Goal: Task Accomplishment & Management: Manage account settings

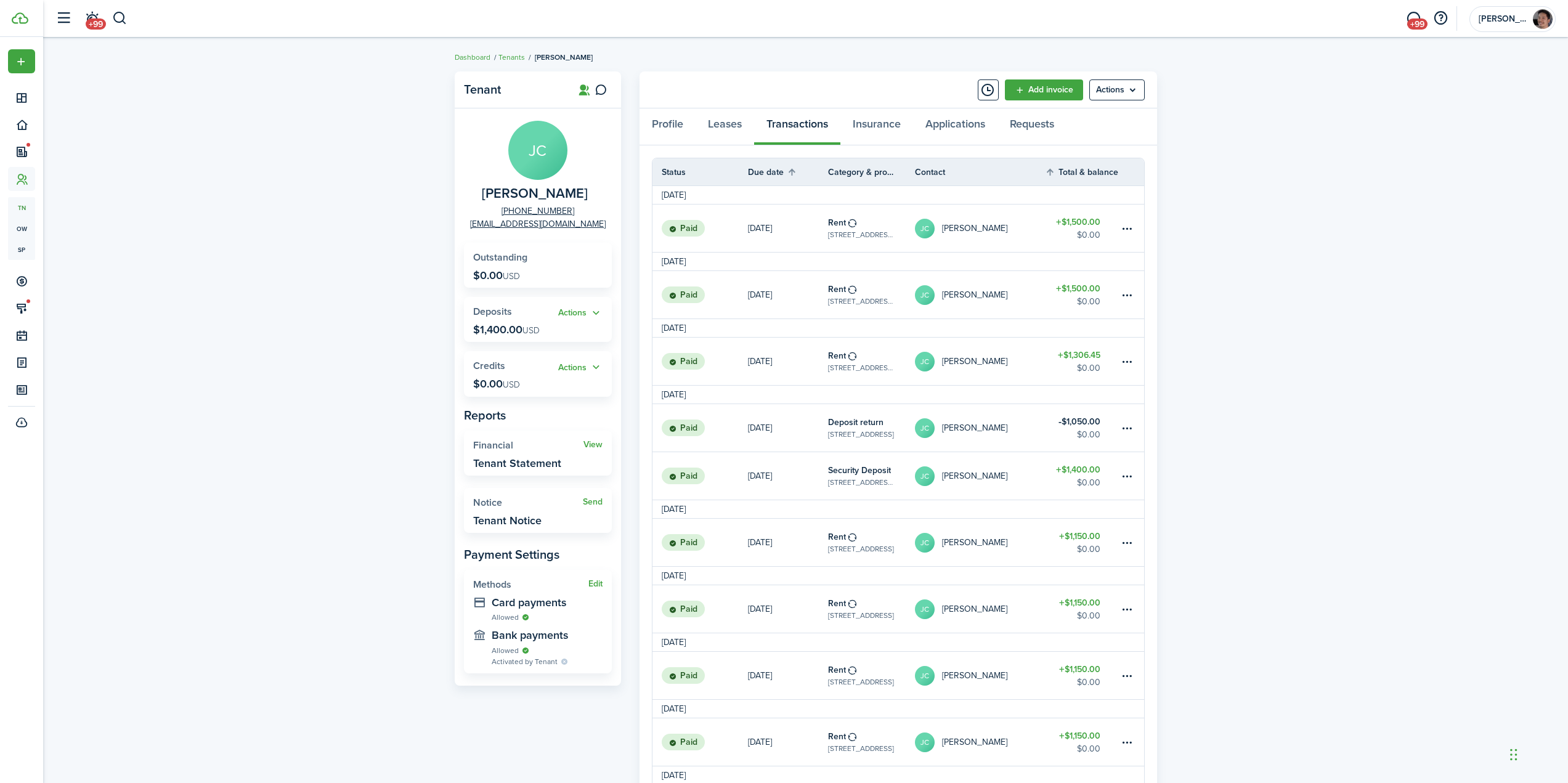
drag, startPoint x: 134, startPoint y: 29, endPoint x: 123, endPoint y: 23, distance: 12.5
click at [133, 29] on header-wrapper "+99 +99 [PERSON_NAME]" at bounding box center [802, 18] width 1506 height 37
click at [118, 16] on button "button" at bounding box center [120, 18] width 16 height 21
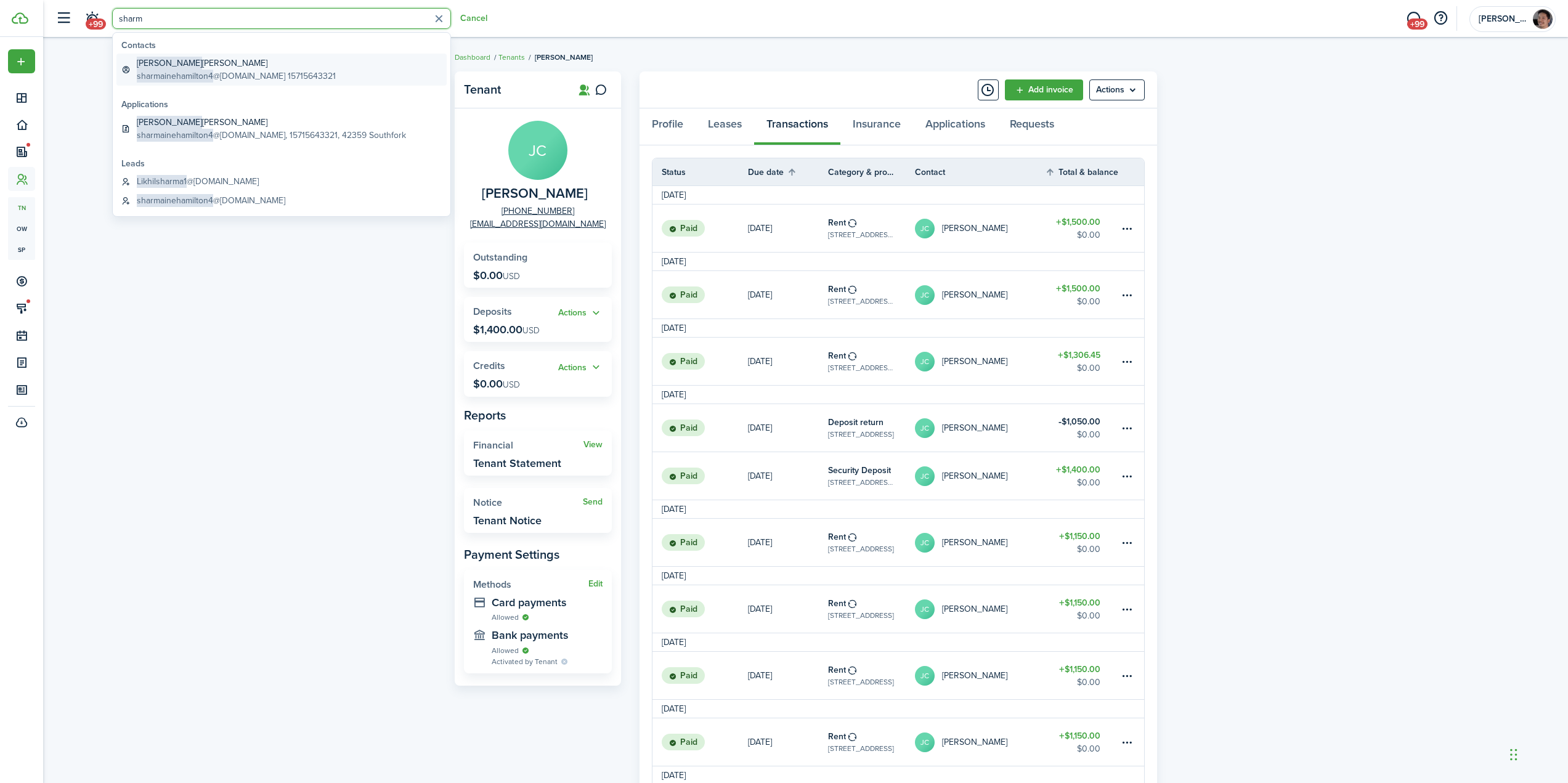
type input "sharm"
click at [228, 69] on global-search-item-description "sharmainehamilton4 @[DOMAIN_NAME] 15715643321" at bounding box center [236, 76] width 199 height 13
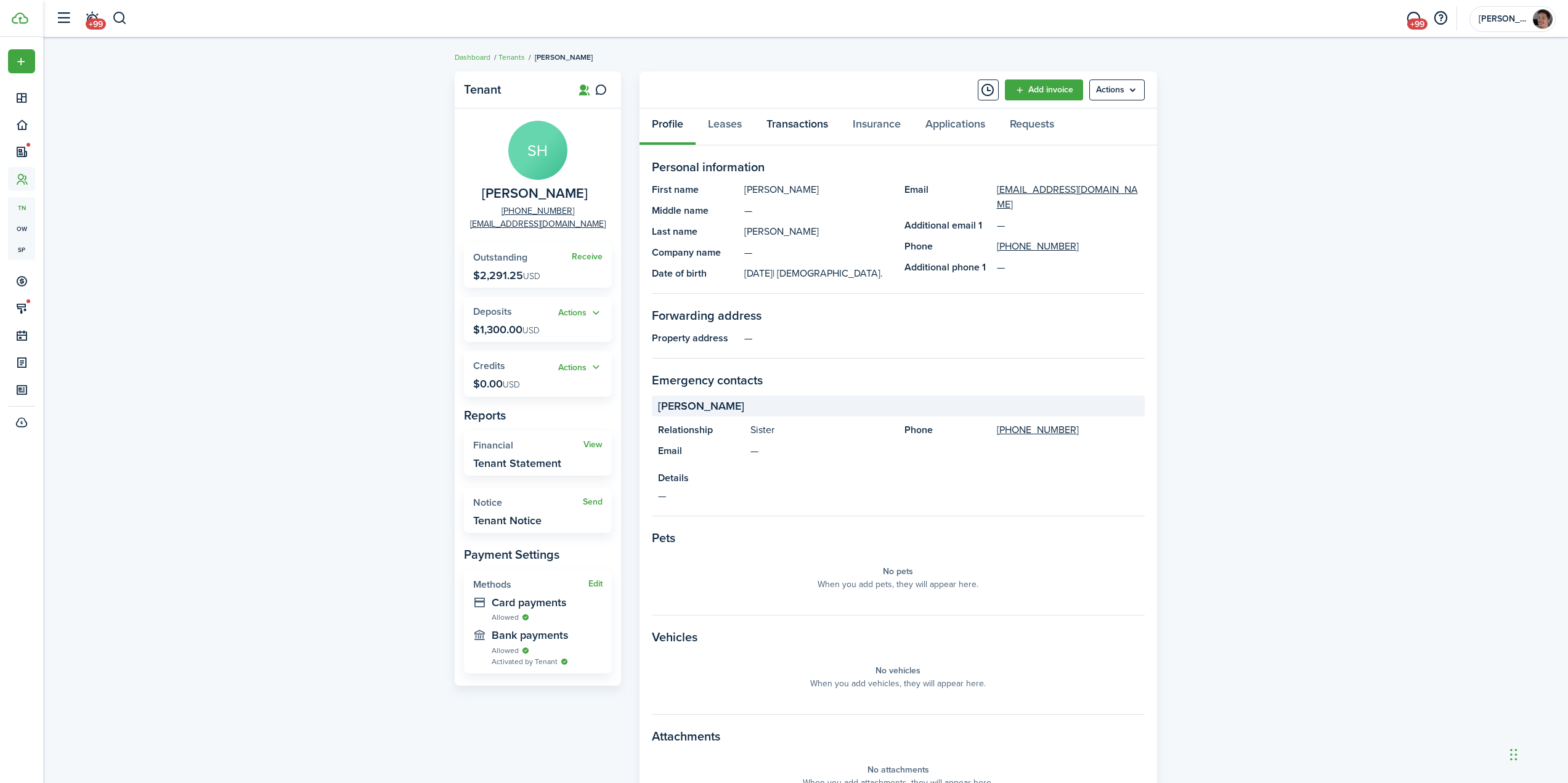
click at [797, 123] on link "Transactions" at bounding box center [797, 127] width 86 height 37
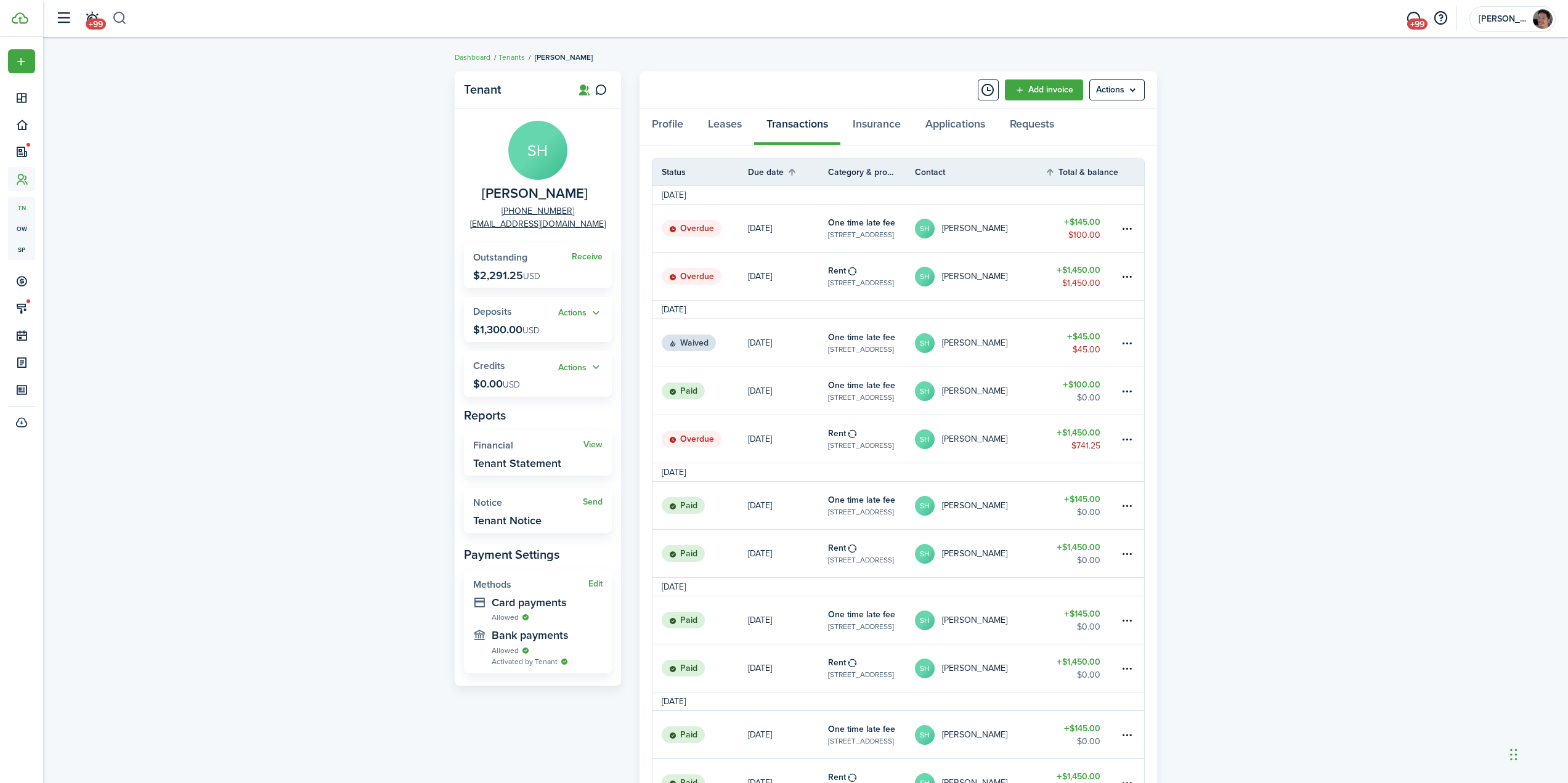
click at [125, 19] on button "button" at bounding box center [120, 18] width 16 height 21
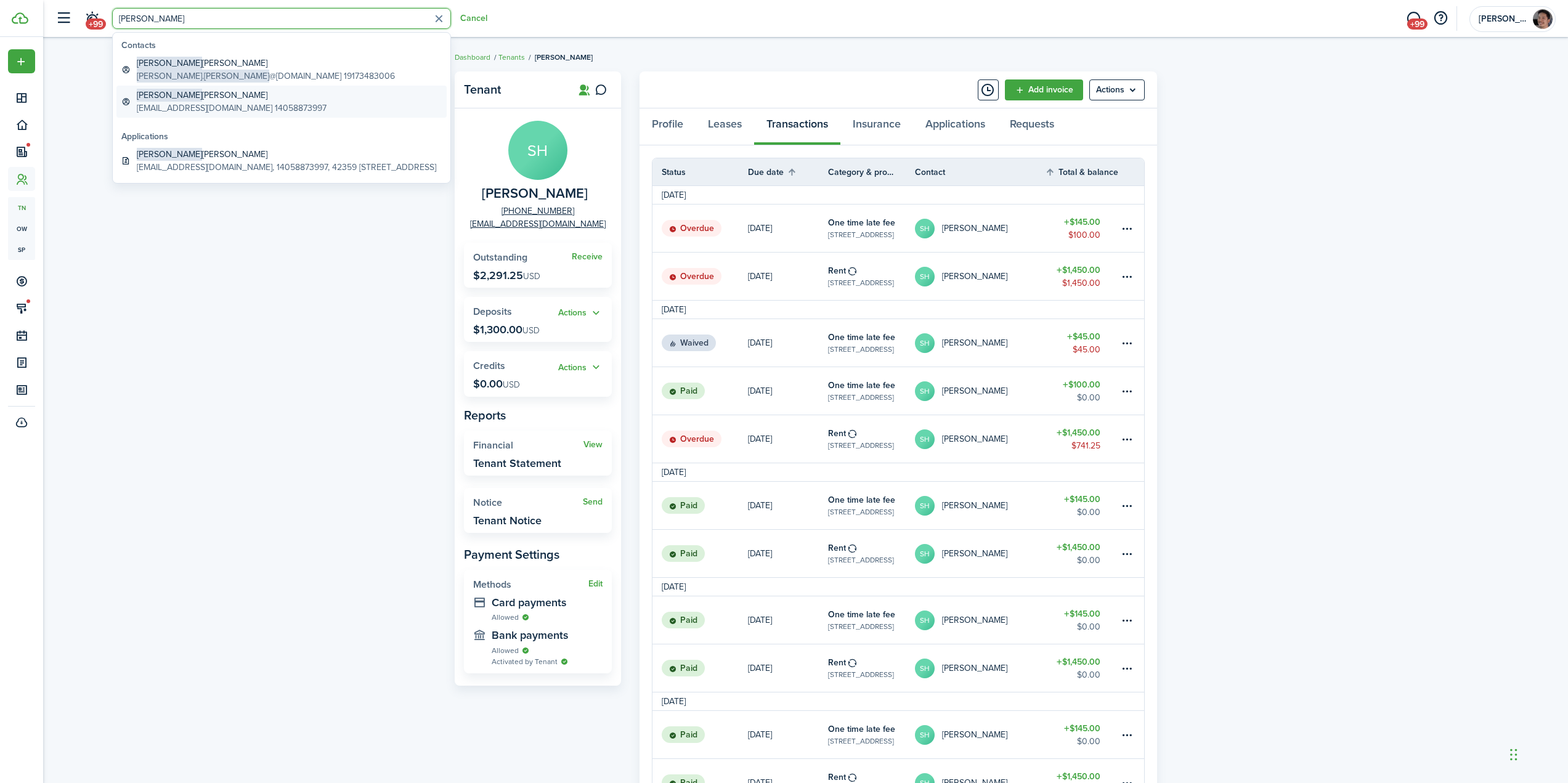
type input "[PERSON_NAME]"
click at [220, 102] on global-search-item-description "[EMAIL_ADDRESS][DOMAIN_NAME] 14058873997" at bounding box center [232, 108] width 190 height 13
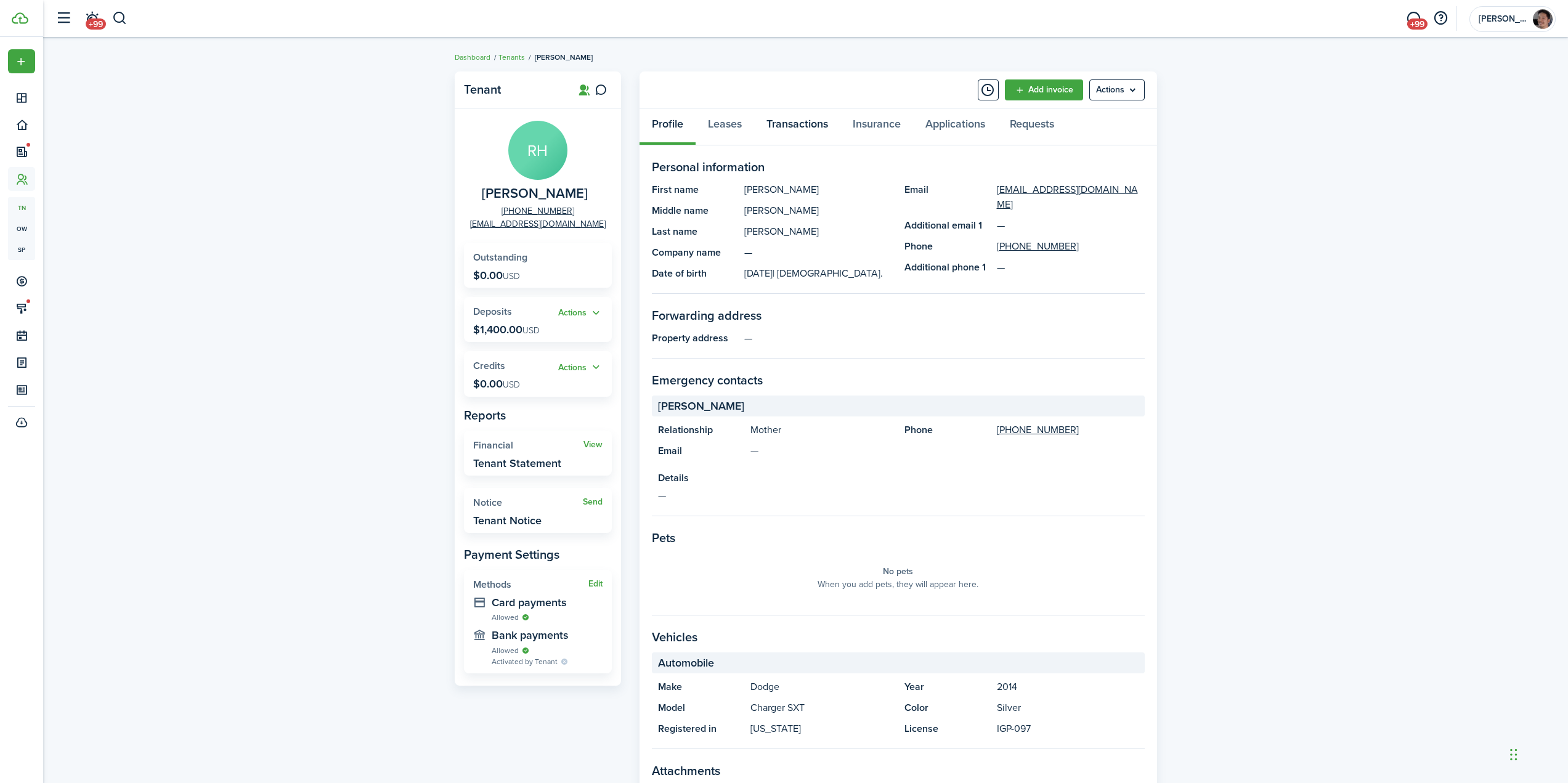
click at [790, 125] on link "Transactions" at bounding box center [797, 127] width 86 height 37
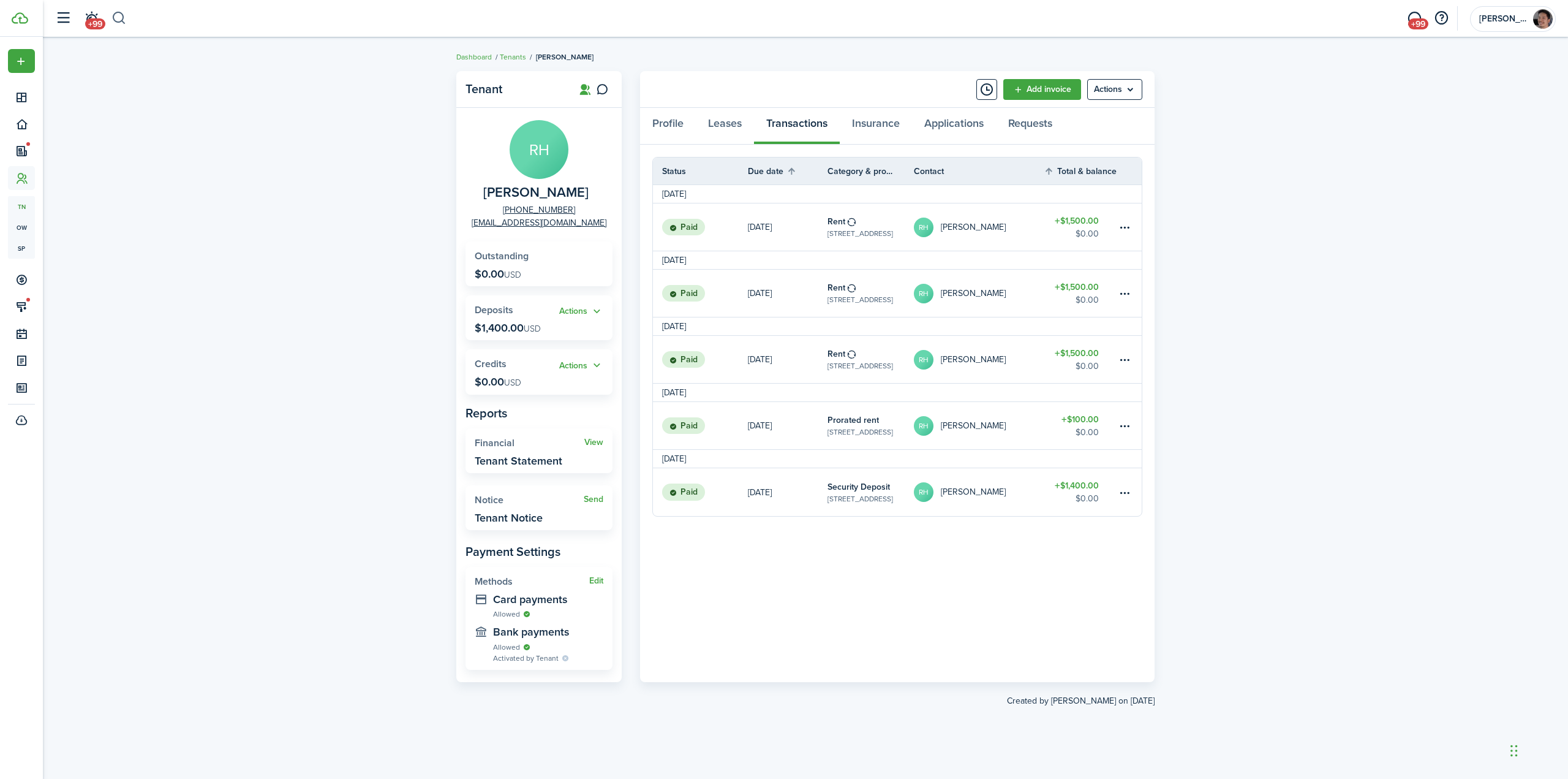
click at [122, 20] on button "button" at bounding box center [119, 18] width 15 height 21
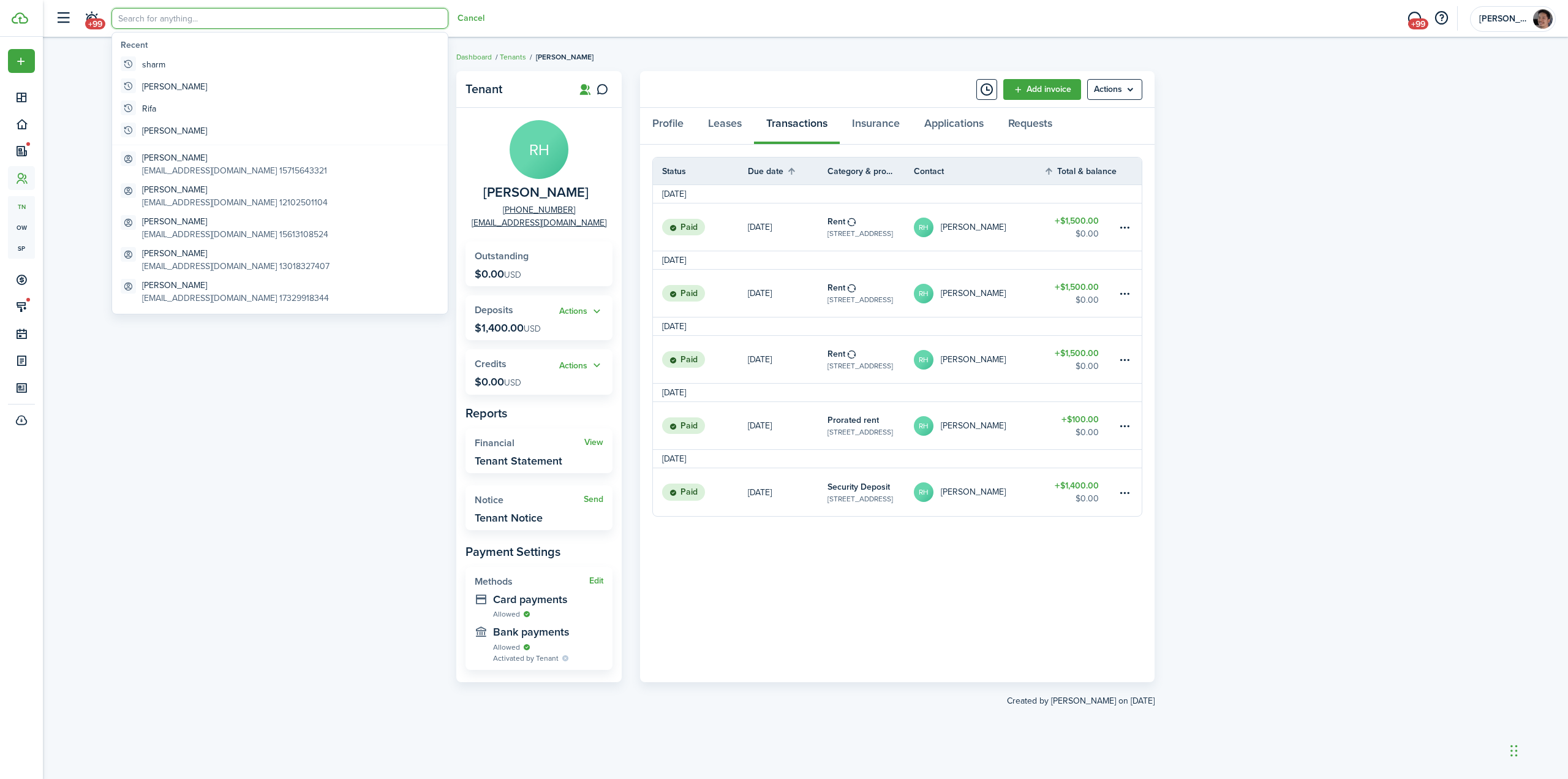
click at [173, 22] on input "search" at bounding box center [280, 18] width 337 height 21
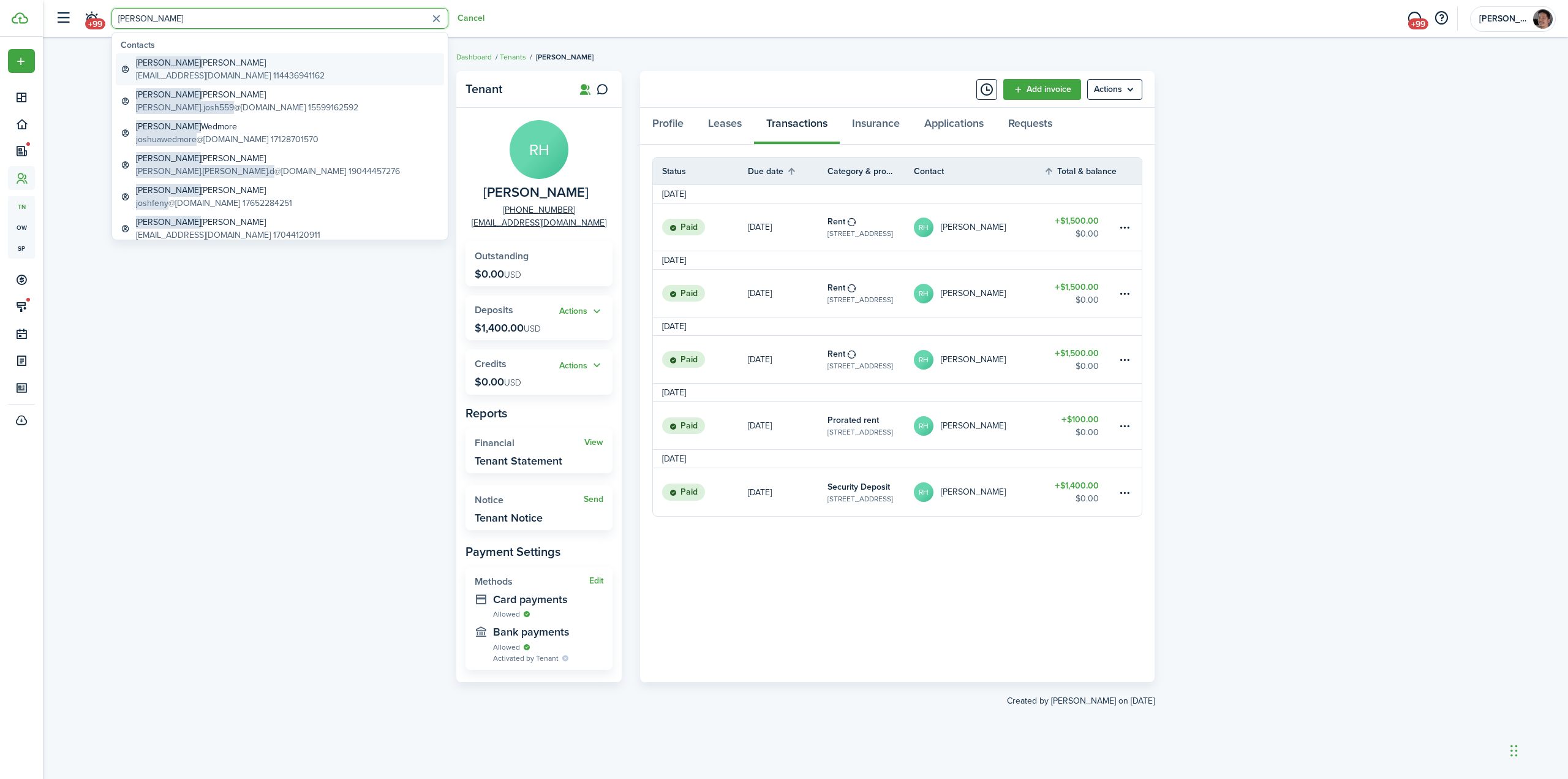
type input "[PERSON_NAME]"
click at [193, 63] on global-search-item-title "[PERSON_NAME]" at bounding box center [230, 63] width 189 height 13
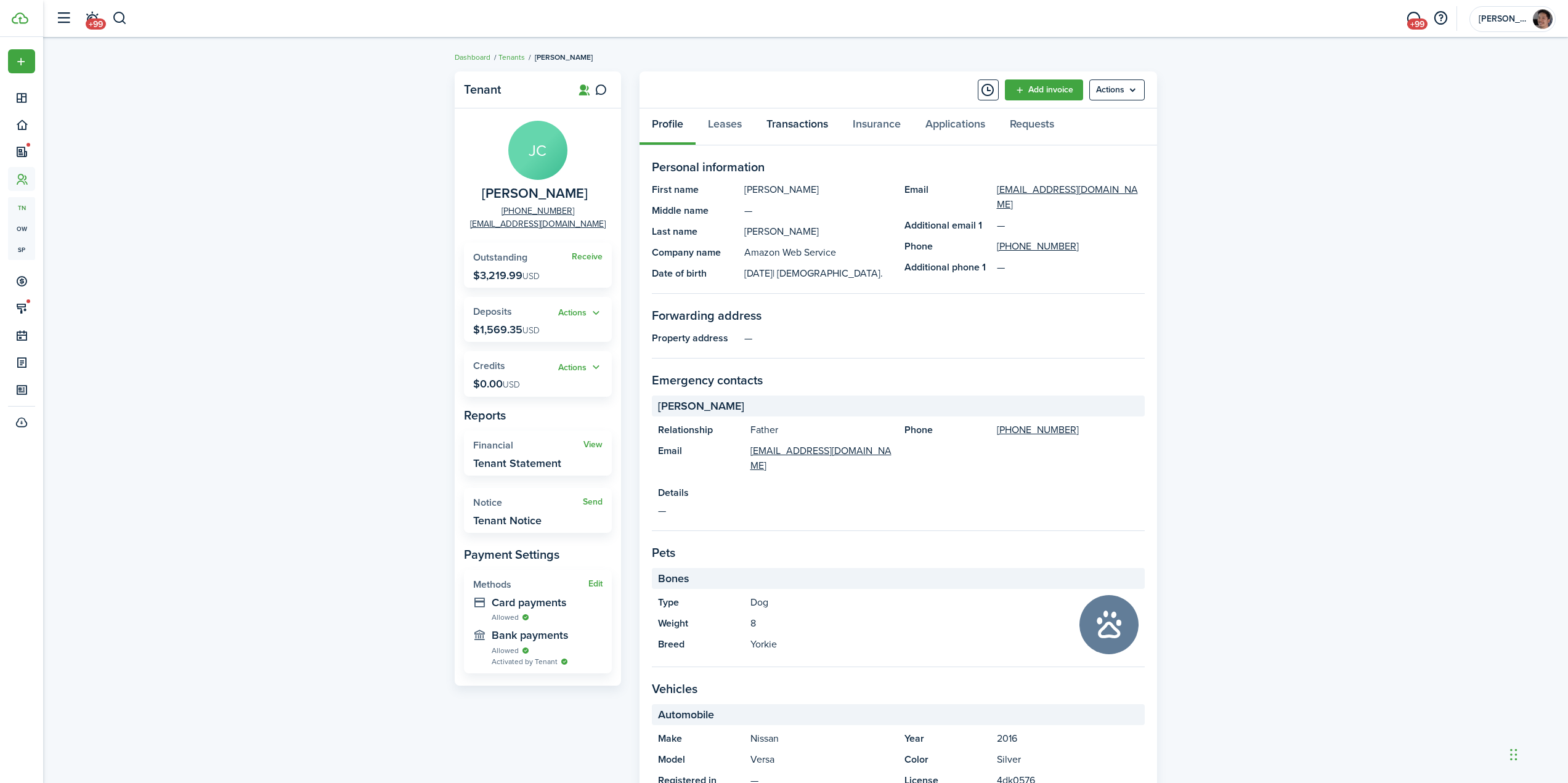
click at [795, 122] on link "Transactions" at bounding box center [797, 127] width 86 height 37
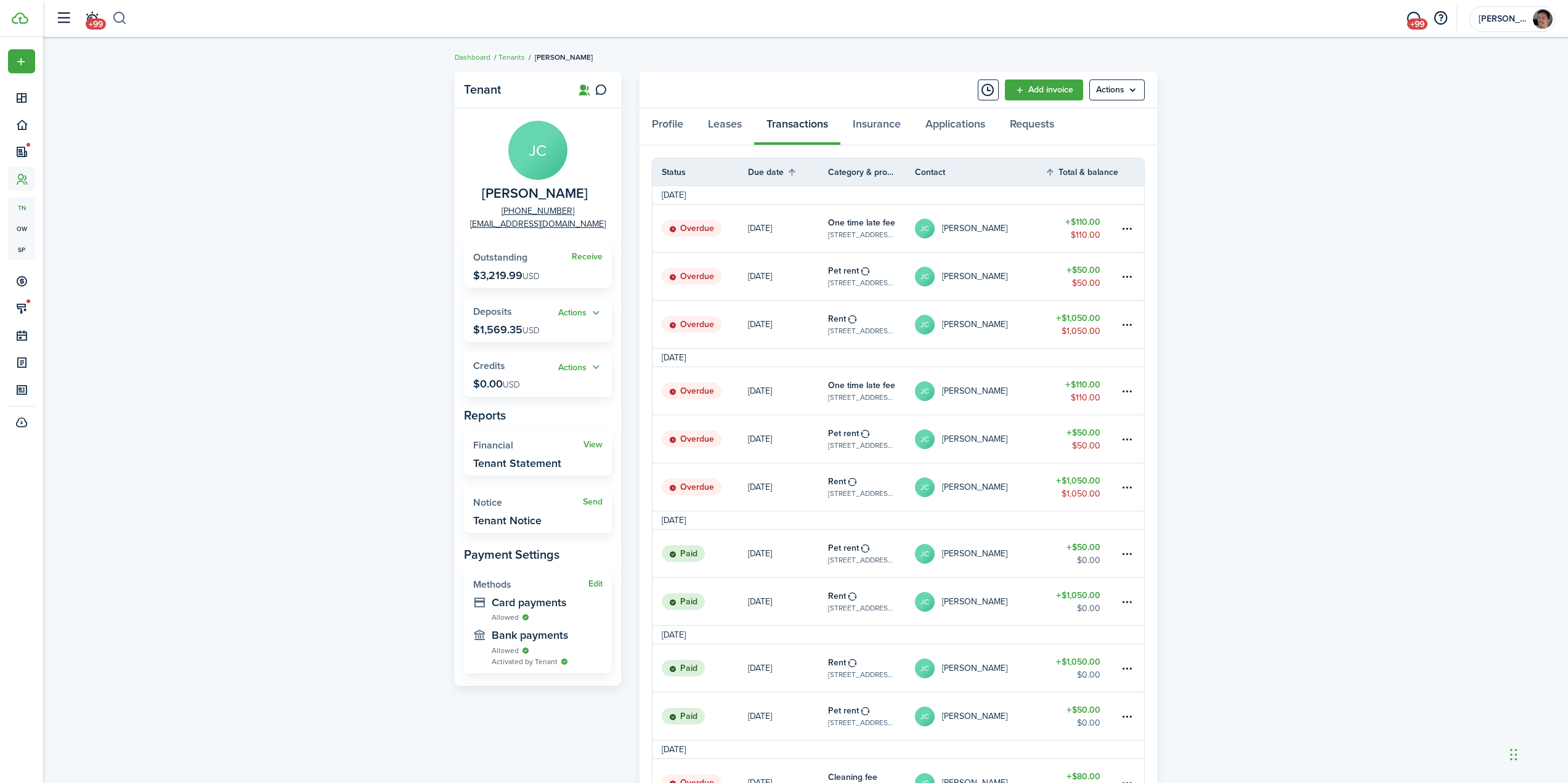
click at [121, 12] on button "button" at bounding box center [120, 18] width 16 height 21
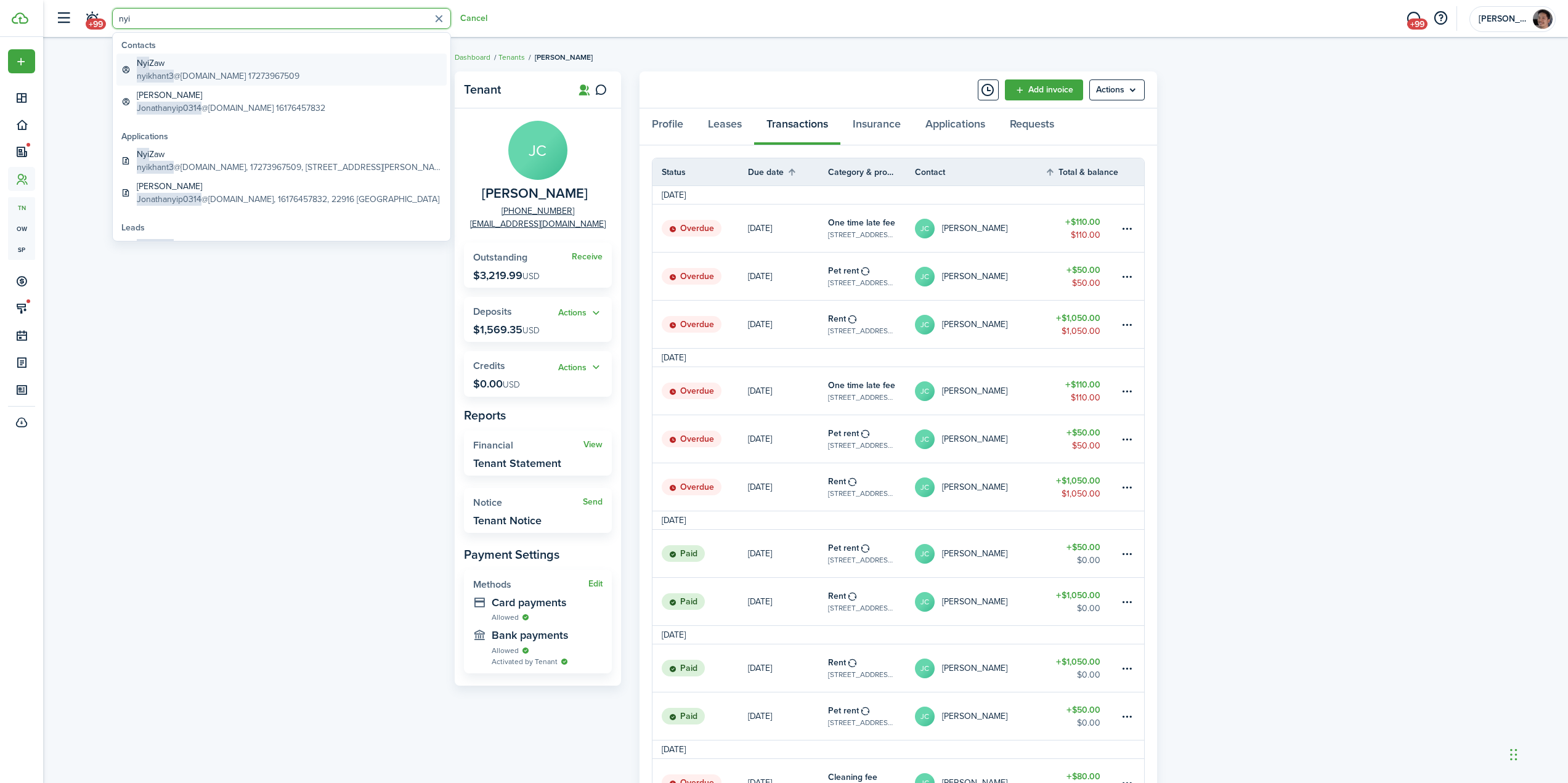
type input "nyi"
click at [184, 67] on global-search-item-title "[PERSON_NAME]" at bounding box center [218, 63] width 163 height 13
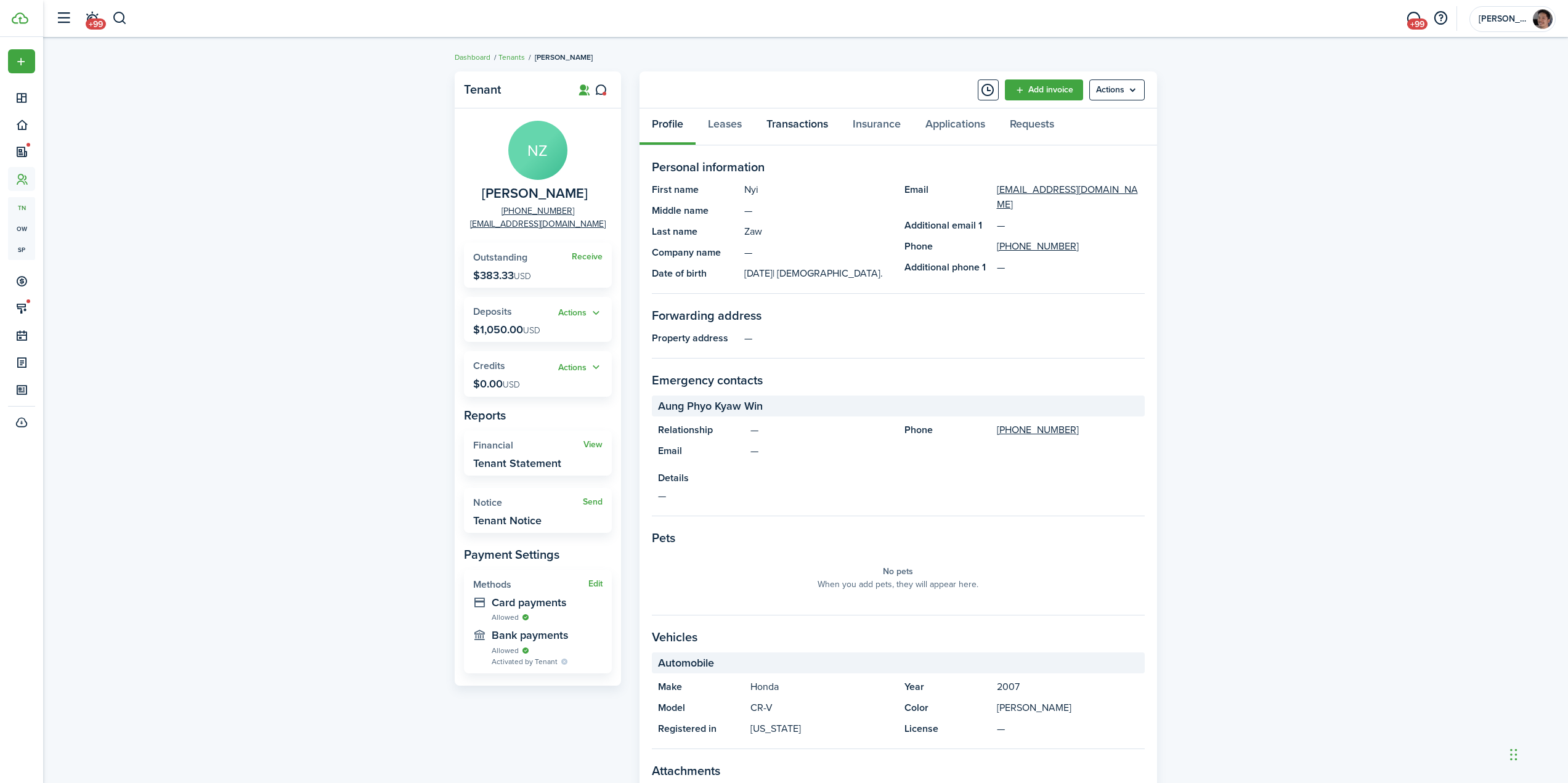
click at [795, 125] on link "Transactions" at bounding box center [797, 127] width 86 height 37
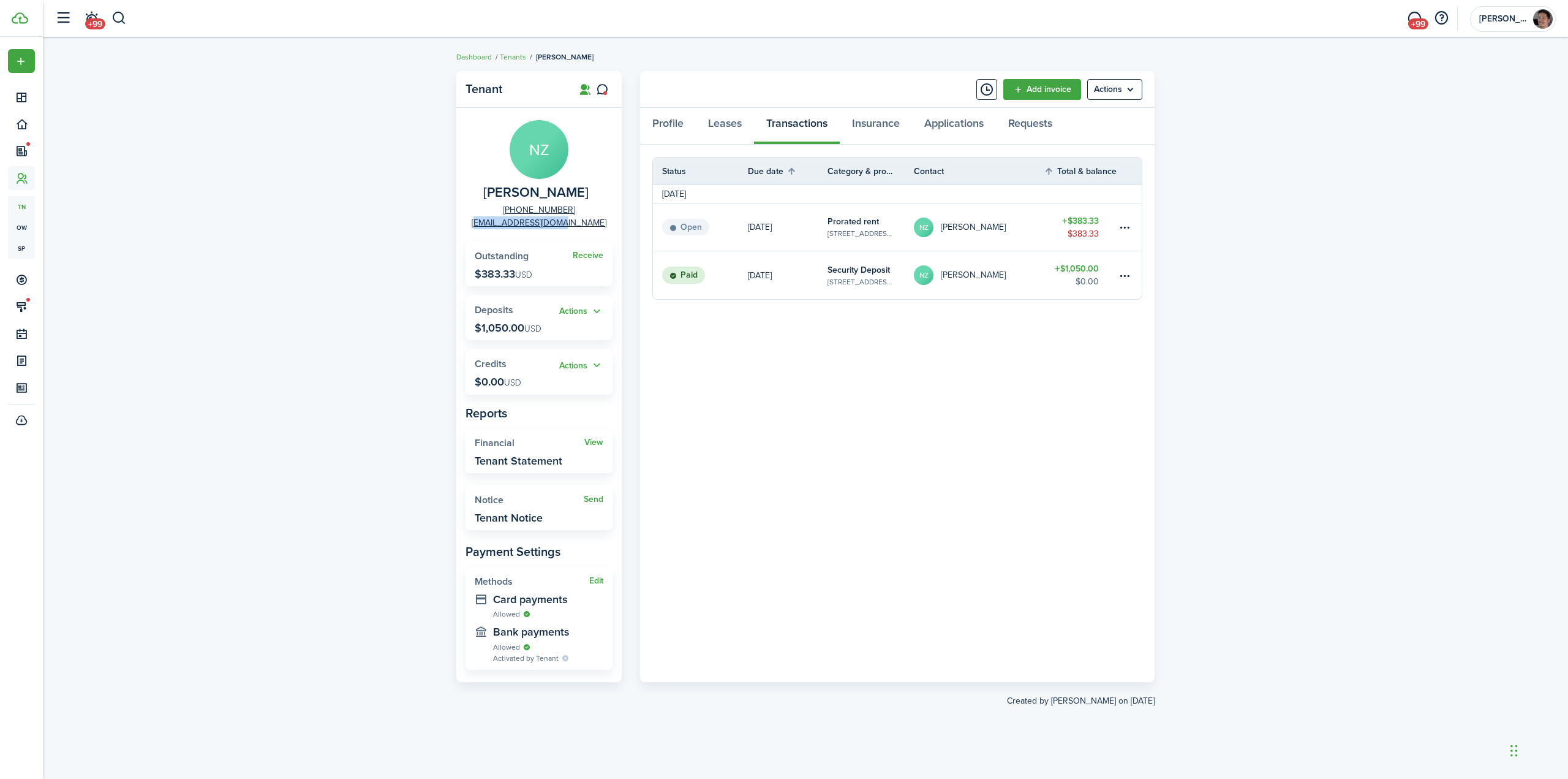
drag, startPoint x: 589, startPoint y: 225, endPoint x: 485, endPoint y: 232, distance: 104.2
click at [485, 232] on panel-main-body "NZ Nyi Zaw [PHONE_NUMBER] [EMAIL_ADDRESS][DOMAIN_NAME] Receive Outstanding $383…" at bounding box center [539, 394] width 165 height 574
copy link "[EMAIL_ADDRESS][DOMAIN_NAME]"
click at [1326, 83] on div "Tenant NZ Nyi Zaw [PHONE_NUMBER] [EMAIL_ADDRESS][DOMAIN_NAME] Receive Outstandi…" at bounding box center [805, 408] width 1525 height 686
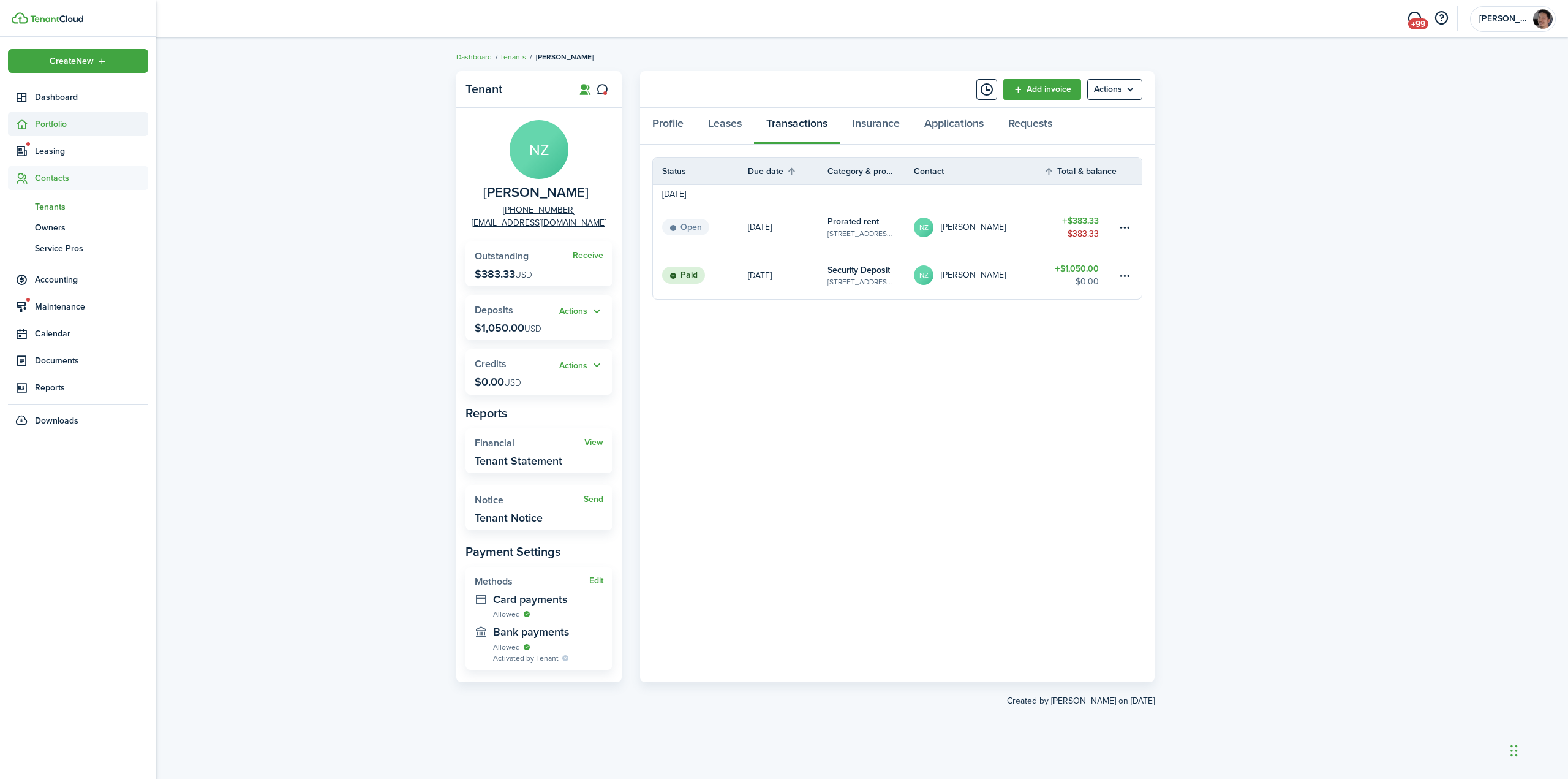
click at [36, 123] on span "Portfolio" at bounding box center [92, 124] width 113 height 13
click at [61, 150] on span "Properties" at bounding box center [92, 153] width 113 height 13
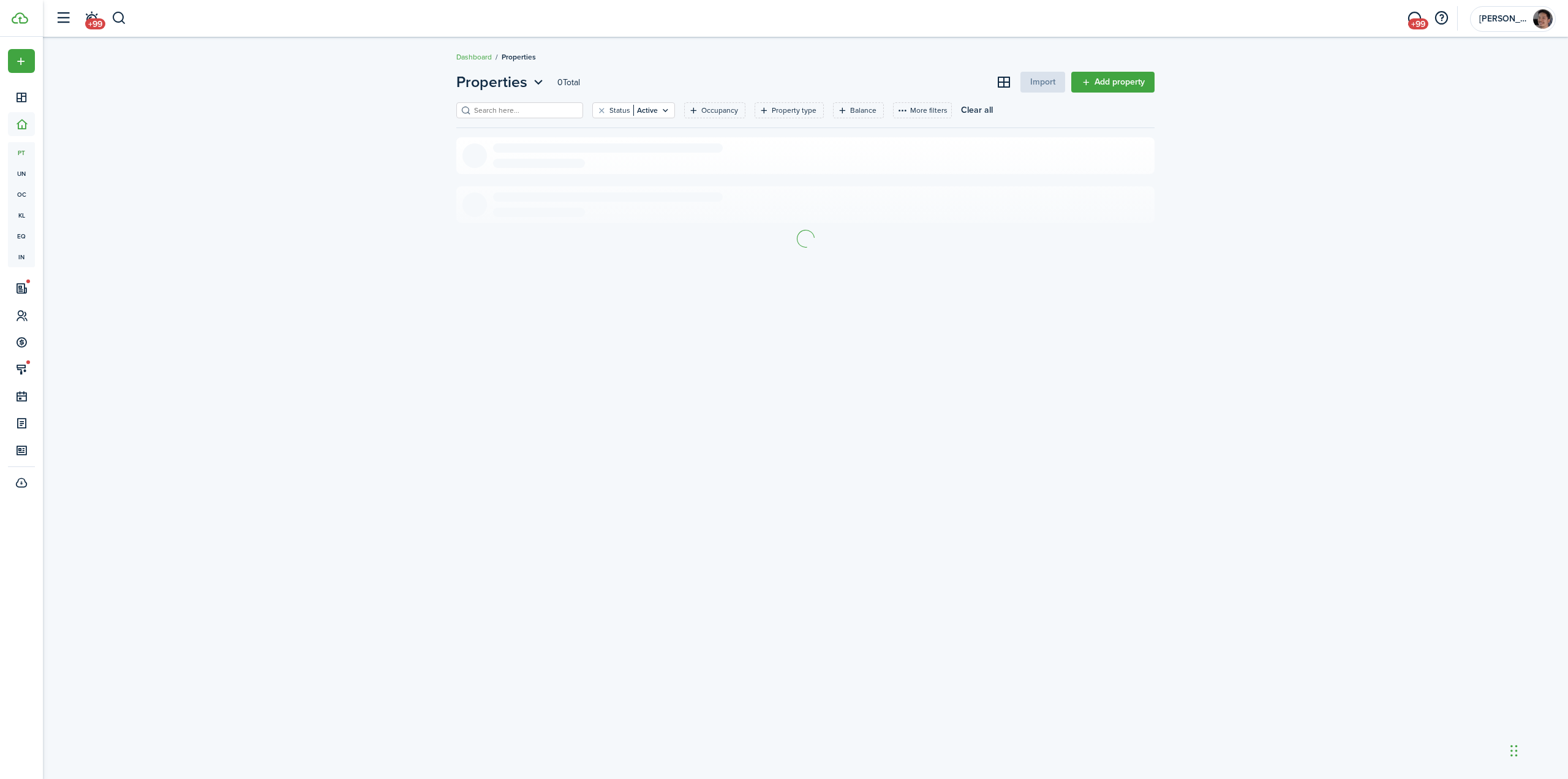
click at [544, 106] on input "search" at bounding box center [525, 111] width 108 height 12
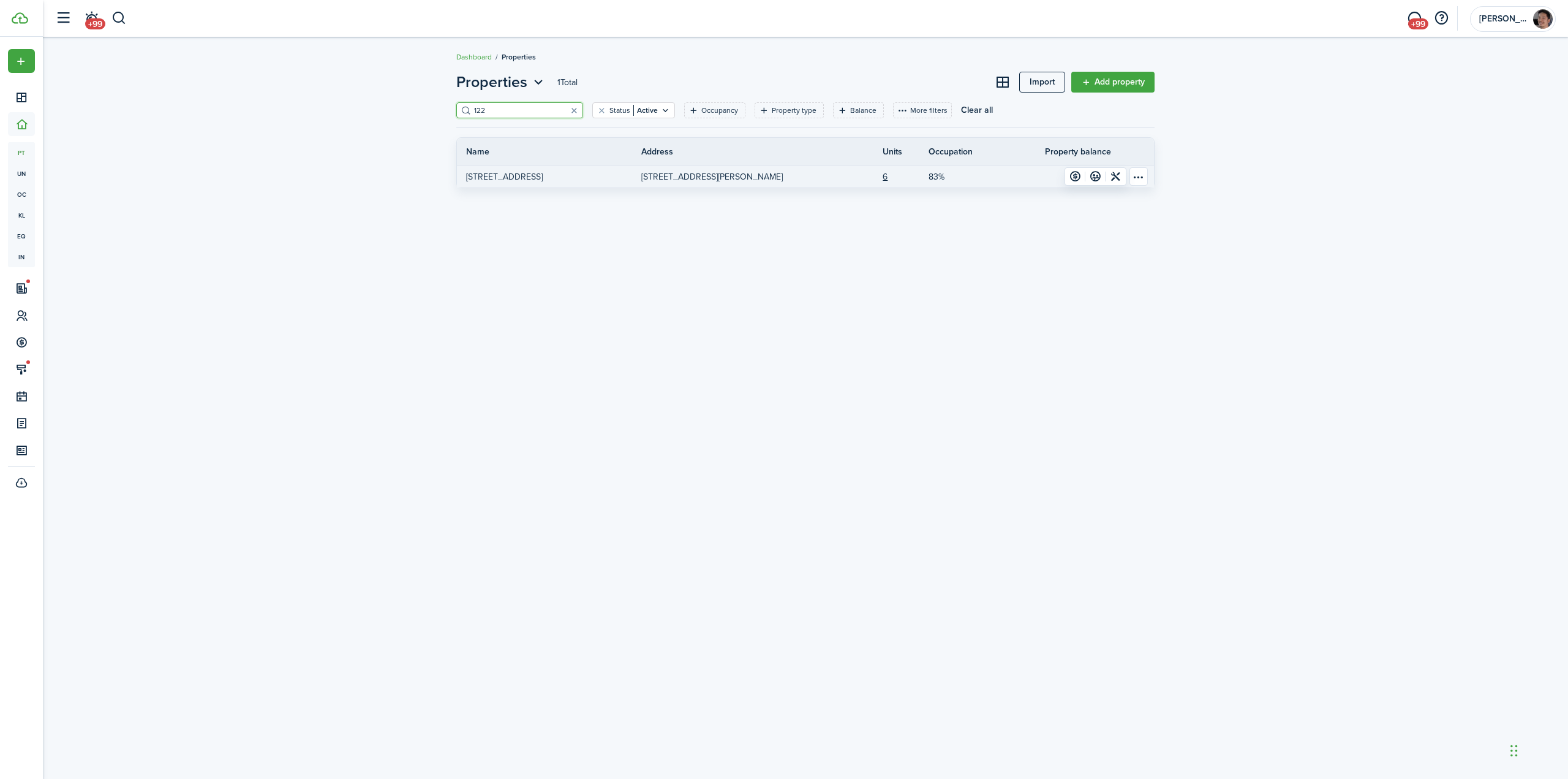
type input "122"
click at [559, 183] on link "[STREET_ADDRESS]" at bounding box center [549, 176] width 184 height 22
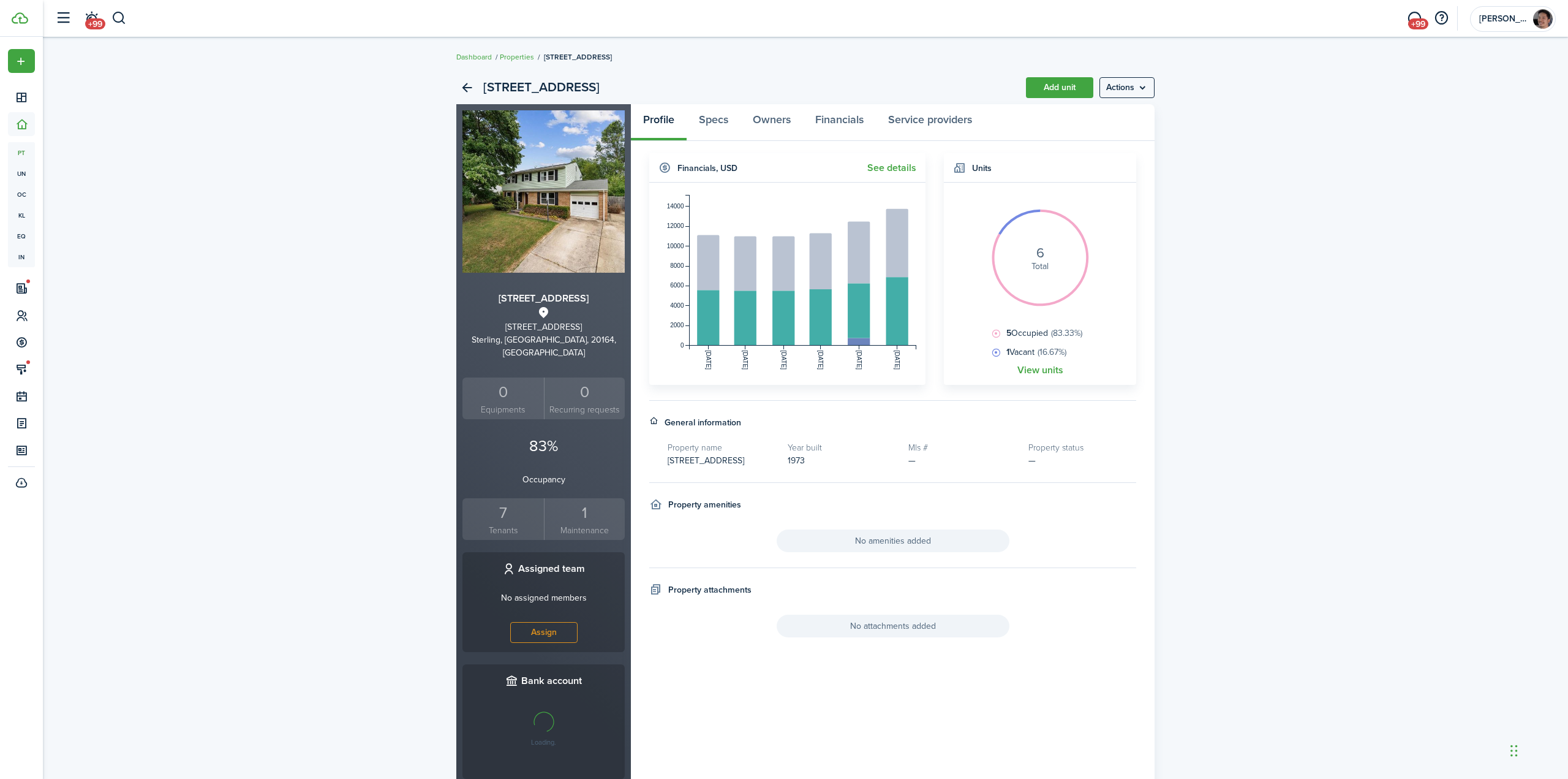
click at [248, 337] on div "122 N Garfield Add unit Actions [STREET_ADDRESS] 0 Equipments 0 Recurring reque…" at bounding box center [805, 434] width 1525 height 738
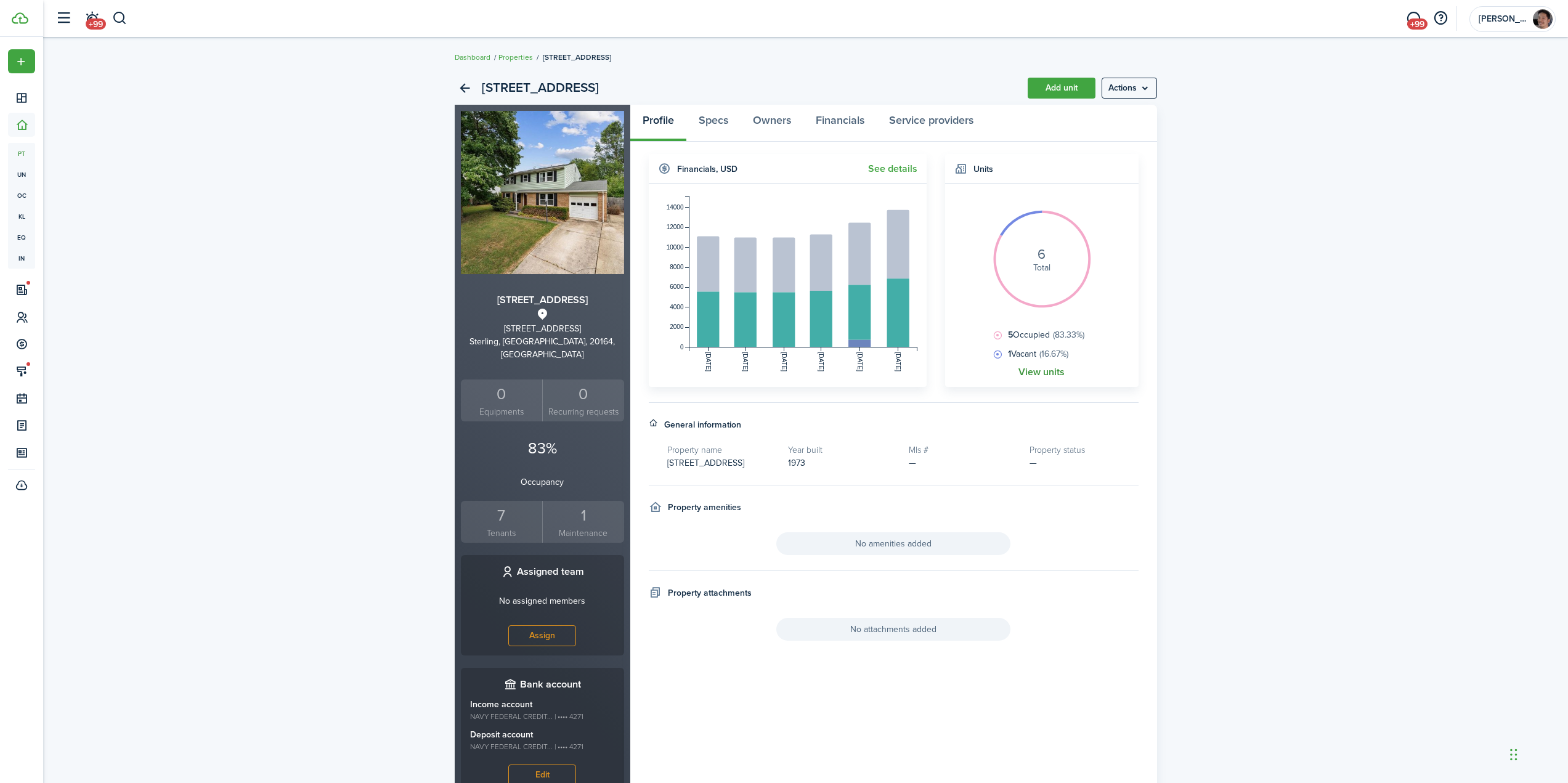
click at [1033, 370] on link "View units" at bounding box center [1041, 372] width 46 height 11
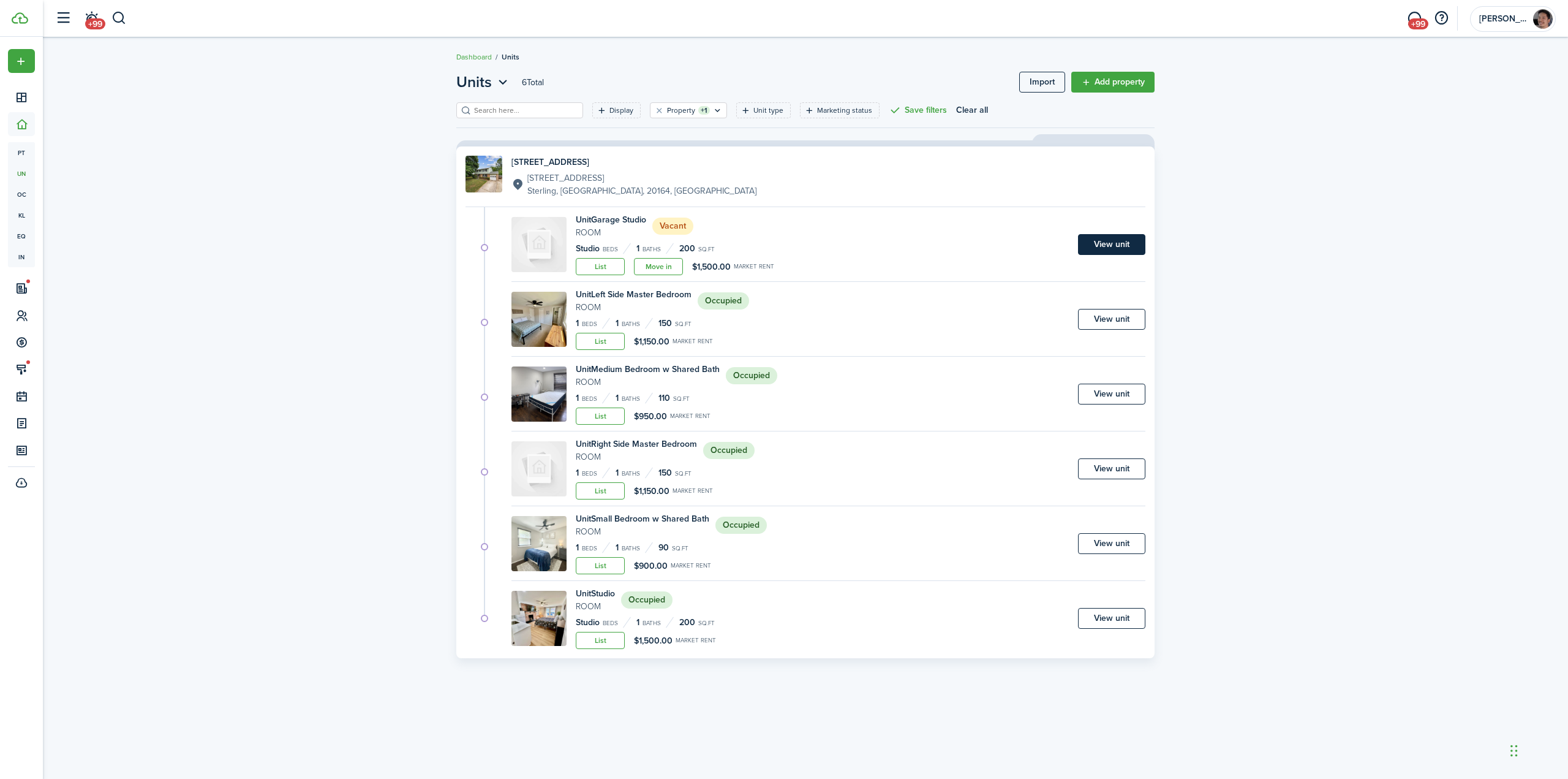
click at [1108, 249] on link "View unit" at bounding box center [1112, 244] width 68 height 21
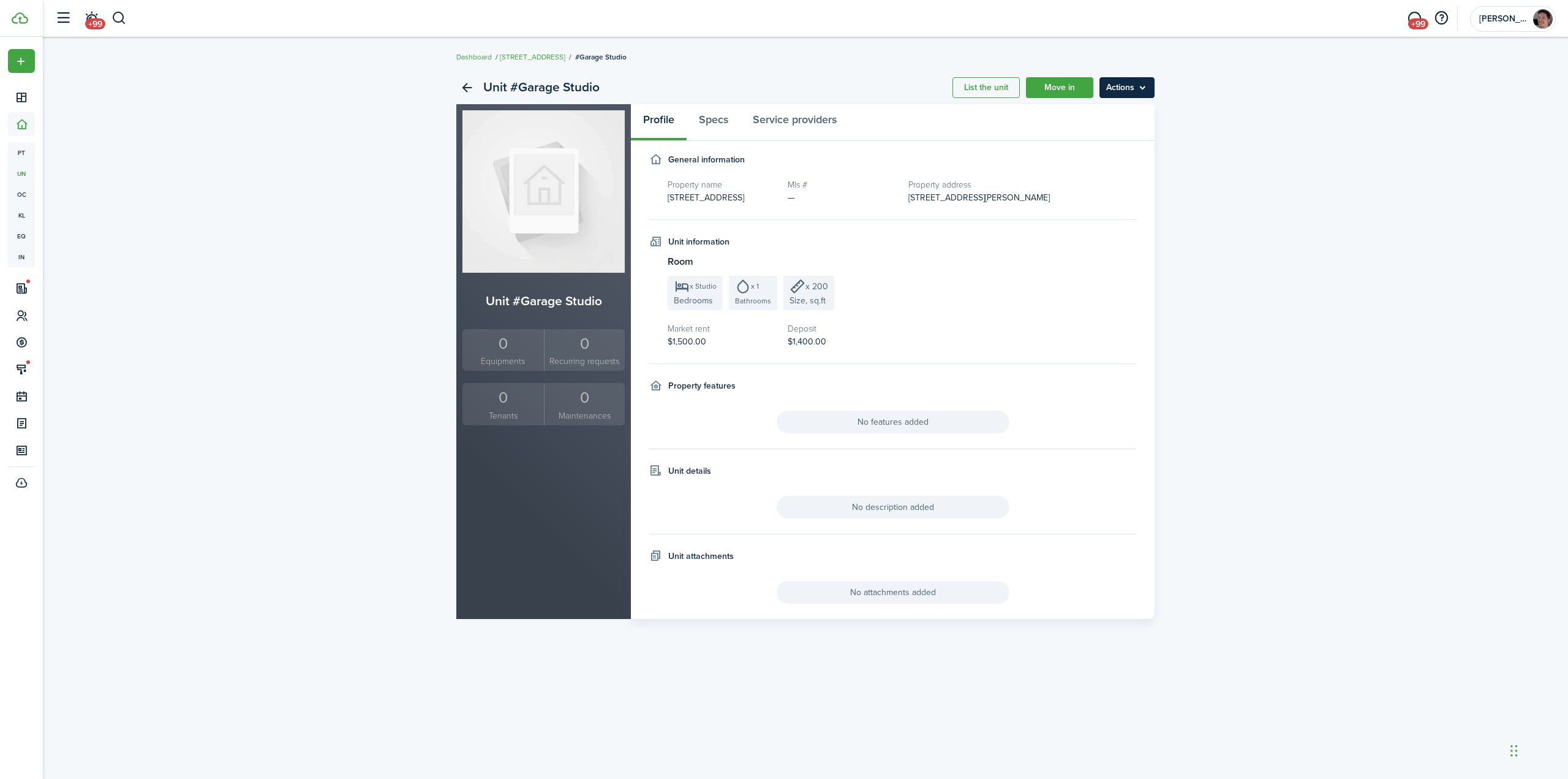
click at [1122, 85] on menu-btn "Actions" at bounding box center [1127, 88] width 55 height 21
click at [1085, 112] on link "Edit unit" at bounding box center [1101, 115] width 107 height 21
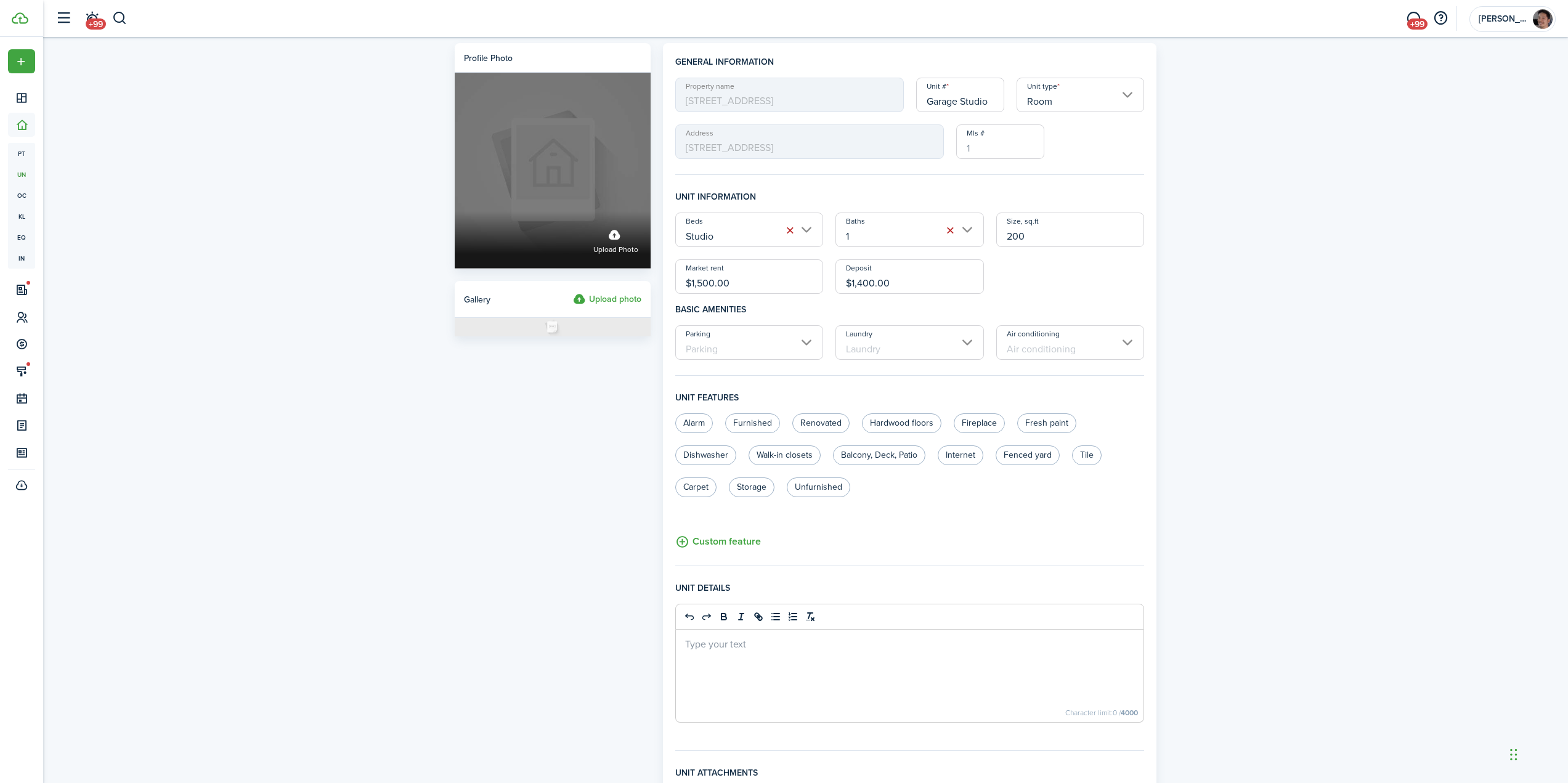
click at [644, 248] on div "Upload photo" at bounding box center [552, 239] width 196 height 57
click at [455, 211] on input "Upload photo" at bounding box center [455, 211] width 0 height 0
click at [609, 239] on label "Upload photo" at bounding box center [616, 240] width 45 height 33
click at [455, 211] on input "Upload photo" at bounding box center [455, 211] width 0 height 0
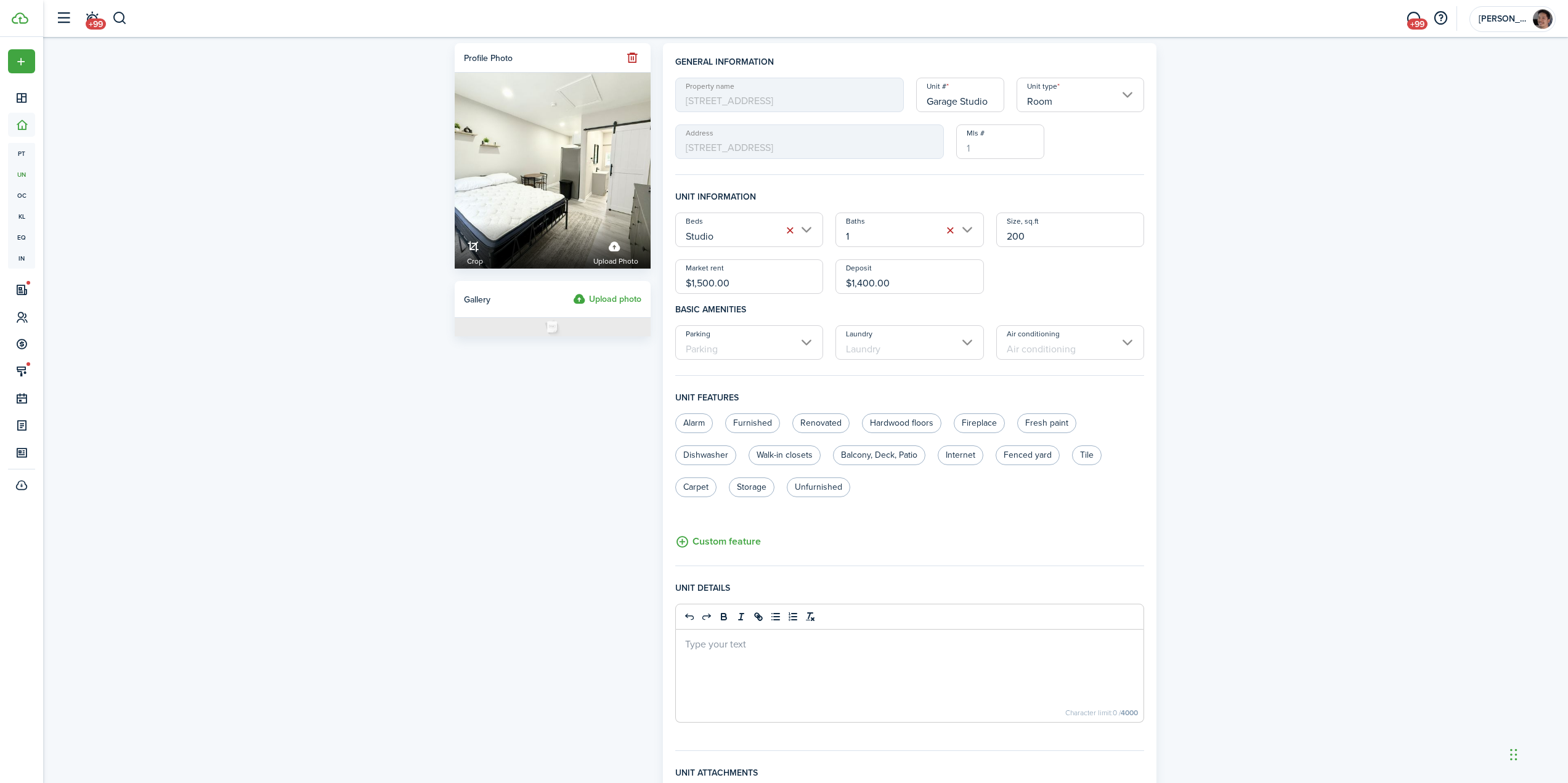
click at [625, 301] on label "Upload photo" at bounding box center [607, 299] width 69 height 15
click at [573, 292] on input "Upload photo" at bounding box center [573, 292] width 0 height 0
click at [368, 464] on div "Profile photo Crop Upload photo Gallery Upload photo General information Proper…" at bounding box center [805, 479] width 1525 height 884
click at [467, 559] on div "Profile photo Crop Upload photo Gallery Upload photo" at bounding box center [552, 479] width 208 height 871
click at [775, 348] on input "Parking" at bounding box center [749, 342] width 149 height 35
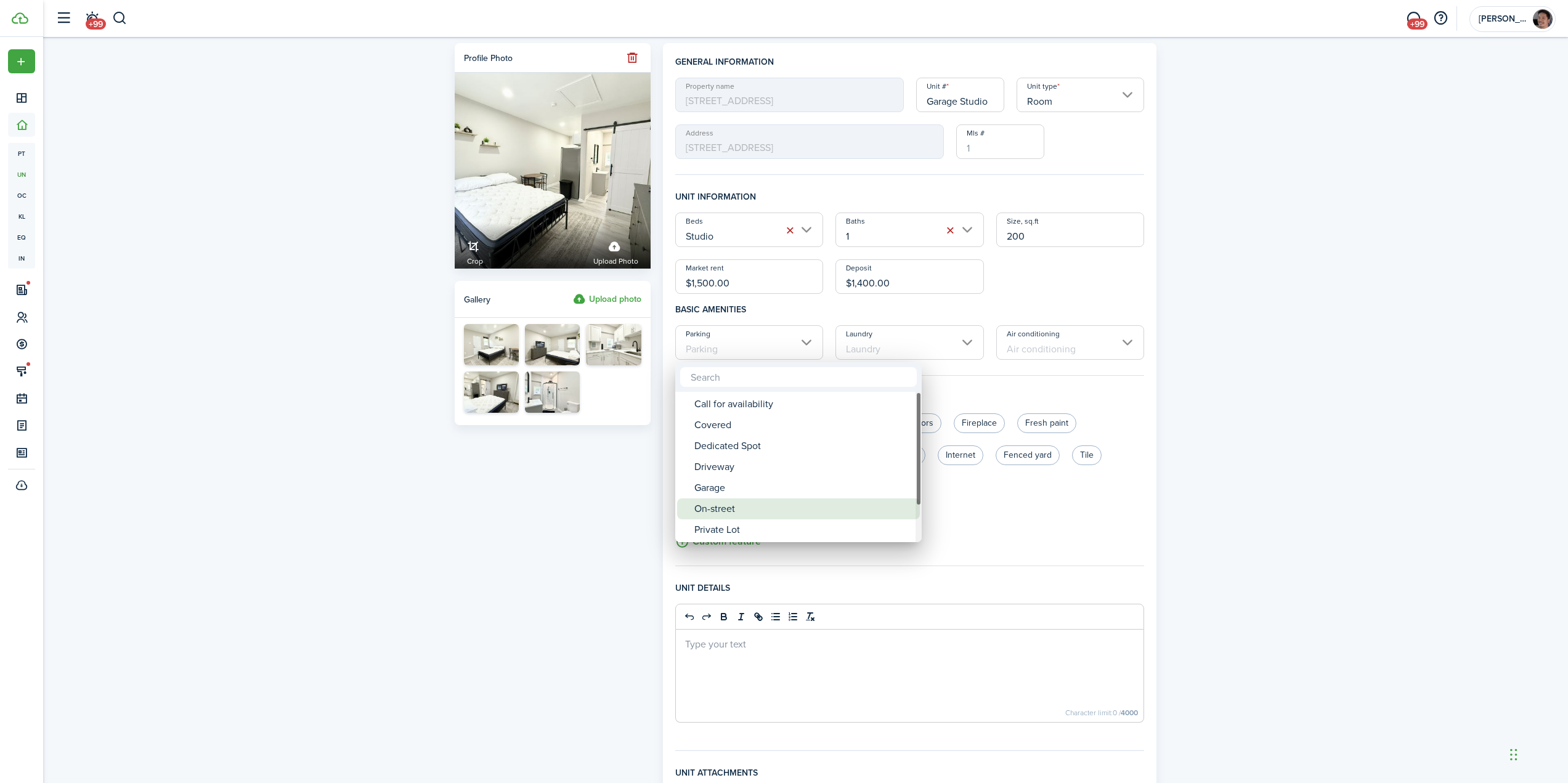
click at [746, 504] on div "On-street" at bounding box center [803, 509] width 218 height 21
type input "On-street"
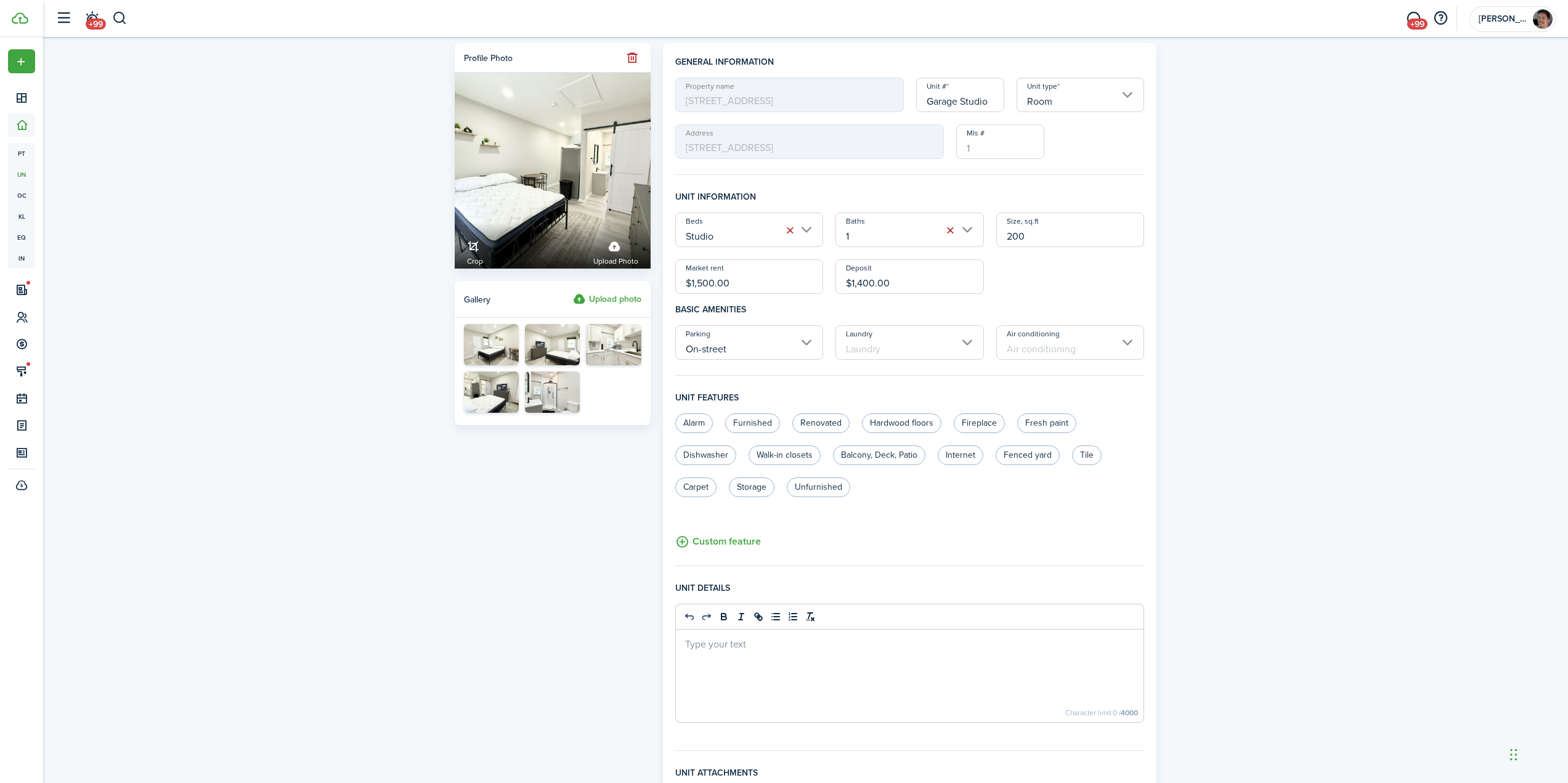
click at [892, 350] on input "Laundry" at bounding box center [910, 342] width 149 height 35
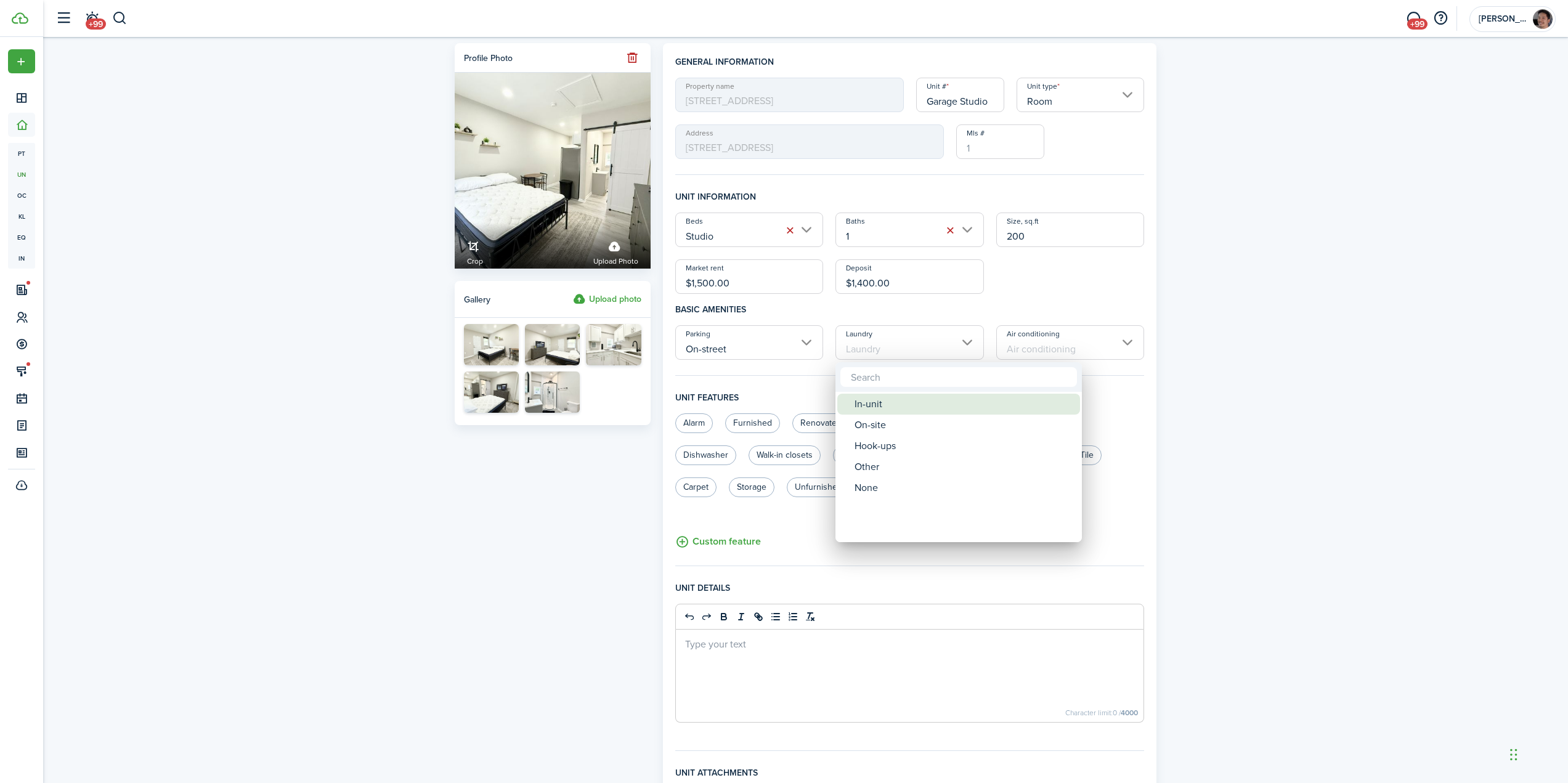
click at [897, 404] on div "In-unit" at bounding box center [964, 404] width 218 height 21
type input "In-unit"
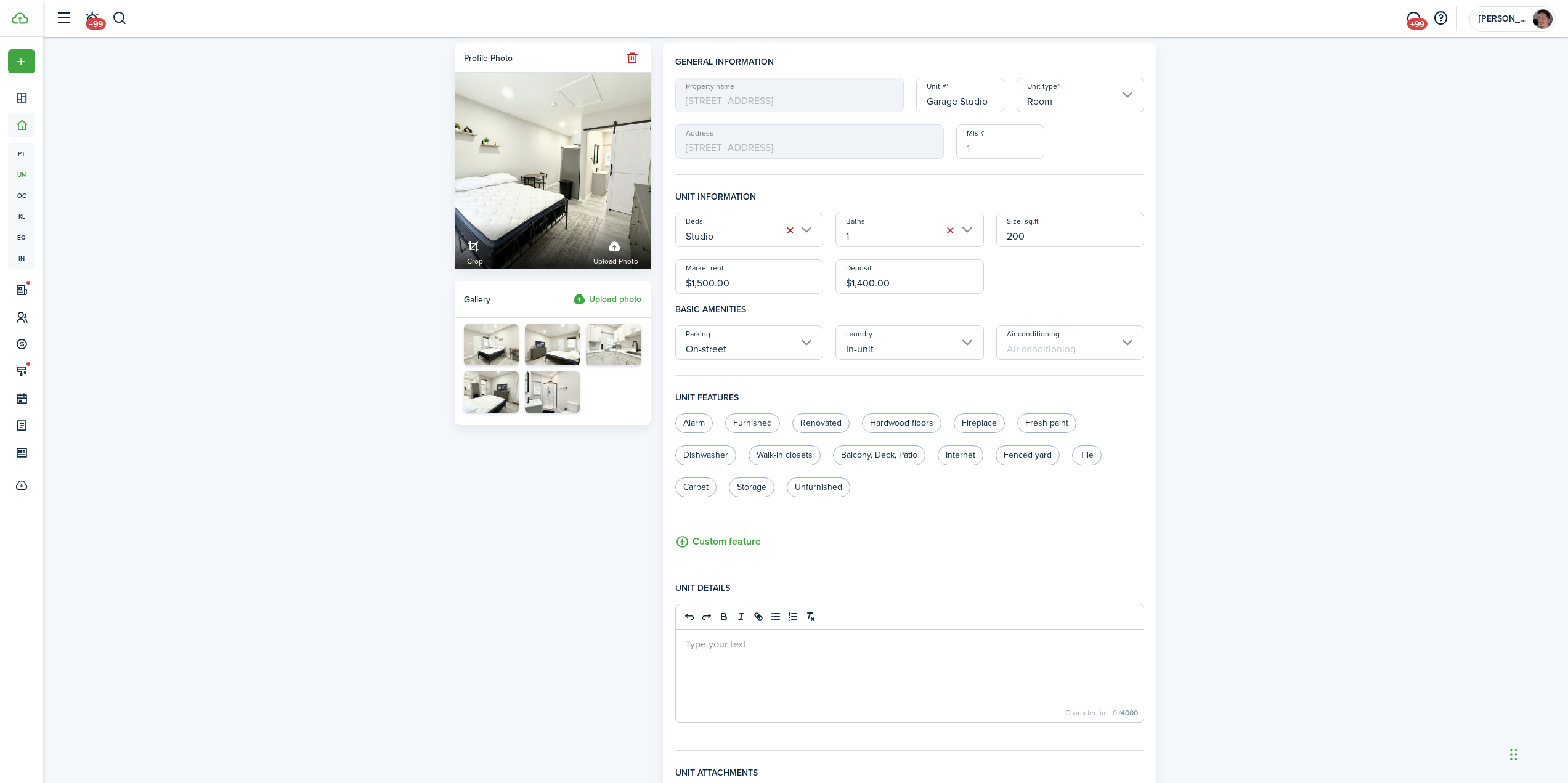
click at [1045, 345] on input "Air conditioning" at bounding box center [1071, 342] width 149 height 35
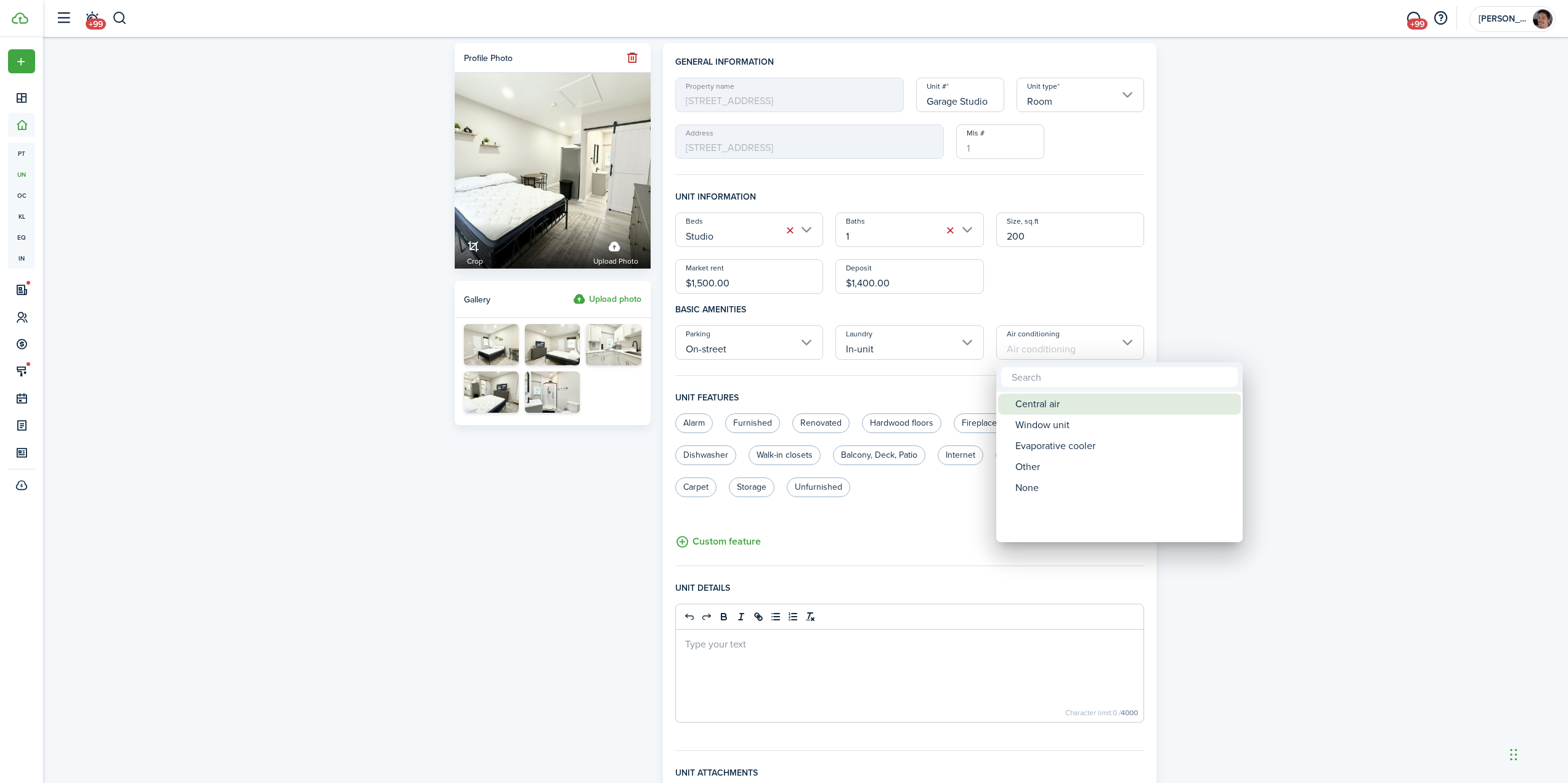
click at [1066, 409] on div "Central air" at bounding box center [1125, 404] width 218 height 21
type input "Central air"
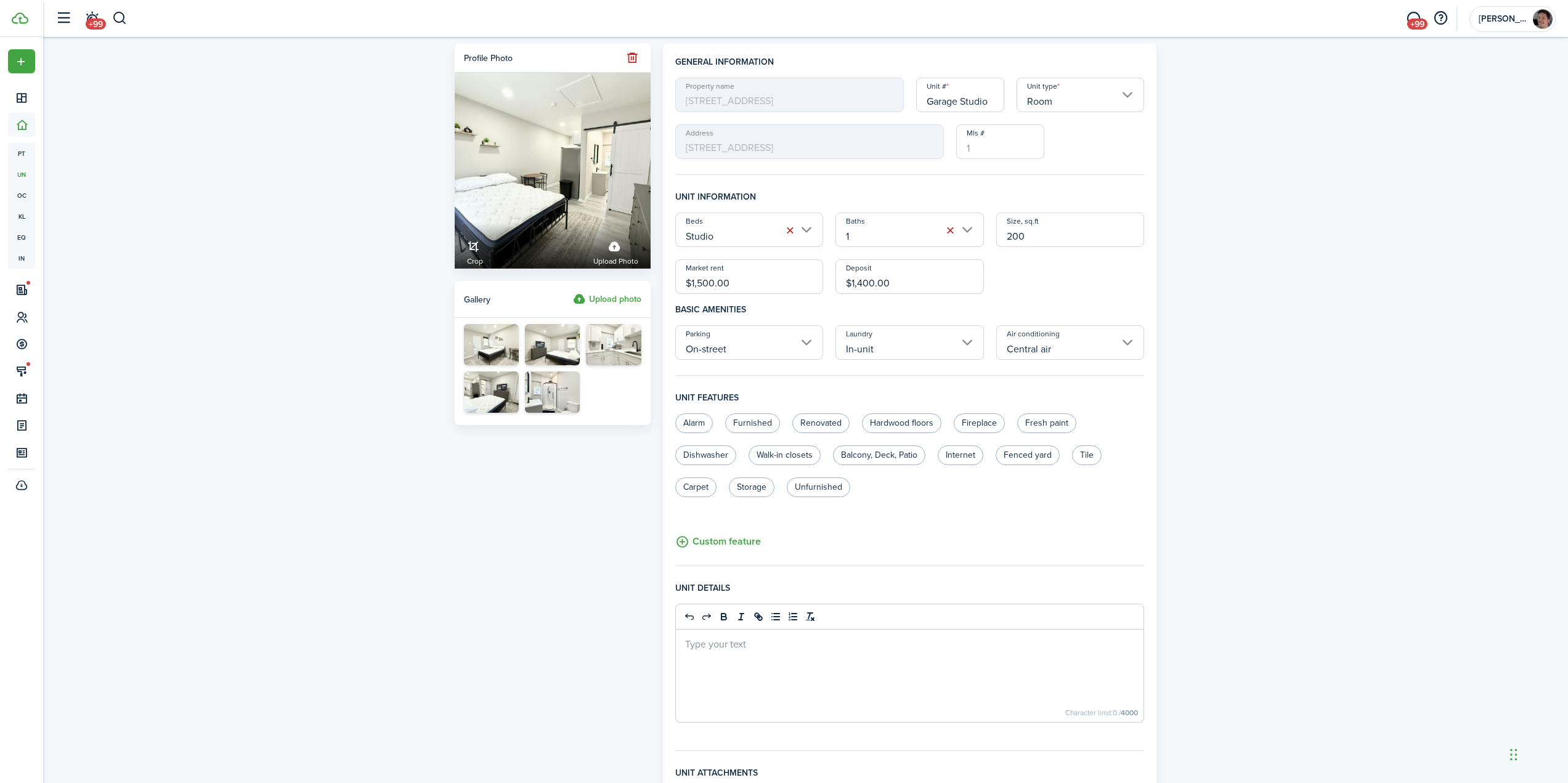
click at [1343, 423] on div "Profile photo Crop Upload photo Gallery Upload photo General information Proper…" at bounding box center [805, 479] width 1525 height 884
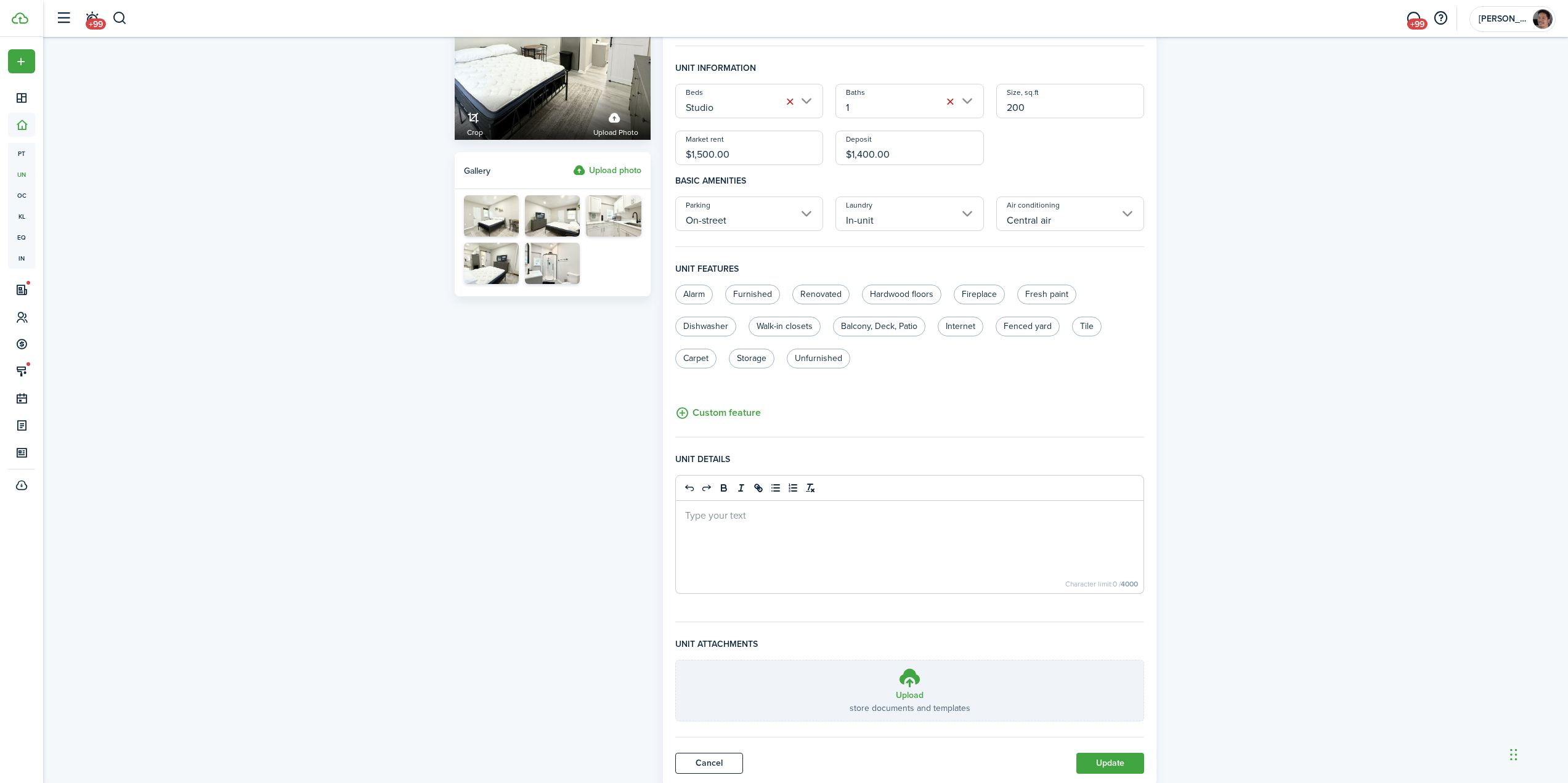
scroll to position [166, 0]
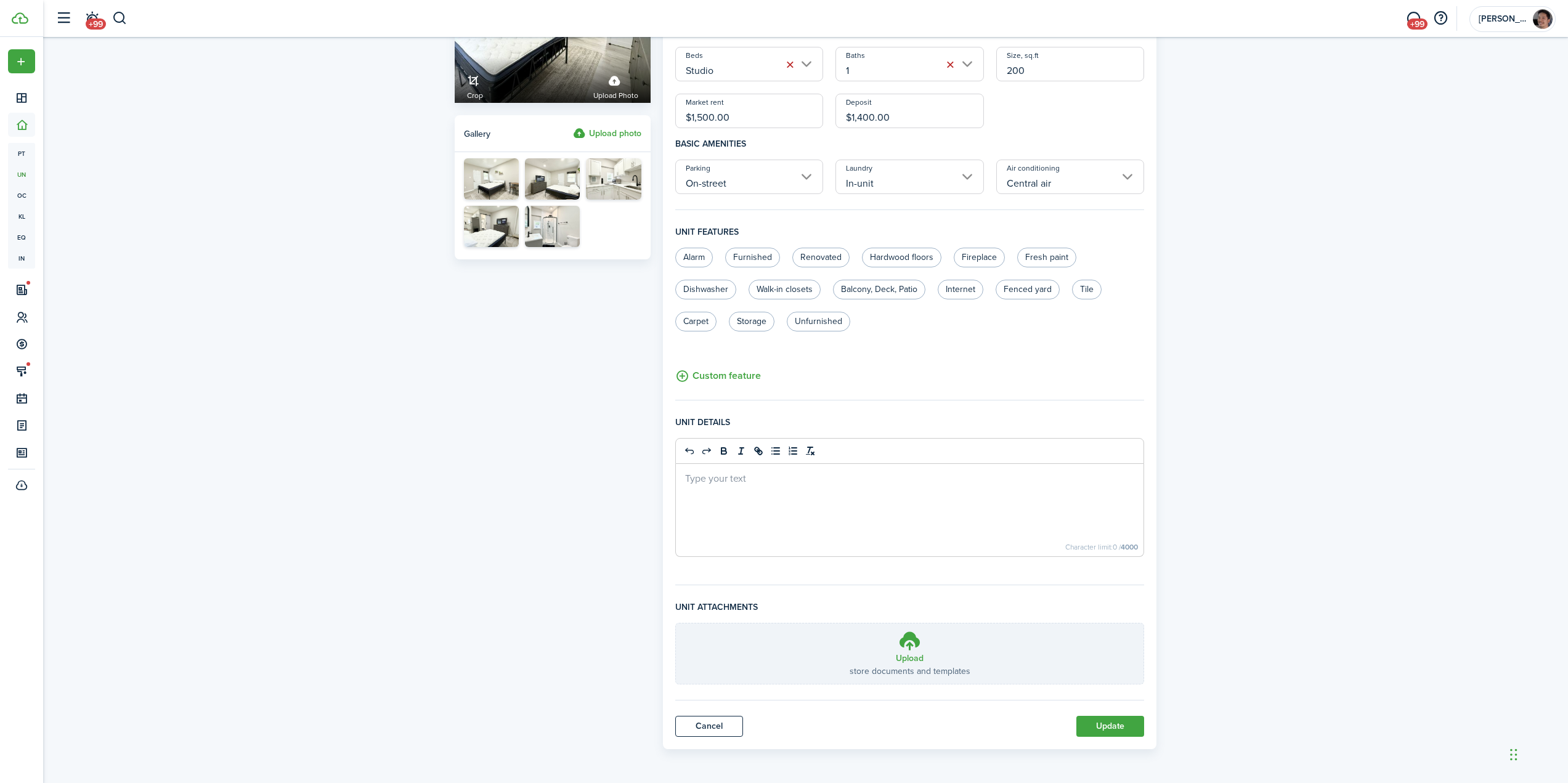
click at [797, 507] on div at bounding box center [909, 510] width 468 height 92
click at [1087, 727] on button "Update" at bounding box center [1110, 726] width 68 height 21
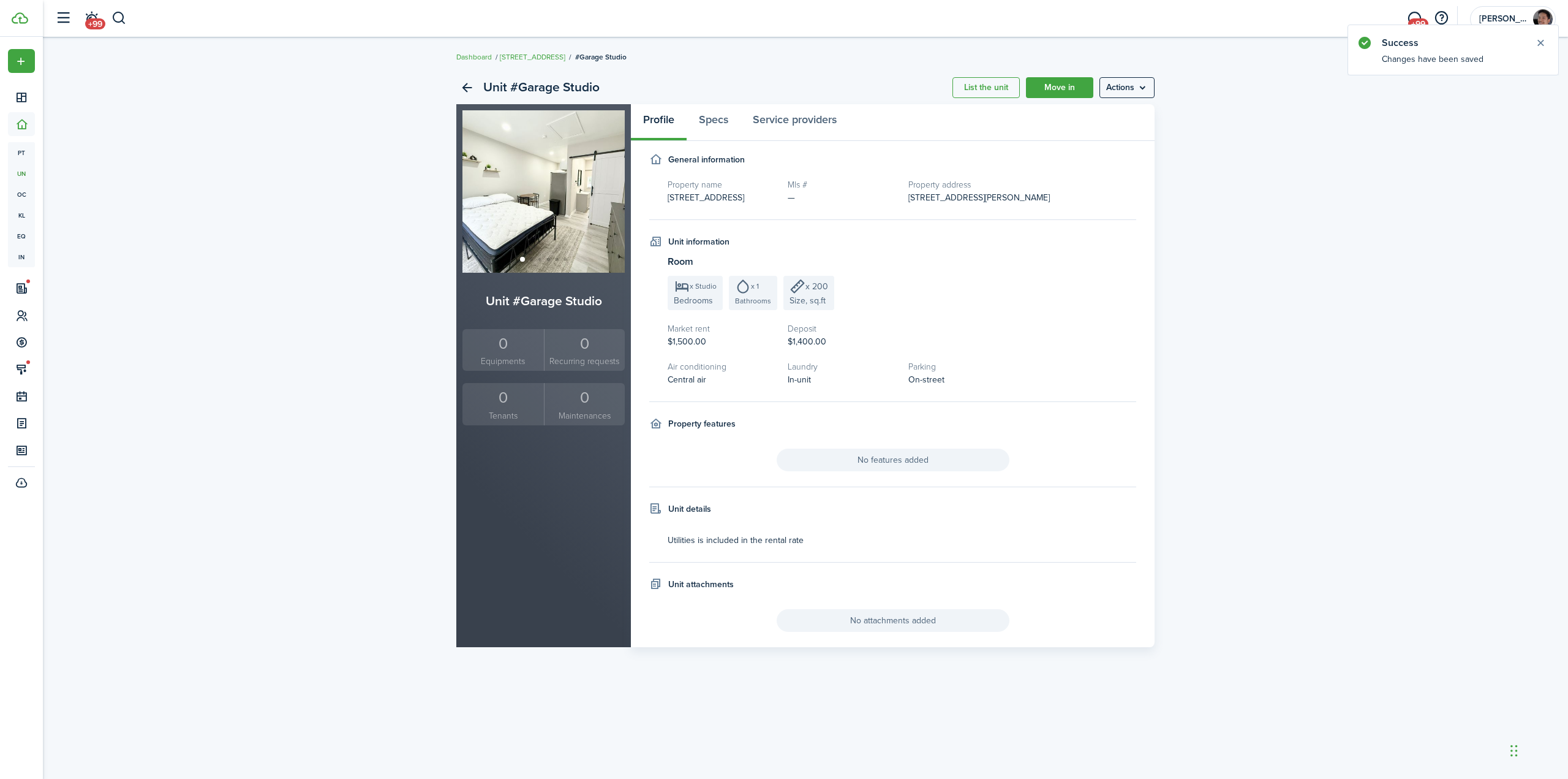
click at [356, 229] on div "Unit #Garage Studio List the unit Move in Actions Unit #Garage Studio 0 Equipme…" at bounding box center [805, 359] width 1525 height 588
click at [977, 92] on link "List the unit" at bounding box center [986, 88] width 68 height 21
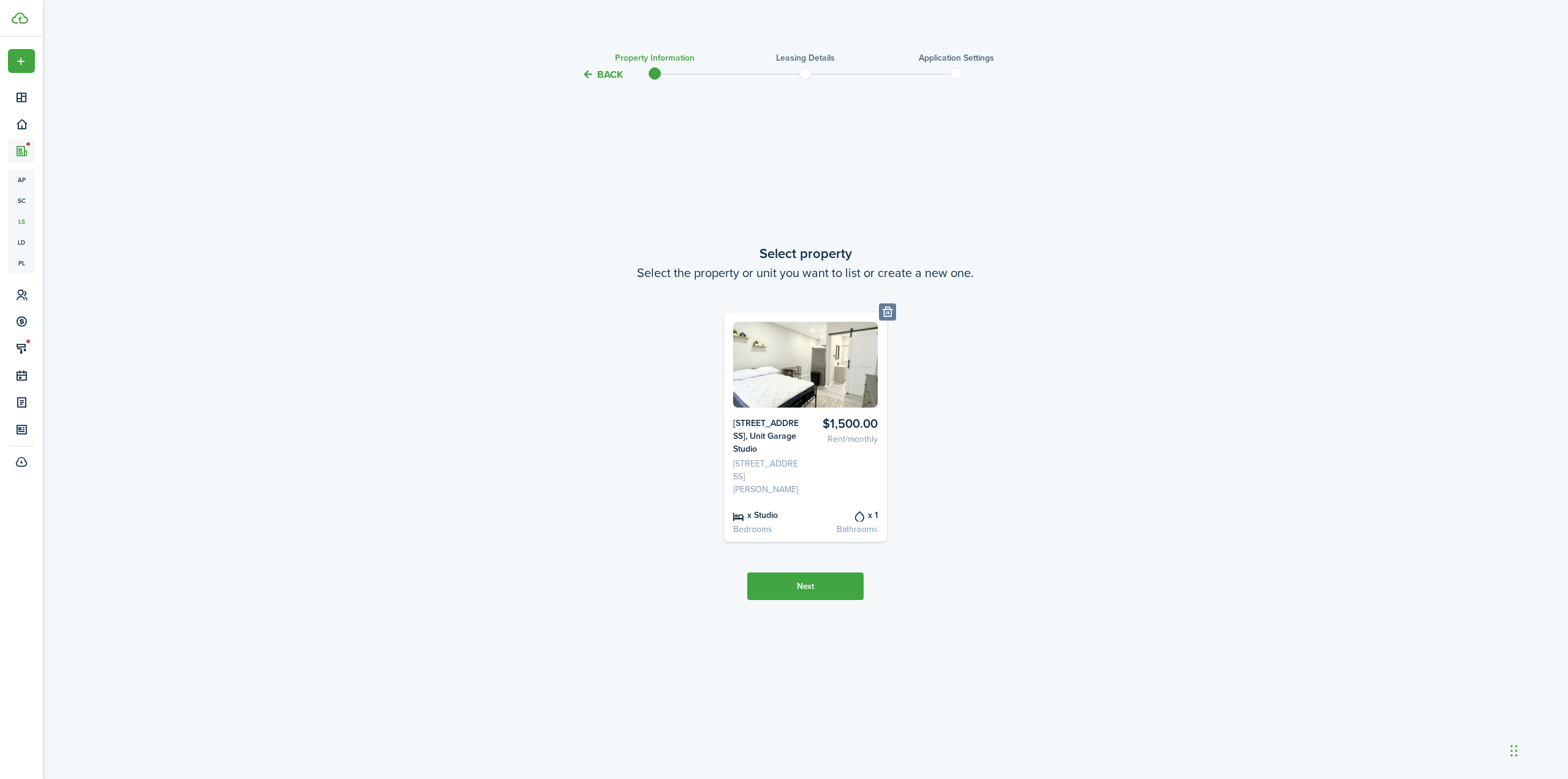
click at [845, 591] on button "Next" at bounding box center [805, 586] width 116 height 27
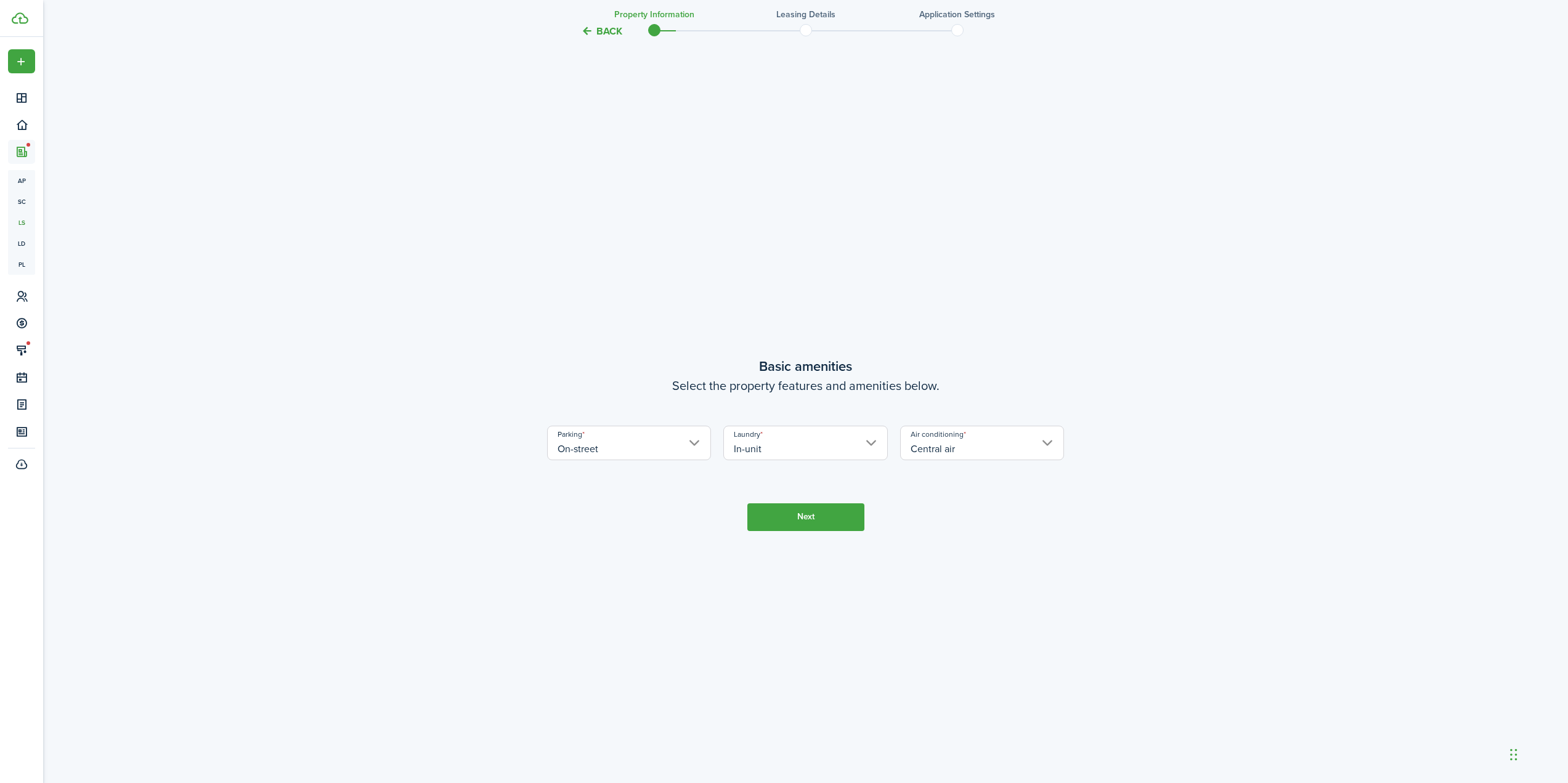
scroll to position [700, 0]
click at [806, 518] on button "Next" at bounding box center [805, 513] width 117 height 28
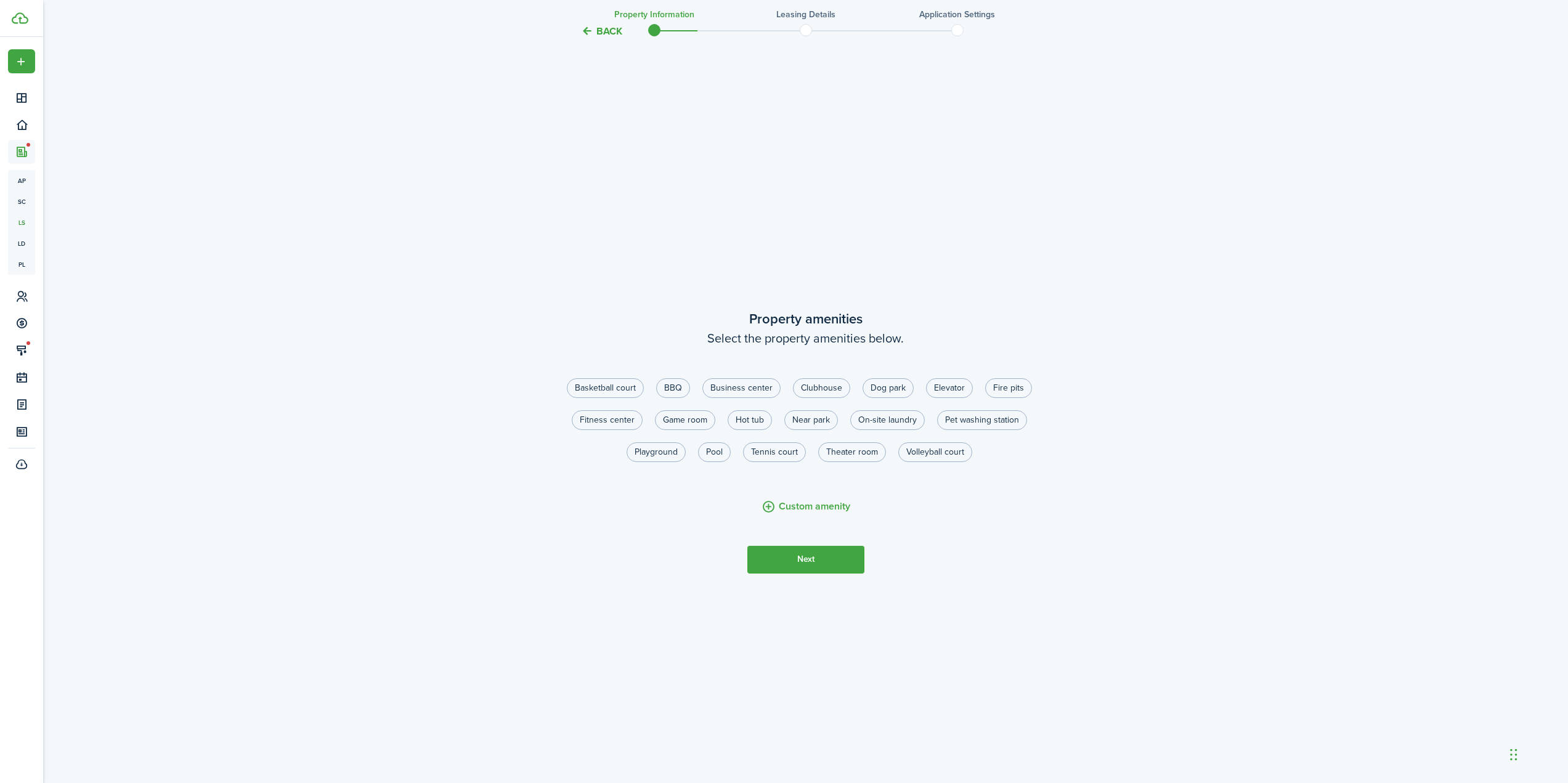
scroll to position [1483, 0]
click at [815, 577] on tc-wizard-step "Property amenities Select the property amenities below. Basketball court [GEOGR…" at bounding box center [806, 440] width 518 height 783
click at [816, 561] on button "Next" at bounding box center [805, 559] width 117 height 28
click at [636, 384] on label "Furnished" at bounding box center [640, 387] width 55 height 20
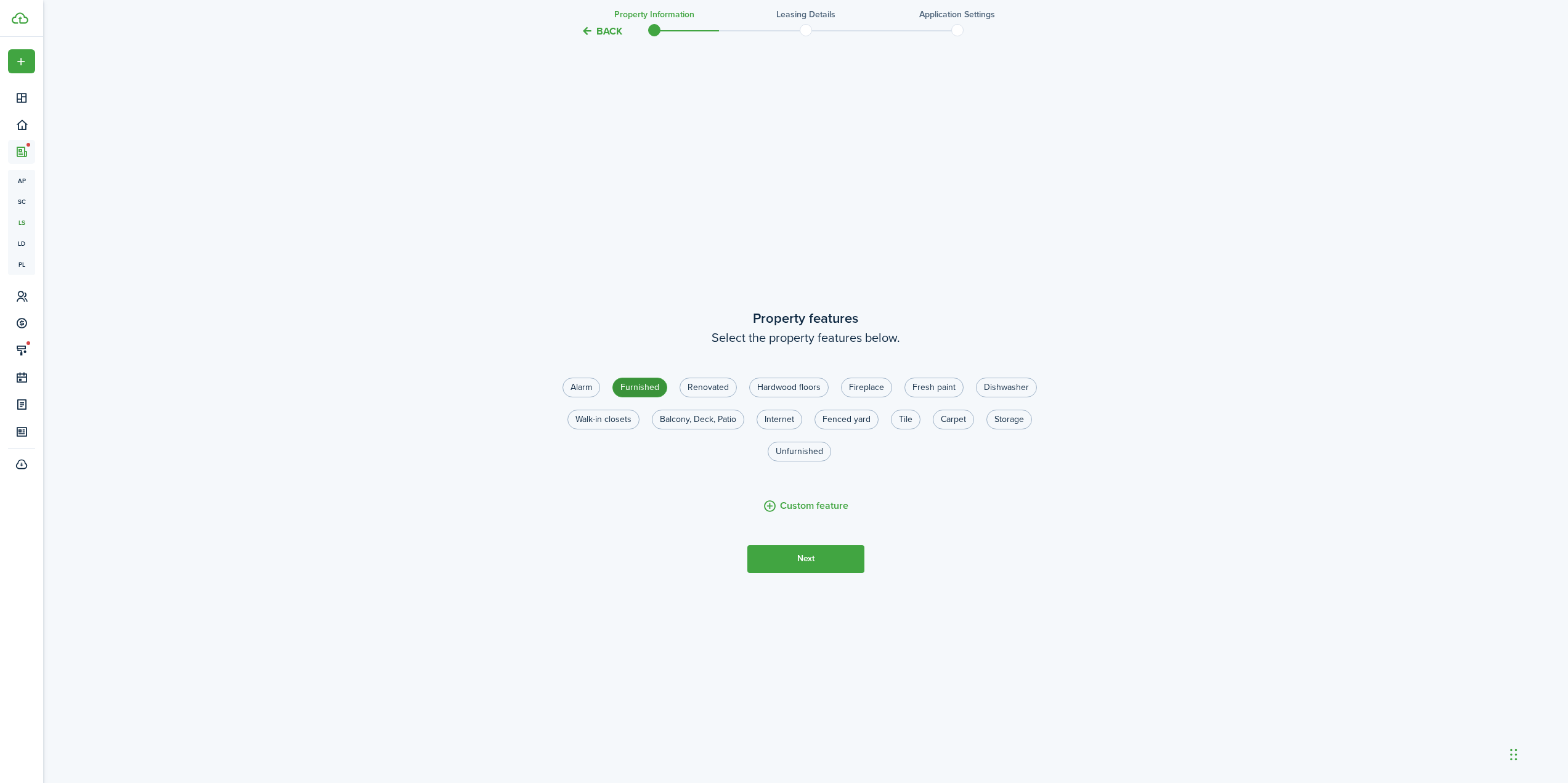
radio input "true"
click at [698, 384] on label "Renovated" at bounding box center [708, 387] width 57 height 20
radio input "true"
click at [783, 386] on label "Hardwood floors" at bounding box center [789, 387] width 79 height 20
radio input "true"
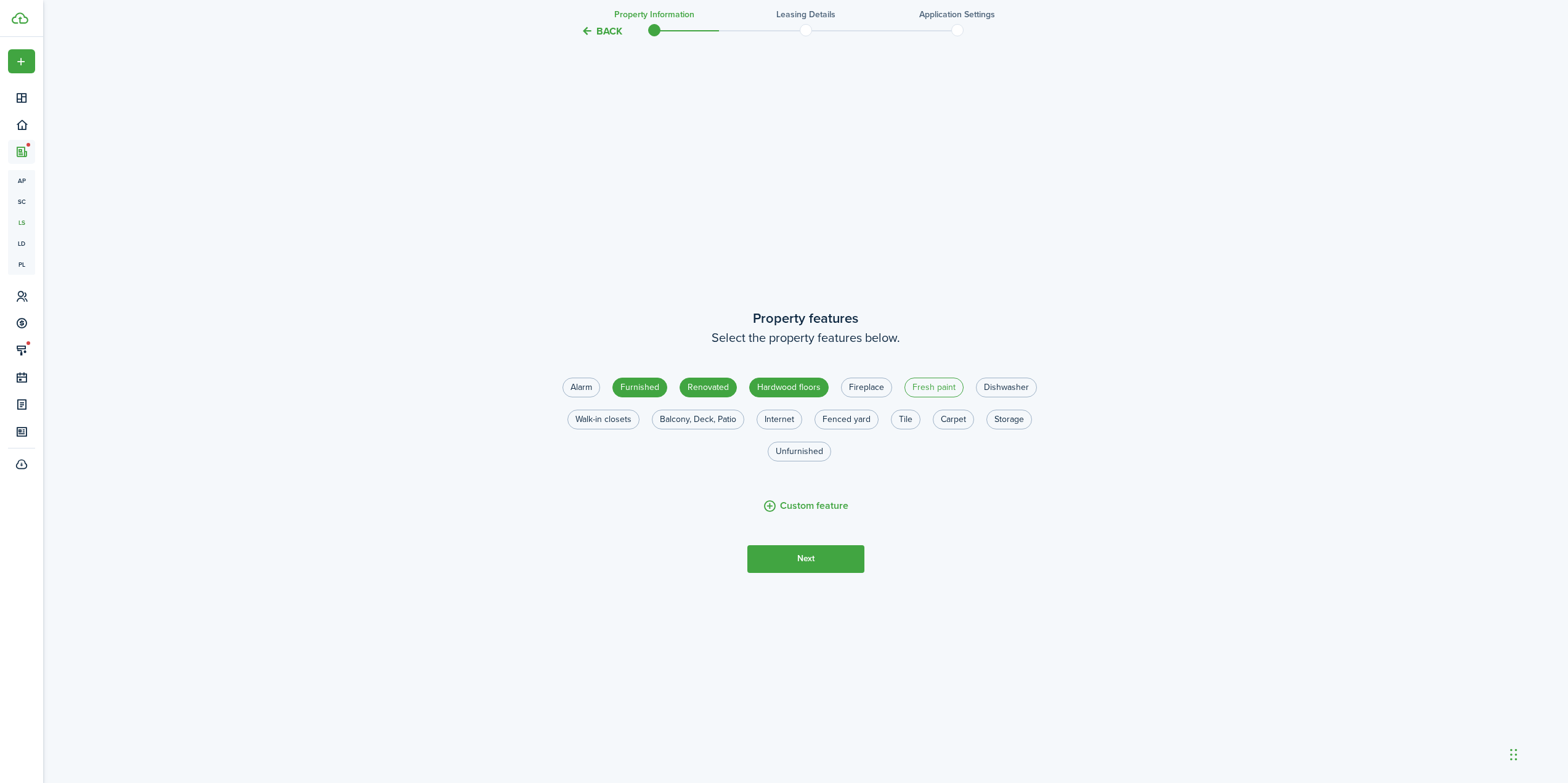
click at [930, 387] on label "Fresh paint" at bounding box center [934, 387] width 59 height 20
radio input "true"
click at [807, 566] on button "Next" at bounding box center [805, 559] width 117 height 28
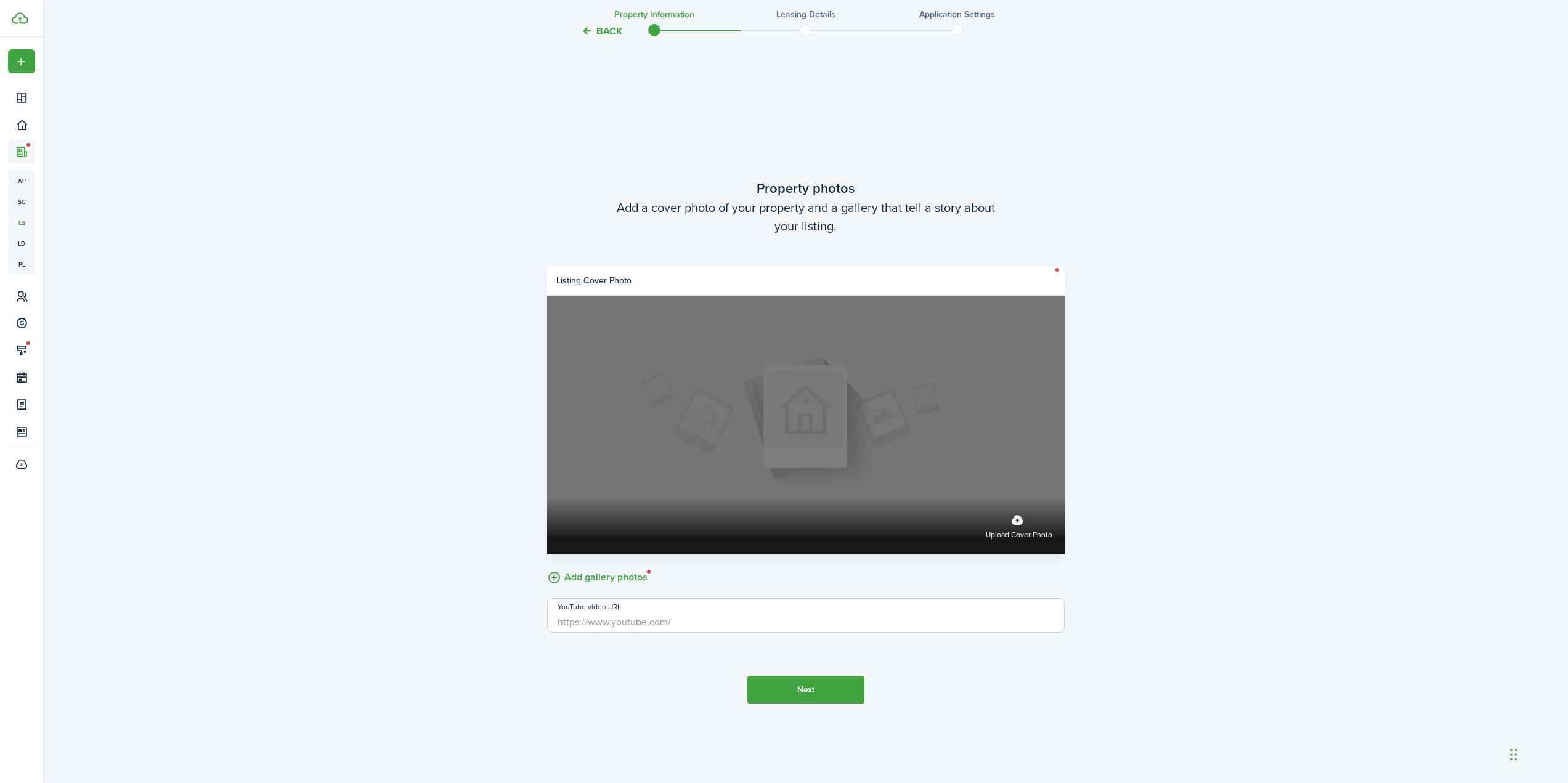
scroll to position [3048, 0]
click at [1016, 504] on div "Upload cover photo" at bounding box center [806, 524] width 518 height 57
click at [547, 496] on input "Upload cover photo" at bounding box center [547, 496] width 0 height 0
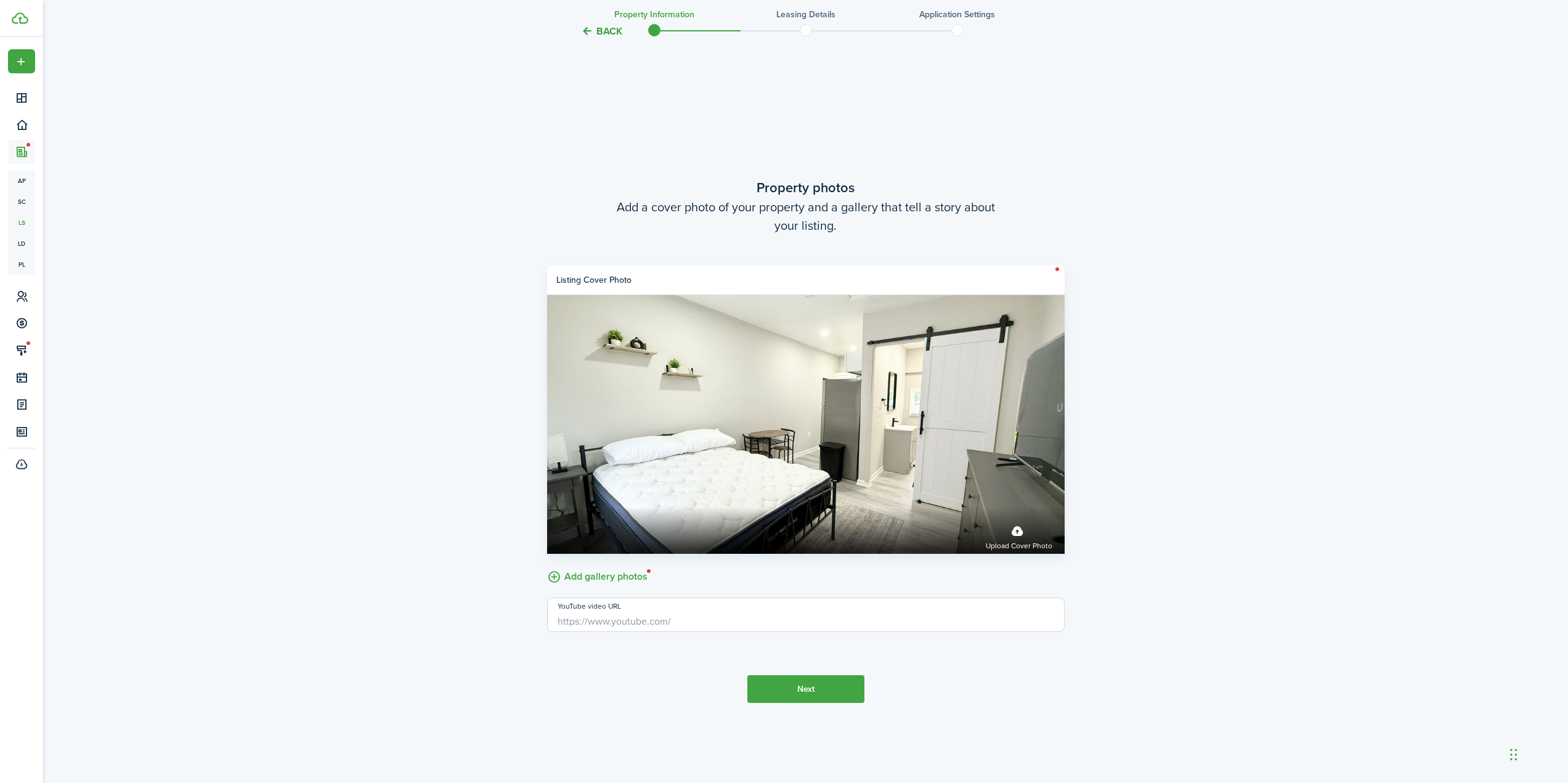
click at [605, 575] on label "Add gallery photos" at bounding box center [598, 575] width 101 height 19
click at [547, 566] on input "Add gallery photos" at bounding box center [547, 566] width 0 height 0
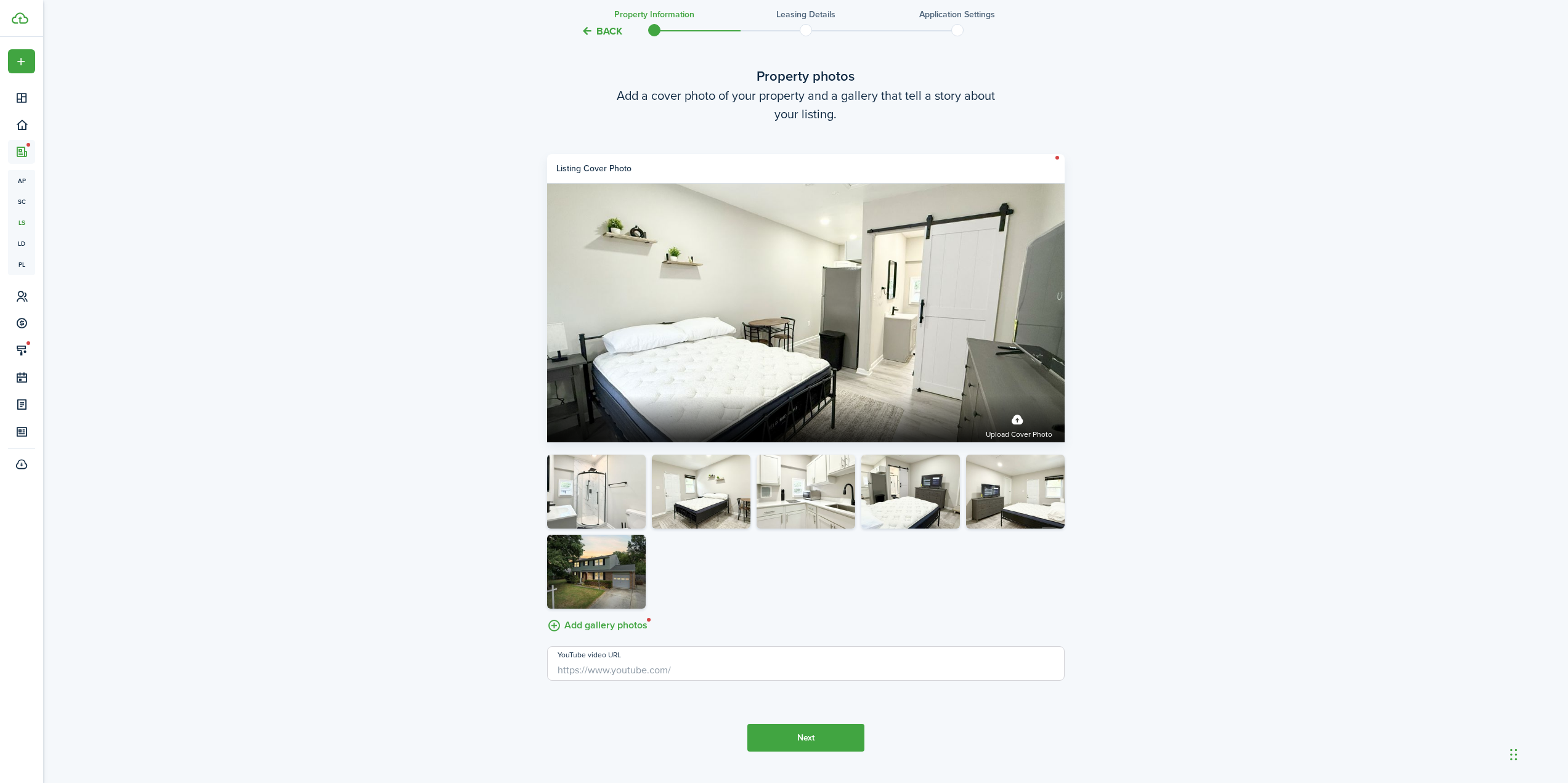
scroll to position [3131, 0]
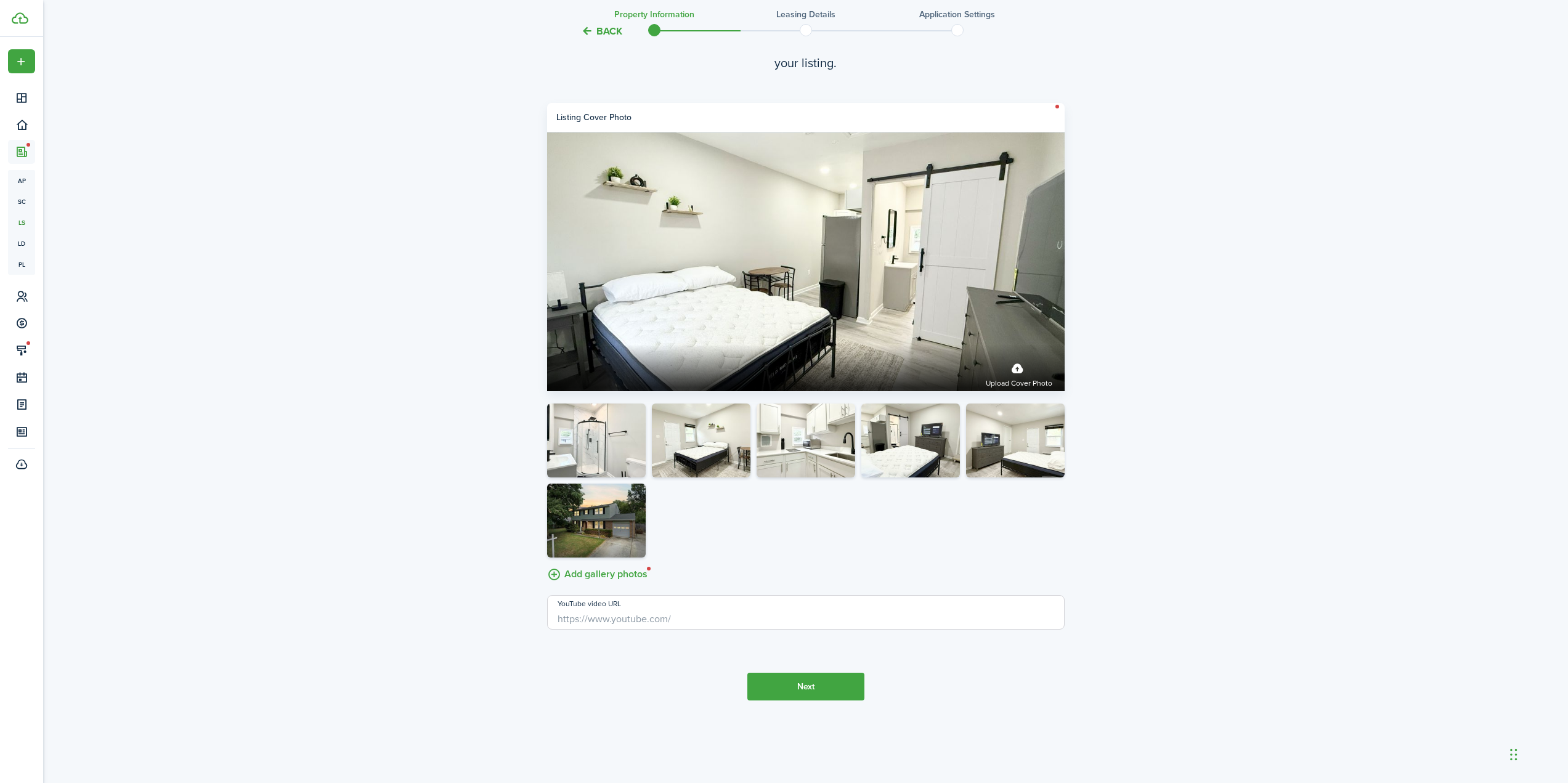
click at [804, 689] on button "Next" at bounding box center [805, 686] width 117 height 28
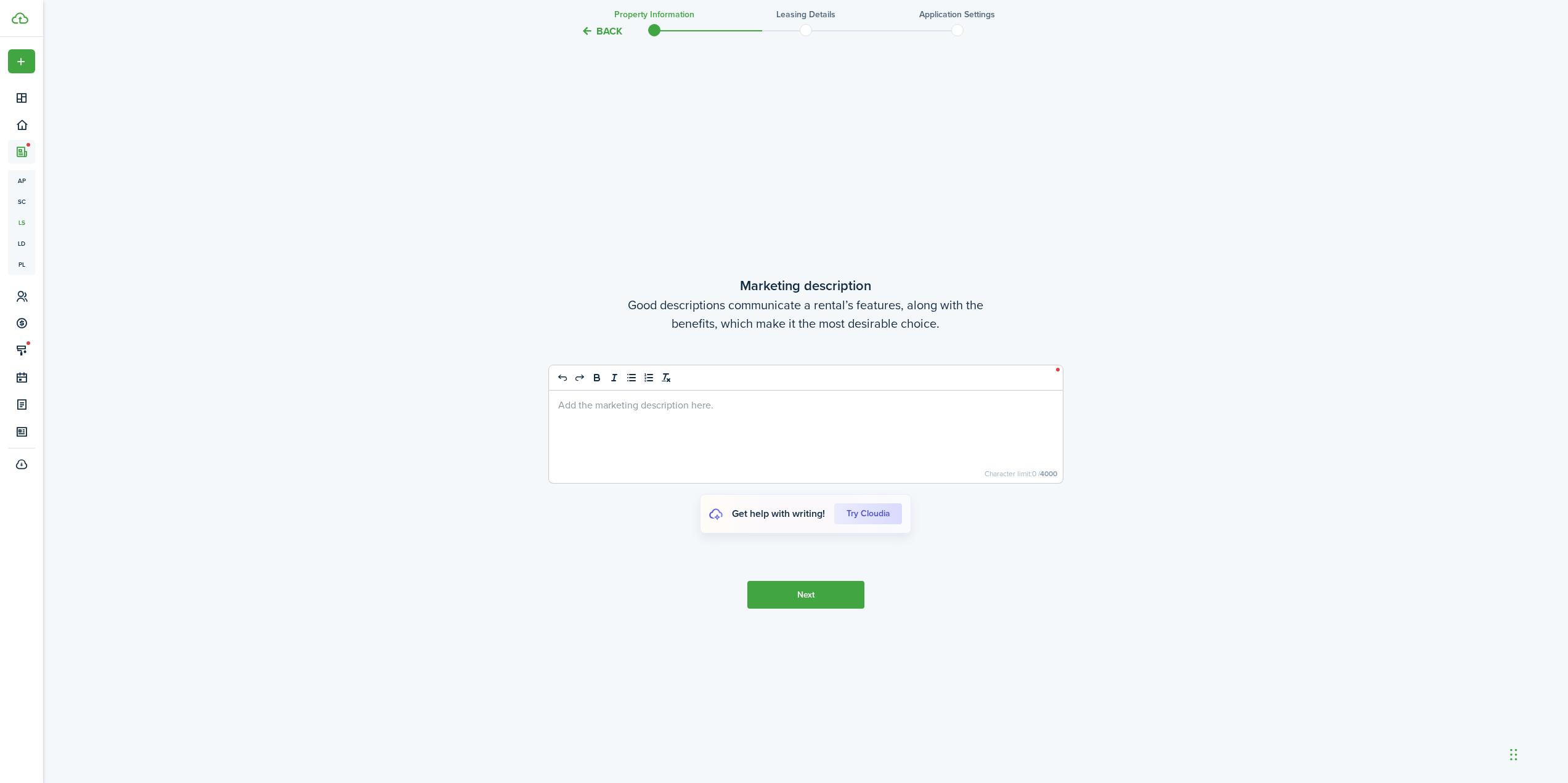
scroll to position [3831, 0]
click at [822, 442] on div at bounding box center [806, 435] width 514 height 92
click at [822, 594] on button "Next" at bounding box center [805, 593] width 117 height 28
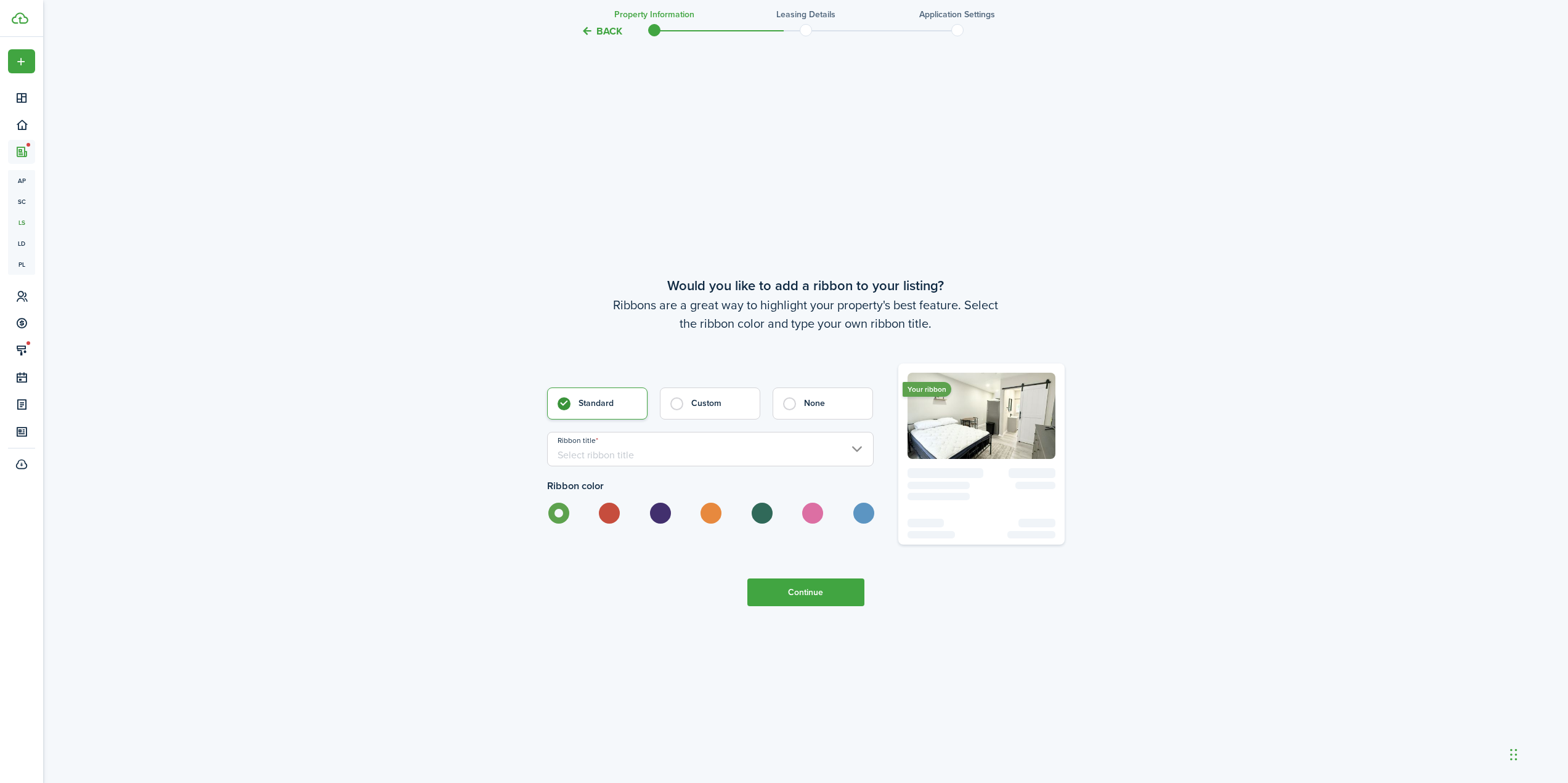
scroll to position [4614, 0]
click at [808, 393] on label "None" at bounding box center [823, 399] width 101 height 32
radio input "false"
radio input "true"
click at [796, 598] on button "Continue" at bounding box center [805, 591] width 117 height 28
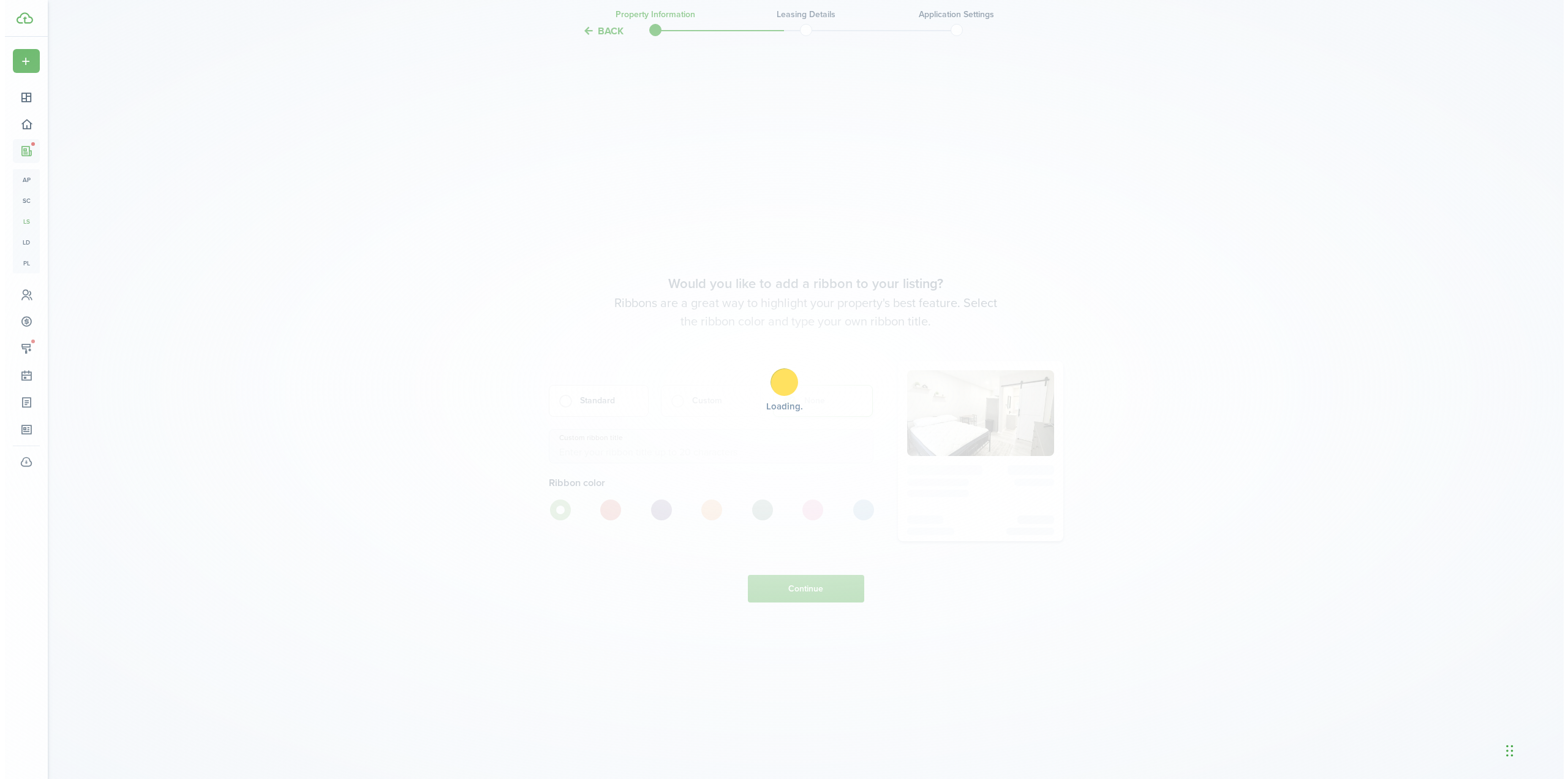
scroll to position [0, 0]
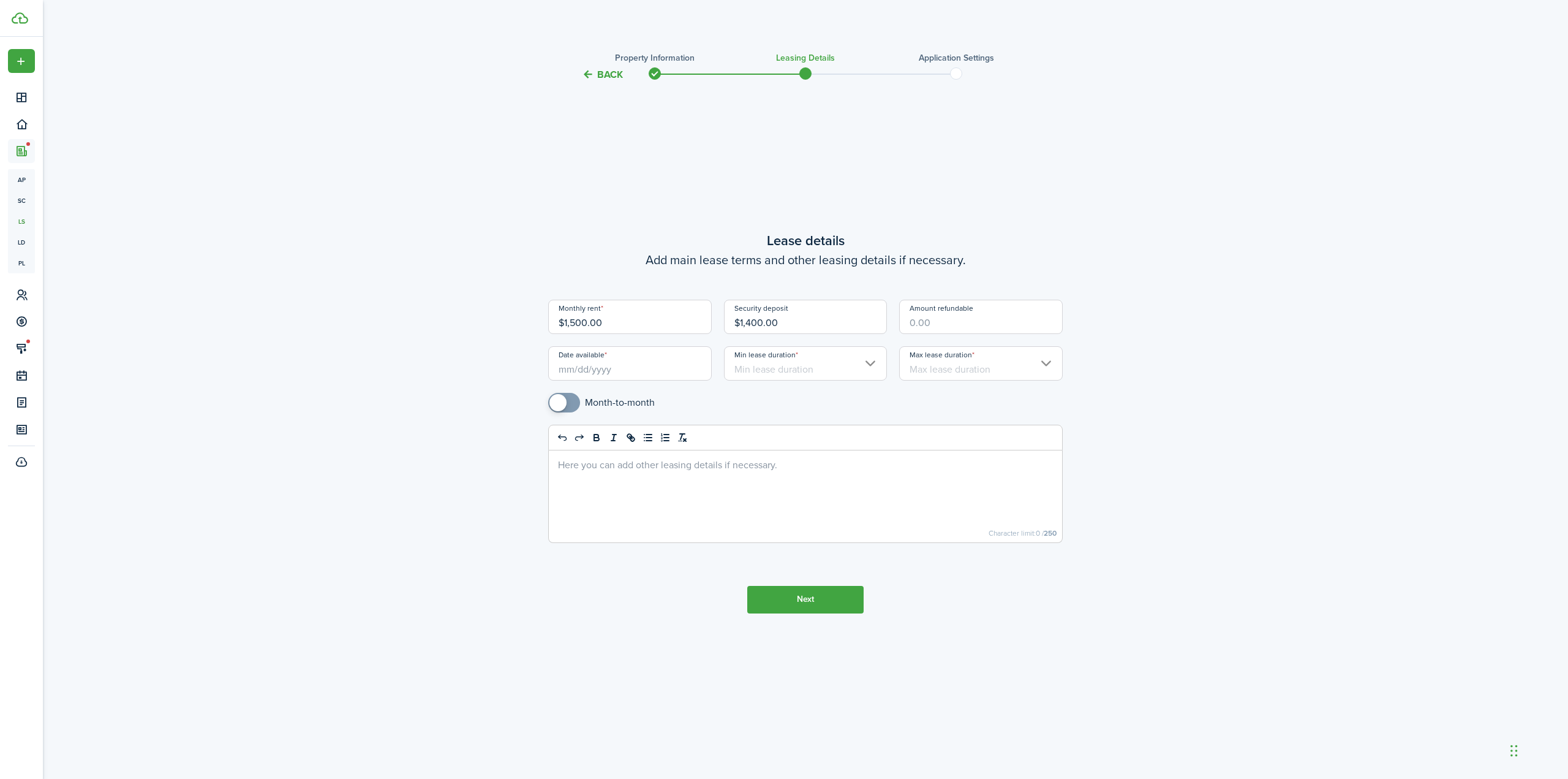
click at [638, 374] on input "Date available" at bounding box center [630, 363] width 163 height 35
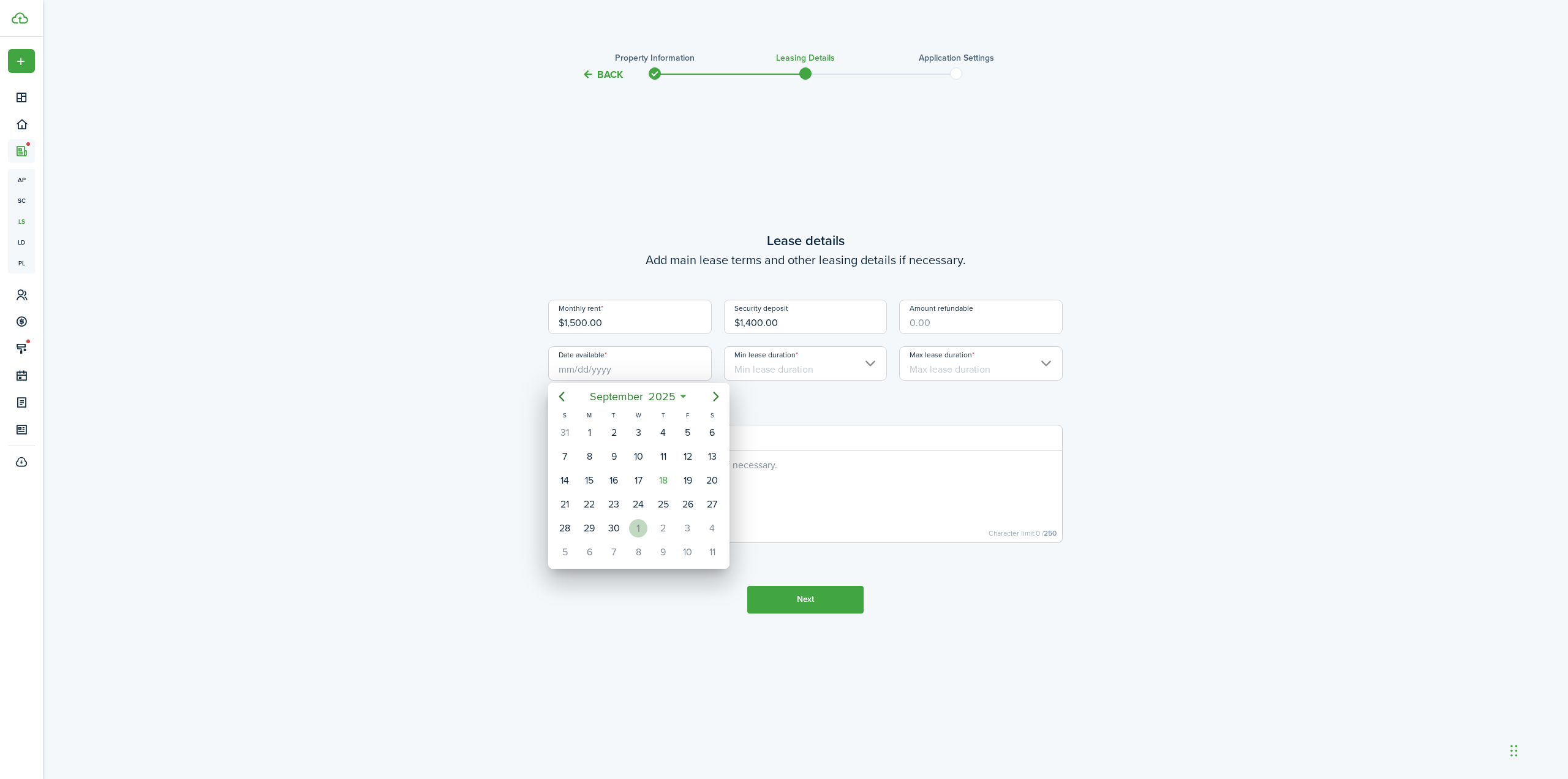
click at [642, 529] on div "1" at bounding box center [638, 528] width 18 height 18
type input "10/01/2025"
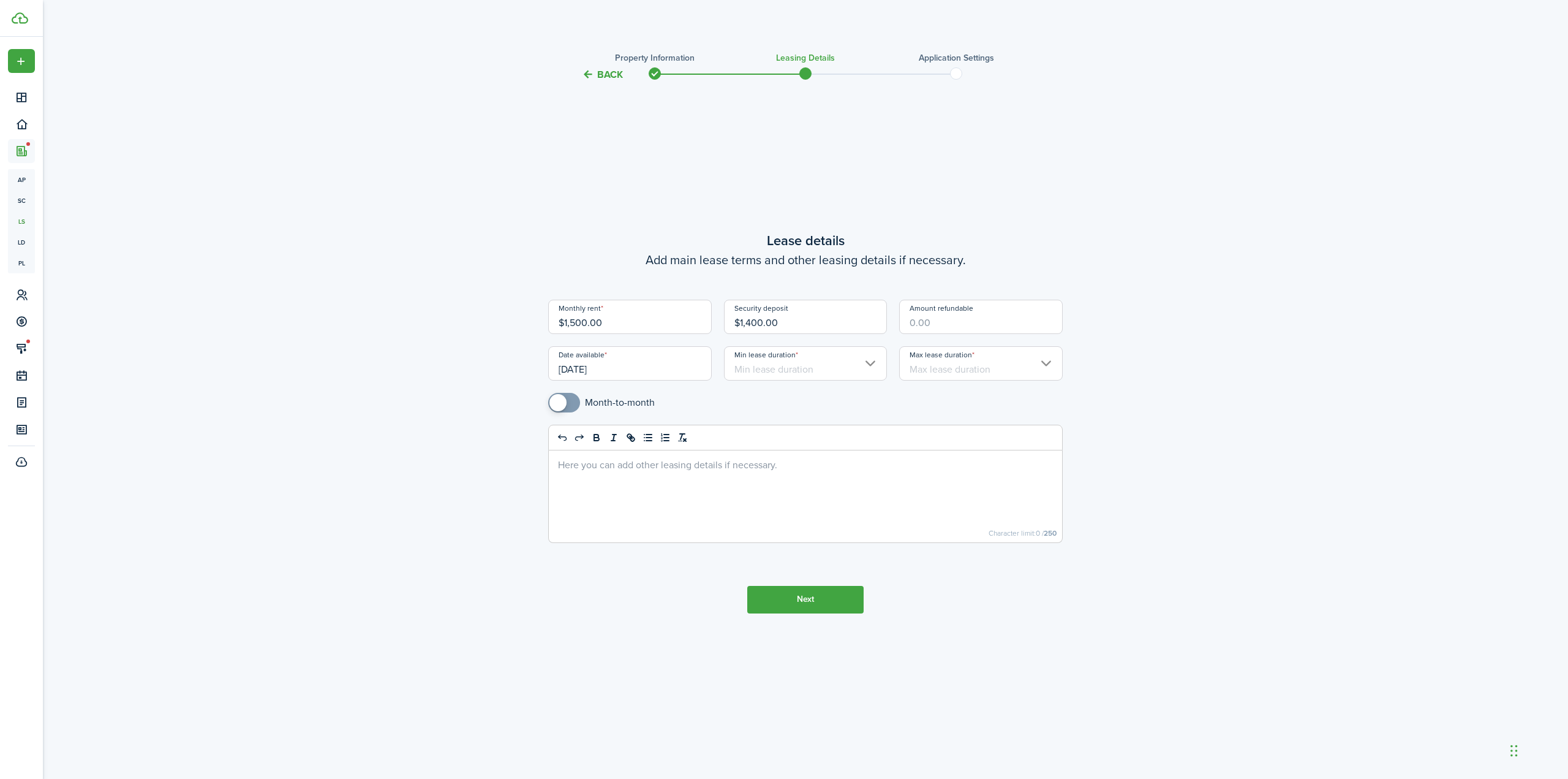
click at [781, 372] on input "Min lease duration" at bounding box center [805, 363] width 163 height 35
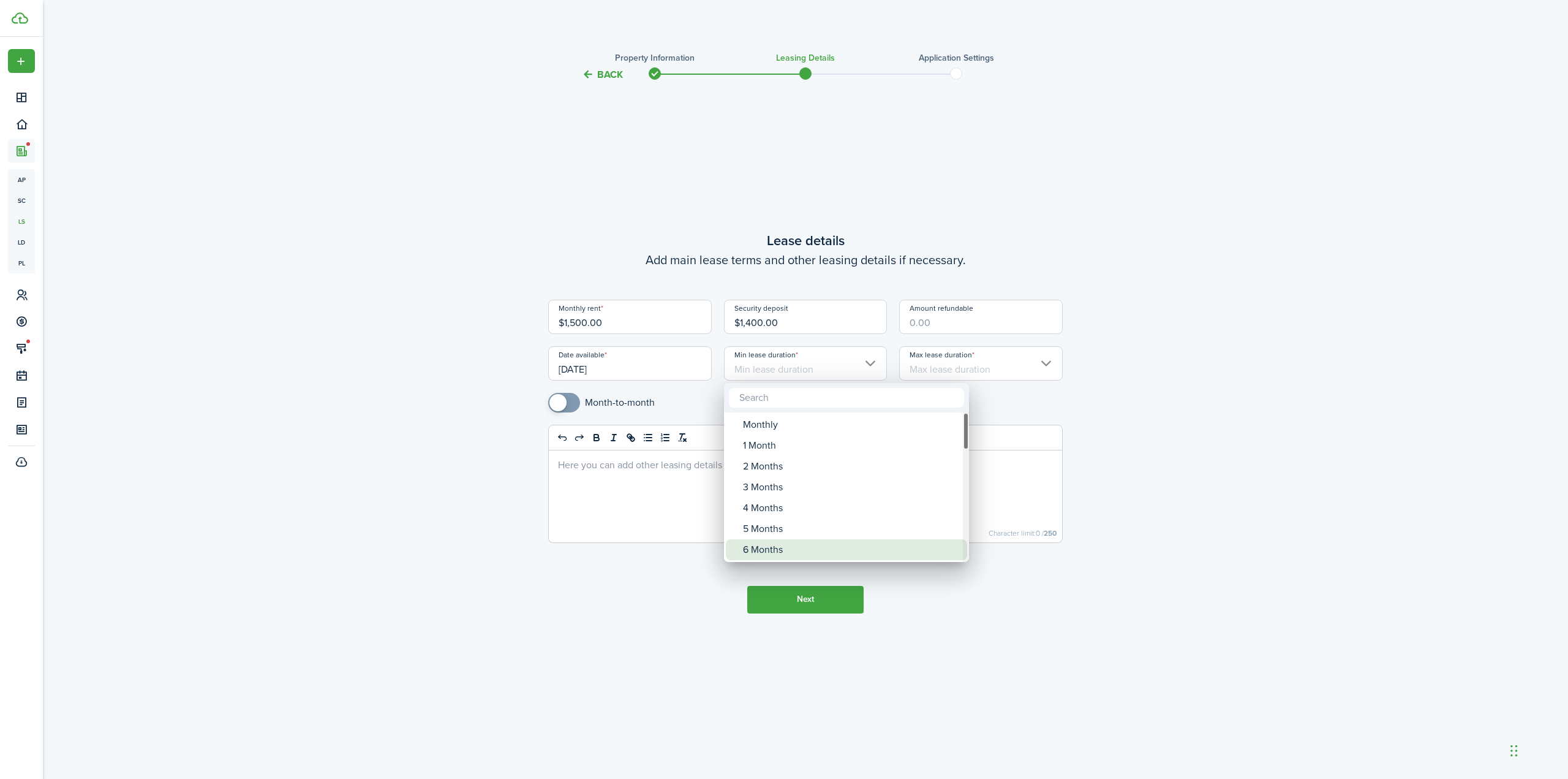
click at [783, 550] on div "6 Months" at bounding box center [851, 550] width 217 height 21
type input "6 Months"
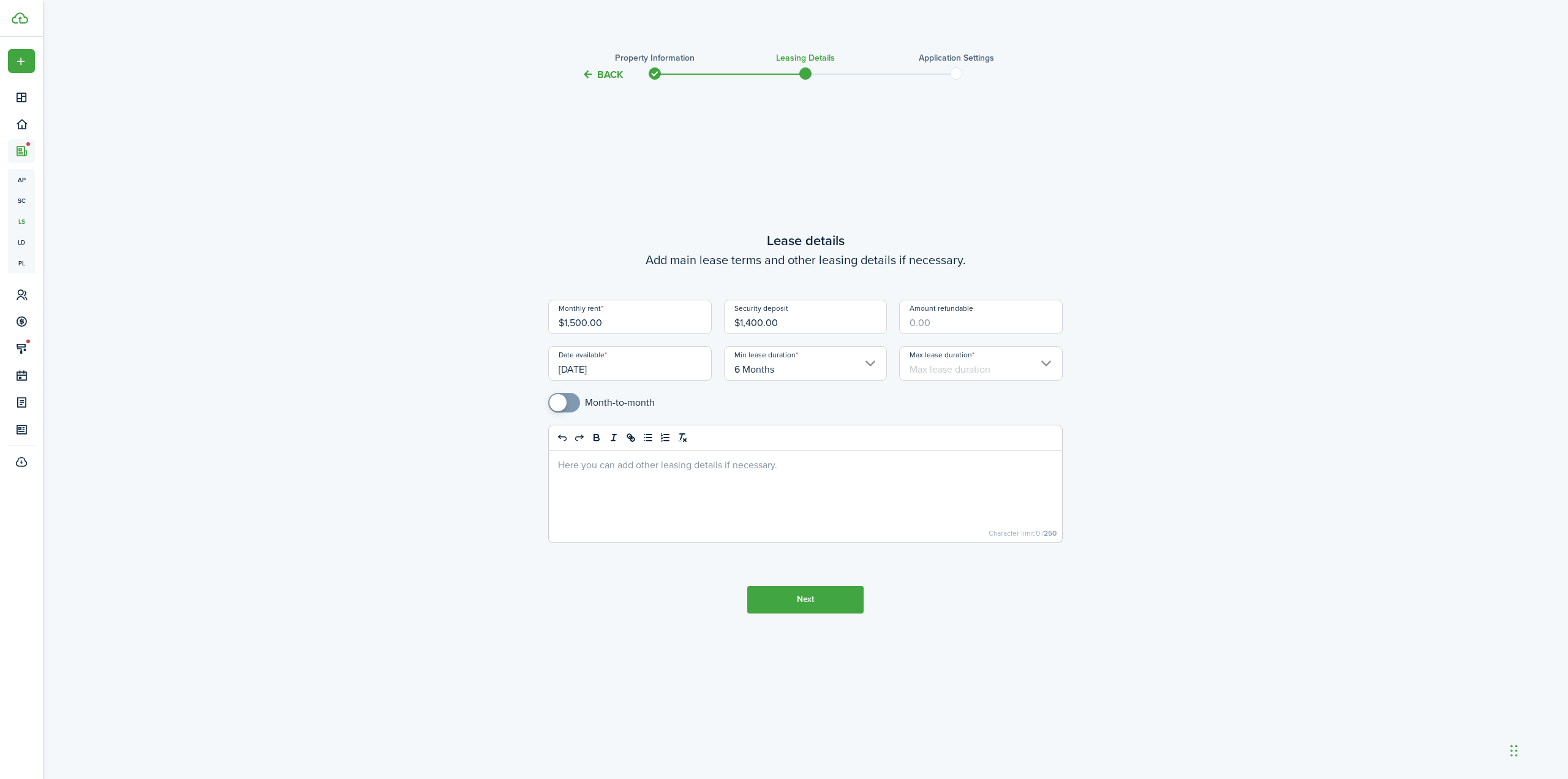
click at [959, 368] on input "Max lease duration" at bounding box center [981, 363] width 163 height 35
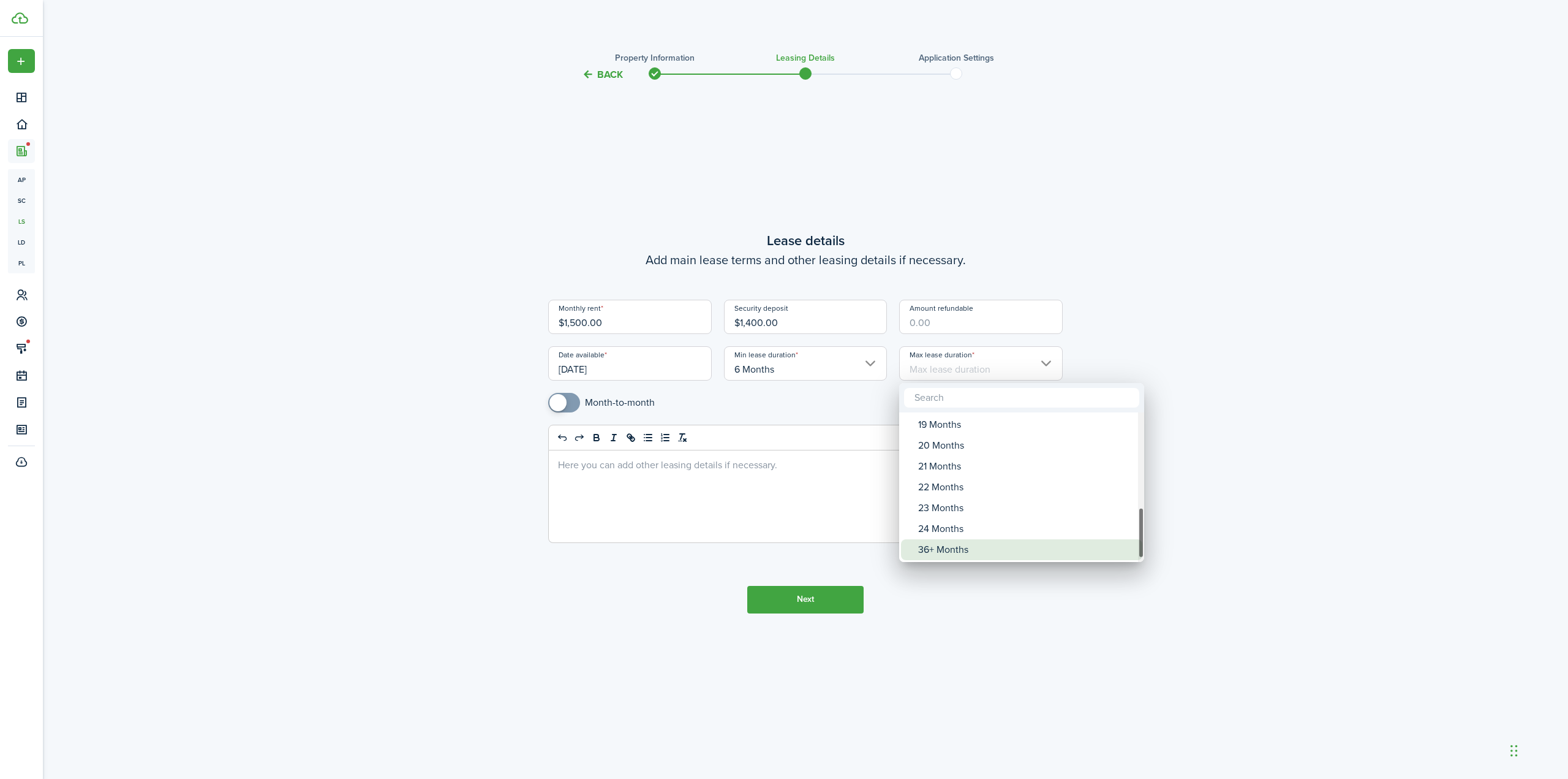
click at [962, 549] on div "36+ Months" at bounding box center [1027, 550] width 217 height 21
type input "36+ Months"
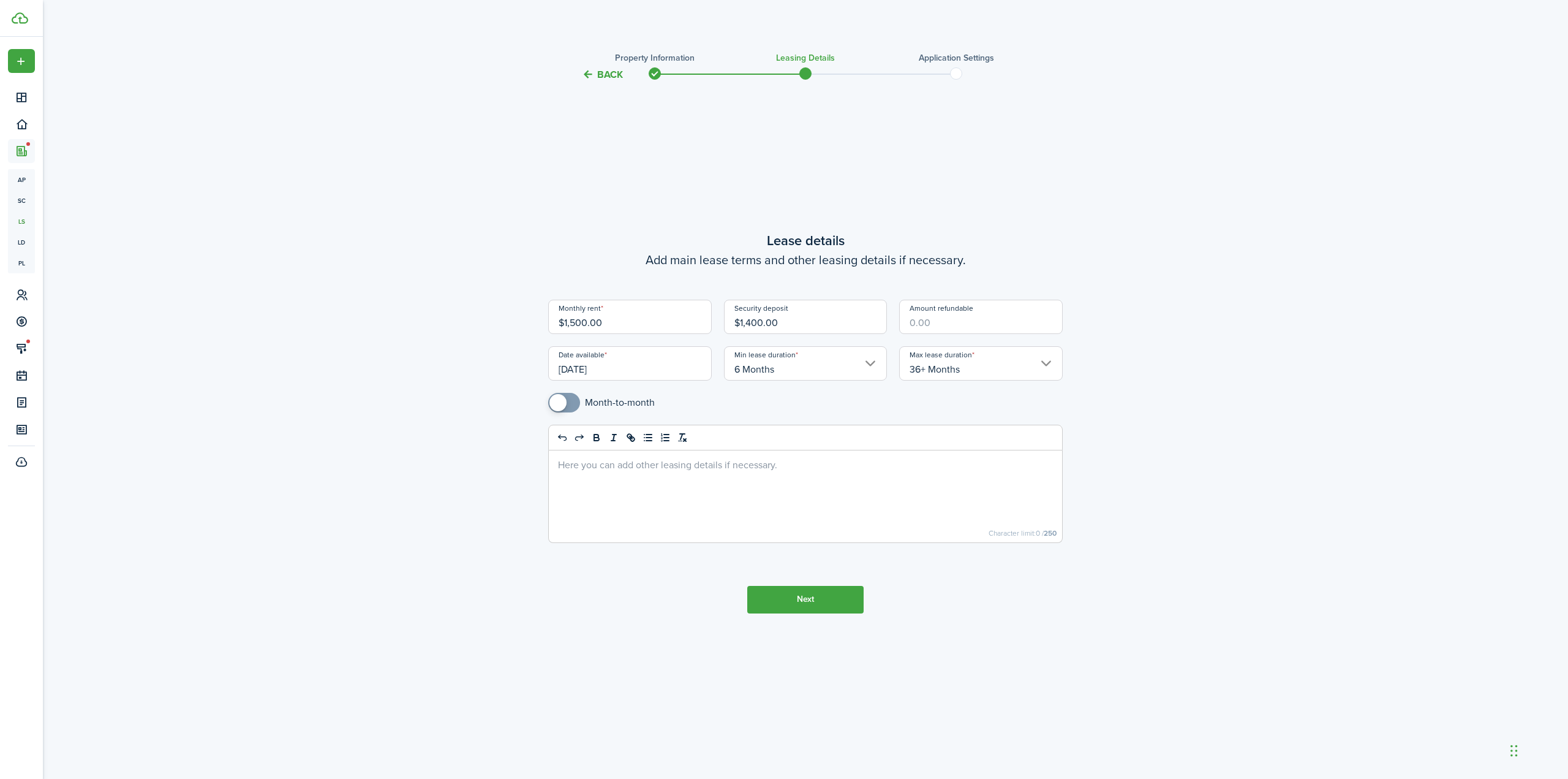
checkbox input "true"
click at [565, 403] on span at bounding box center [558, 402] width 17 height 17
click at [649, 499] on div at bounding box center [805, 496] width 513 height 92
click at [789, 596] on button "Next" at bounding box center [805, 599] width 116 height 27
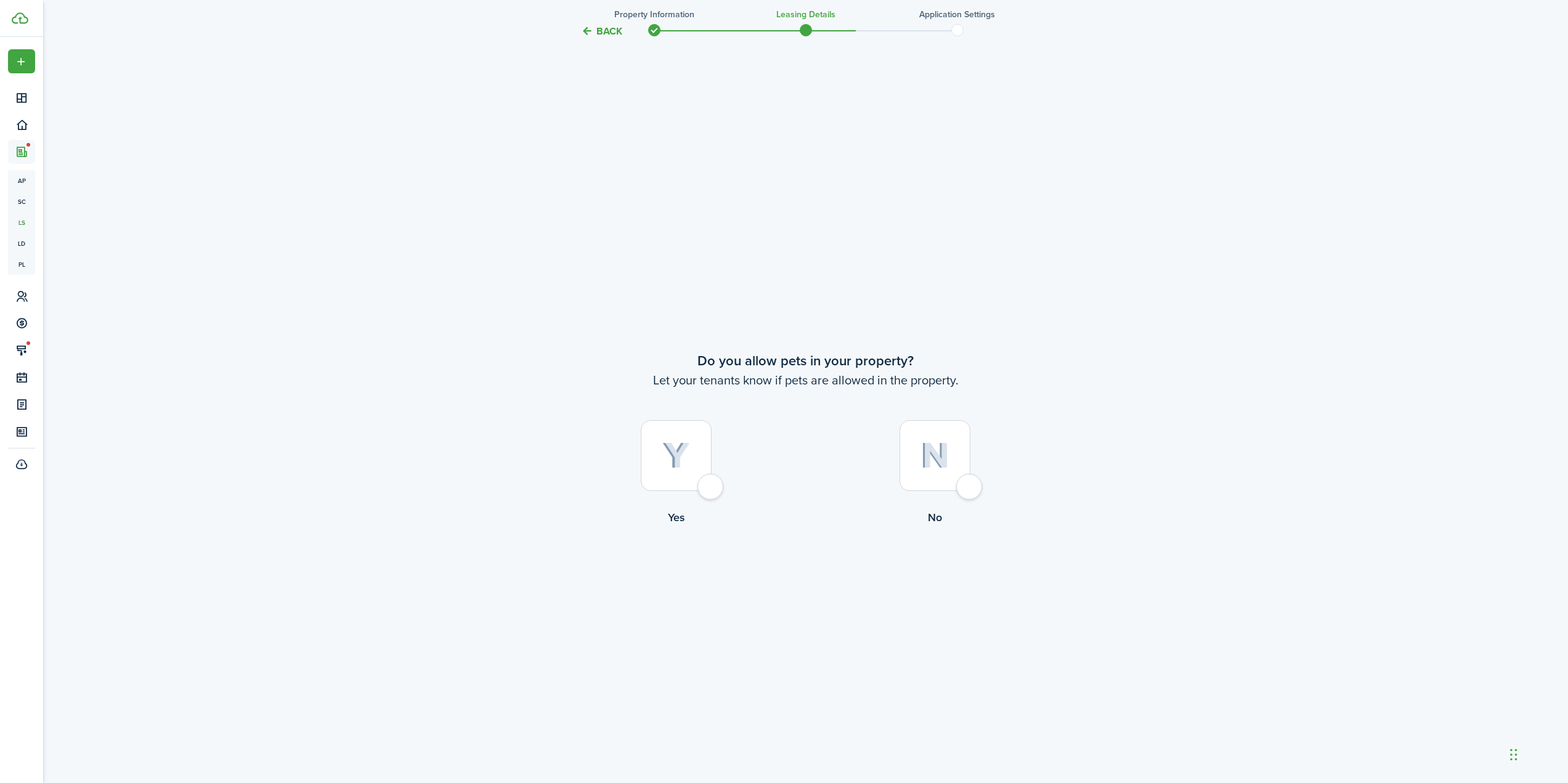
scroll to position [700, 0]
click at [936, 447] on img at bounding box center [935, 454] width 29 height 26
radio input "true"
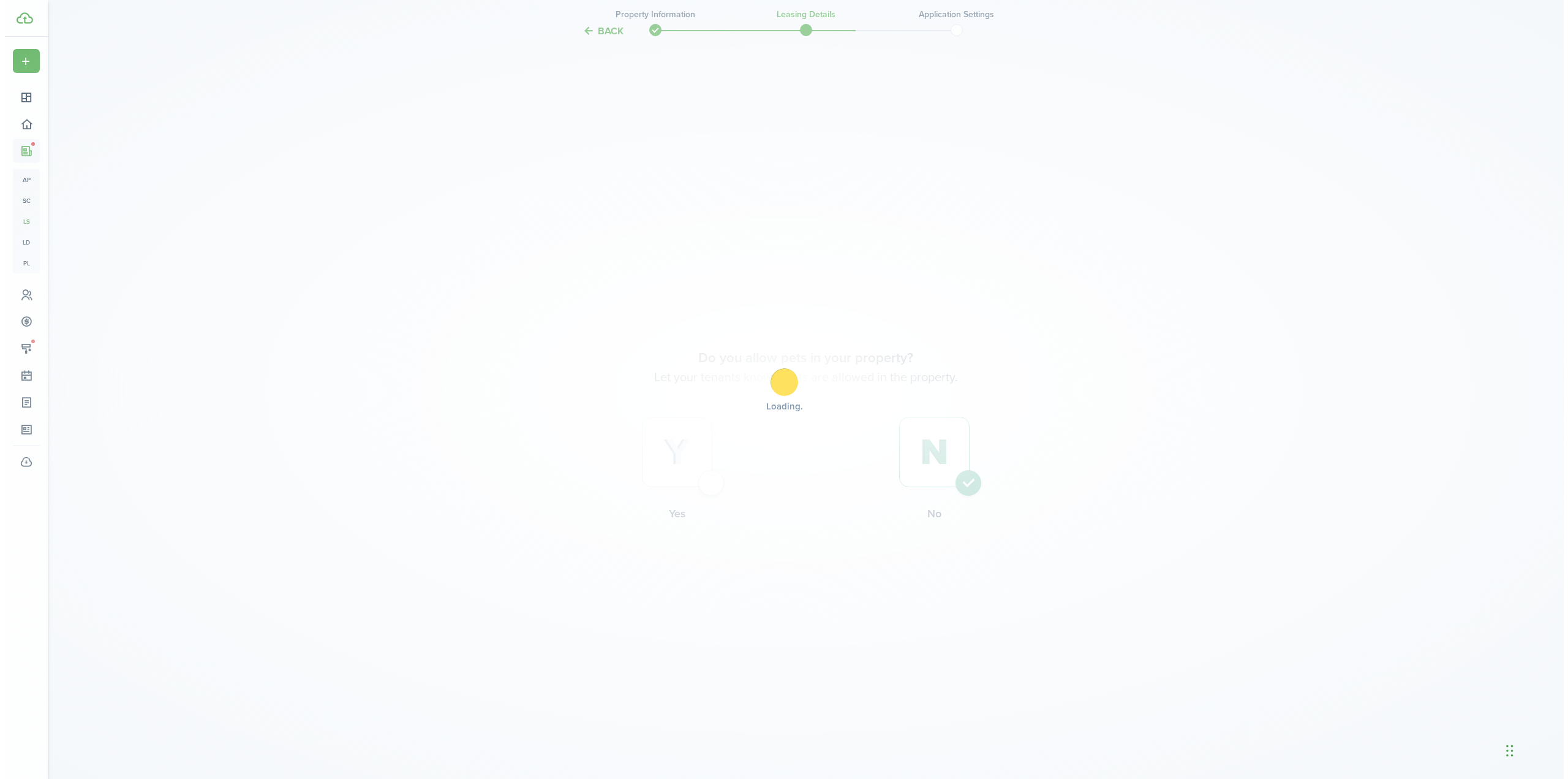
scroll to position [0, 0]
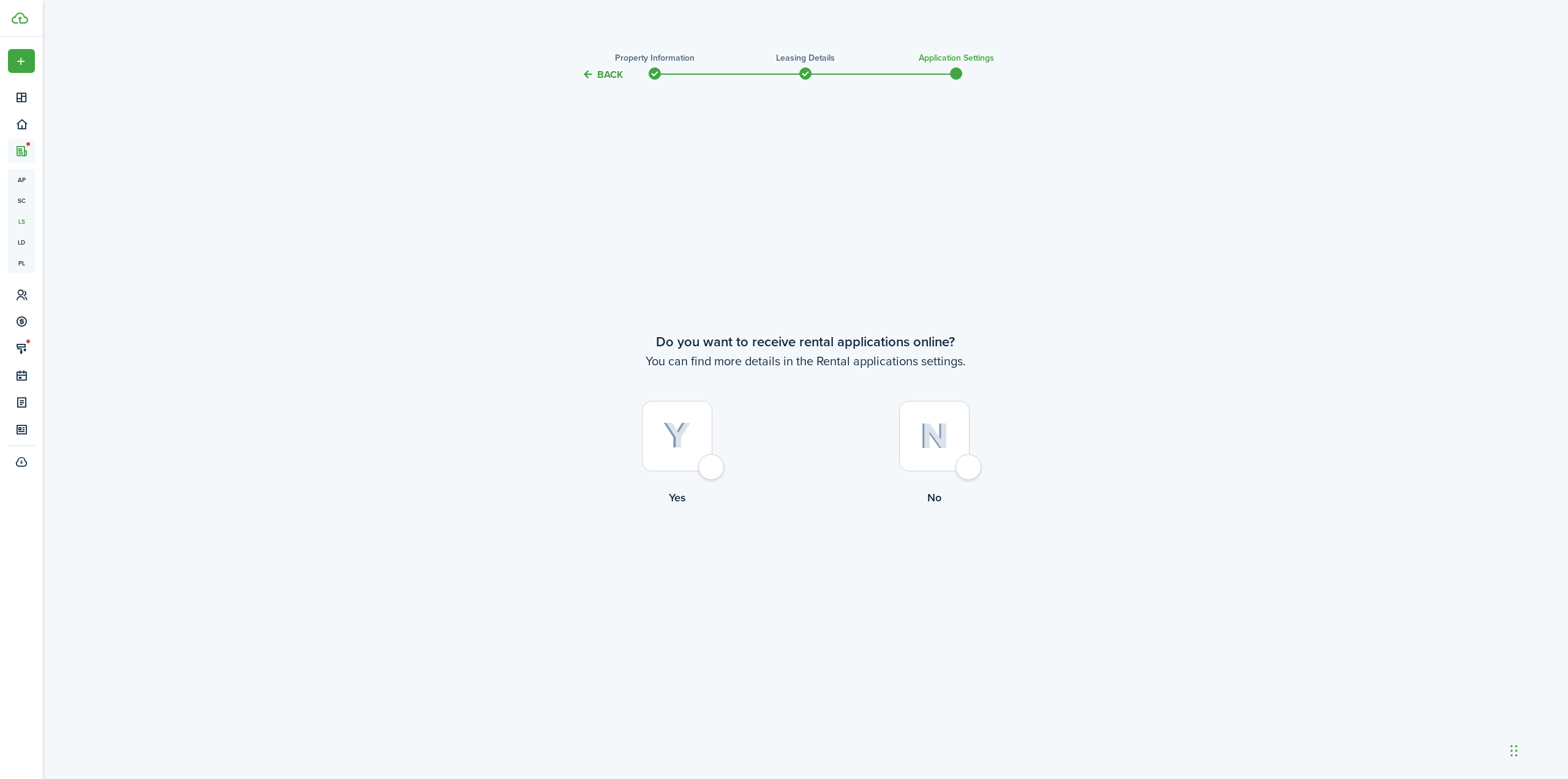
click at [667, 431] on img at bounding box center [677, 435] width 27 height 27
radio input "true"
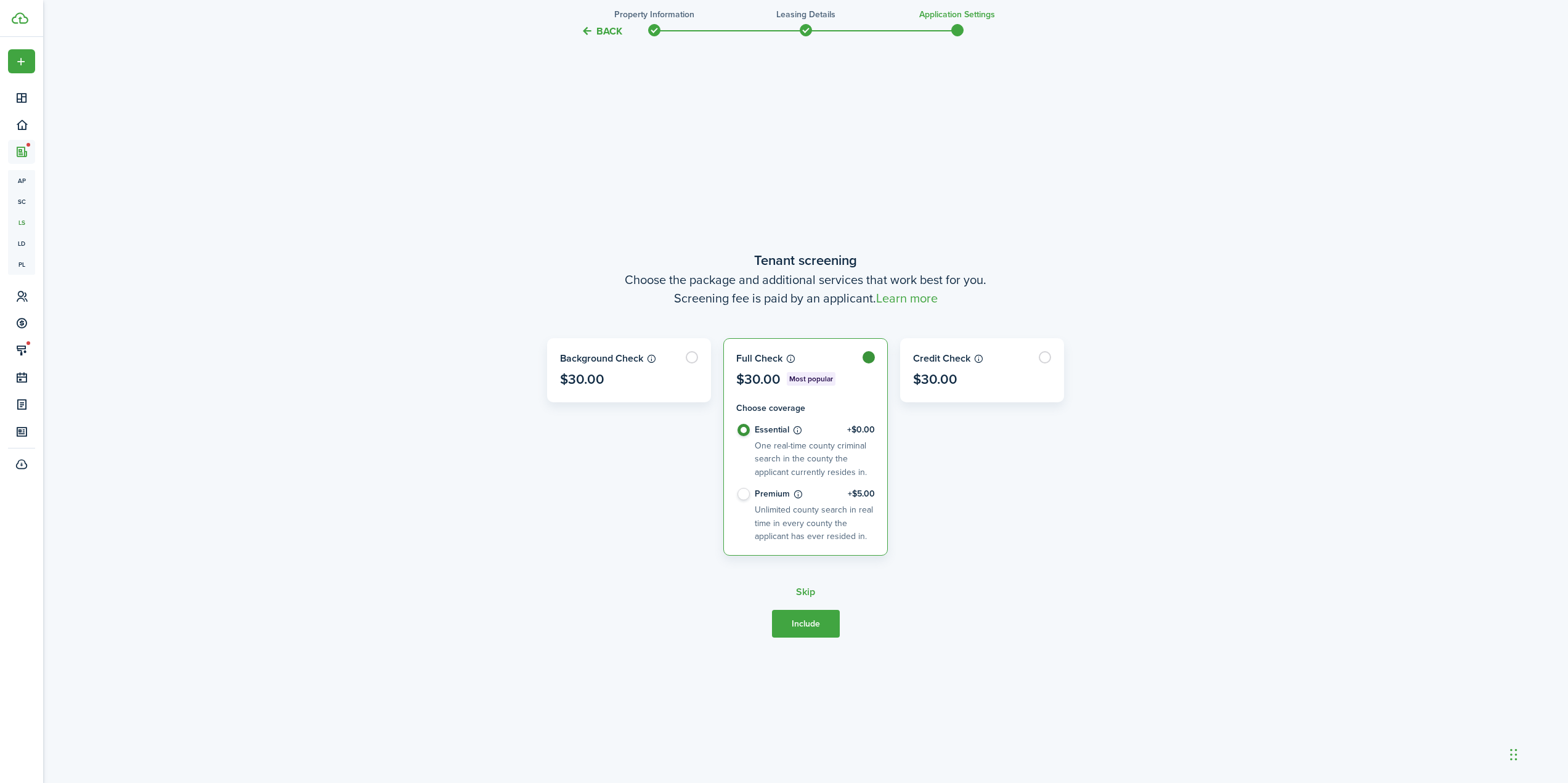
scroll to position [700, 0]
click at [805, 623] on button "Include" at bounding box center [806, 619] width 68 height 28
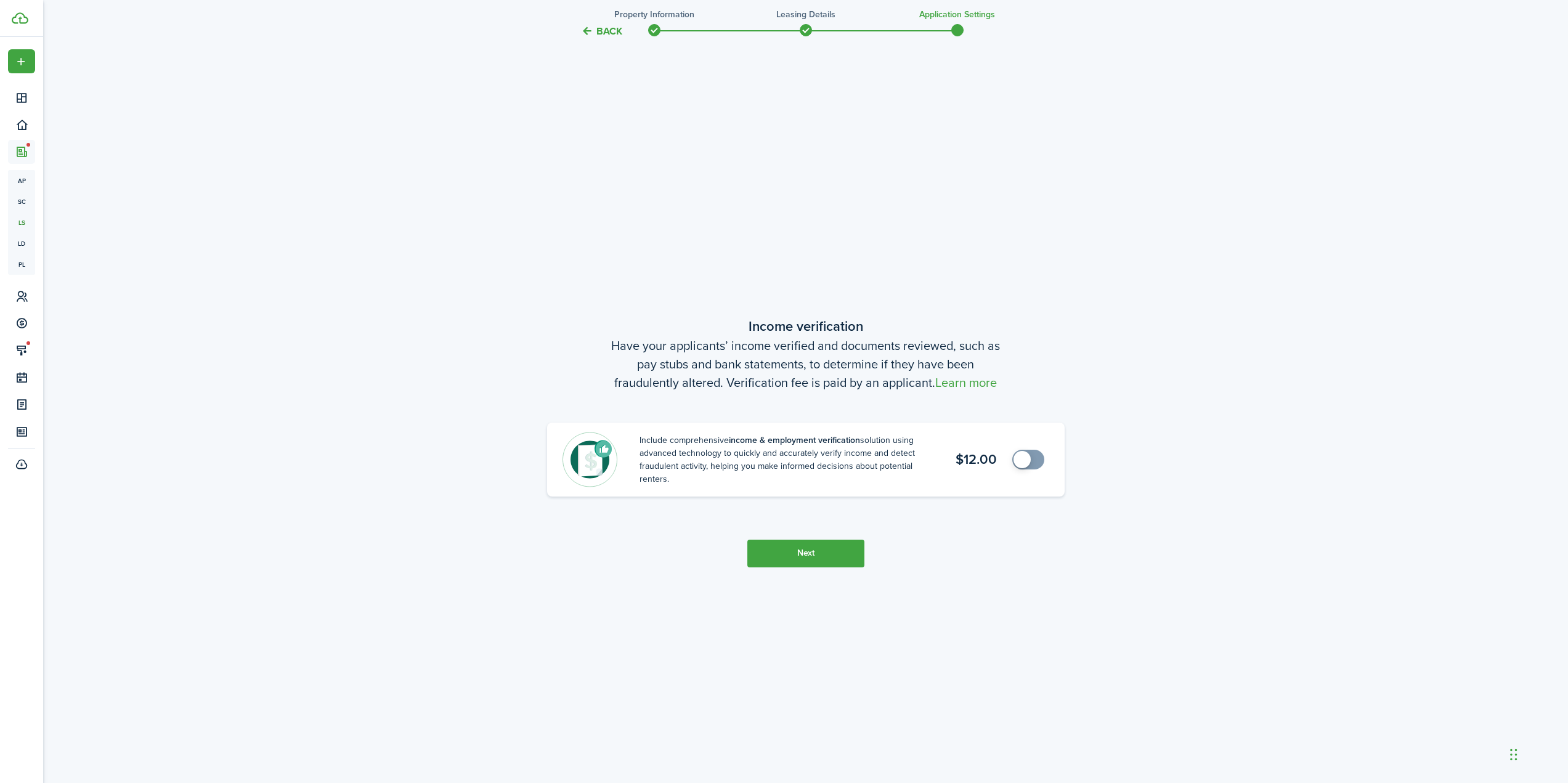
scroll to position [1483, 0]
drag, startPoint x: 803, startPoint y: 558, endPoint x: 812, endPoint y: 558, distance: 9.0
click at [803, 558] on button "Next" at bounding box center [805, 551] width 117 height 28
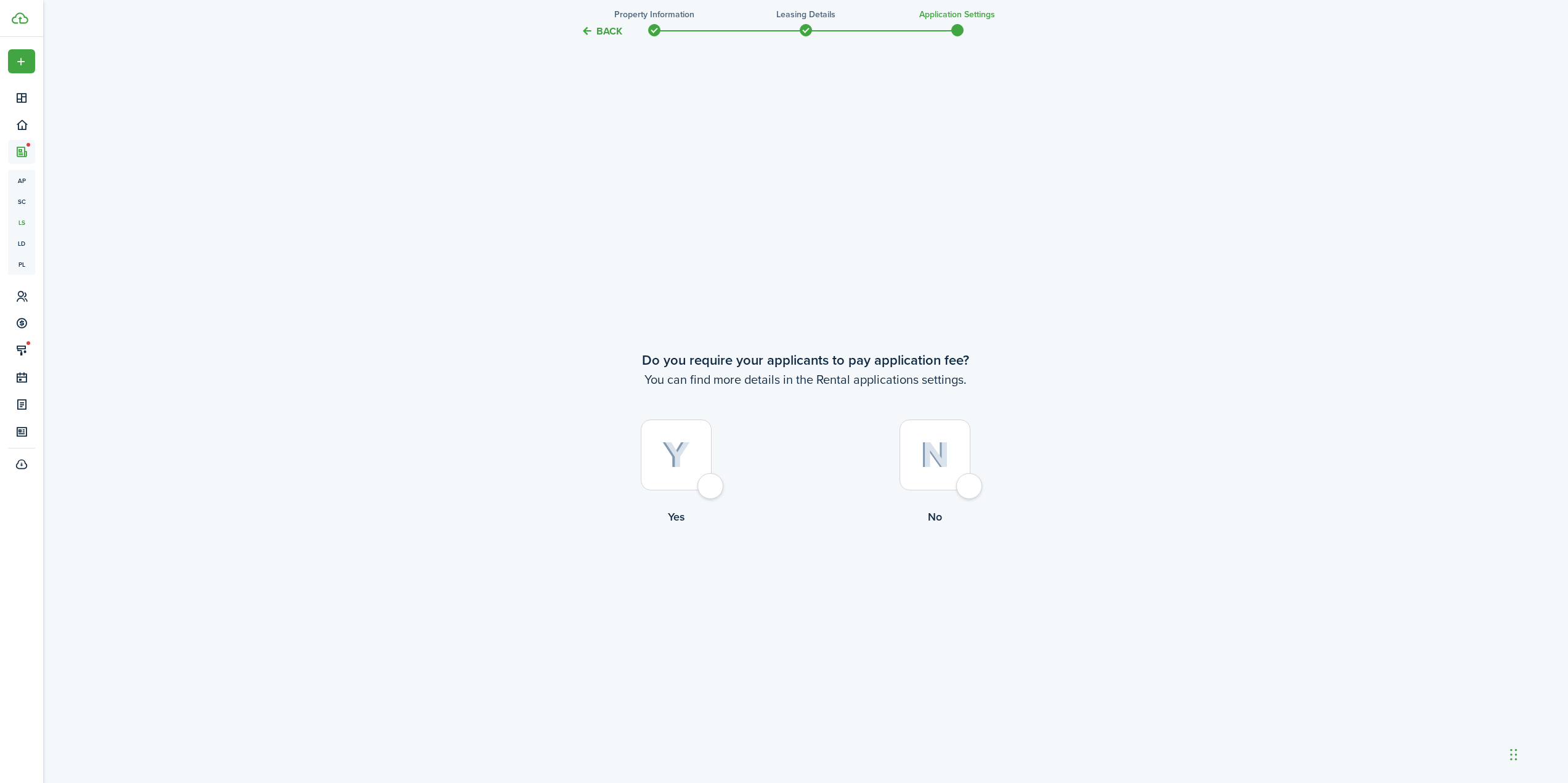
scroll to position [2265, 0]
click at [938, 449] on img at bounding box center [935, 454] width 29 height 26
radio input "true"
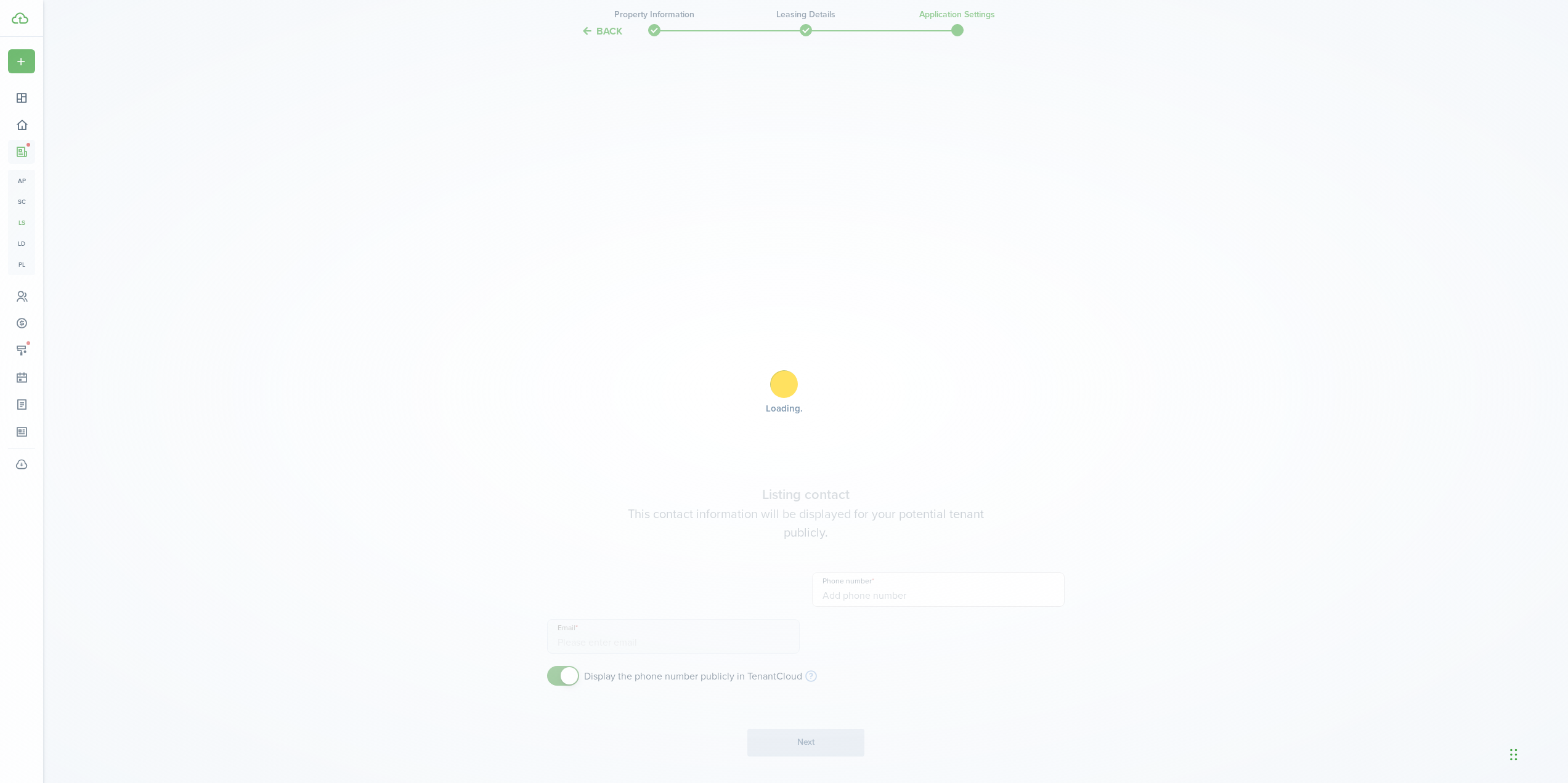
type input "+1 703-627-5488"
type input "andy@equisitionllc.com"
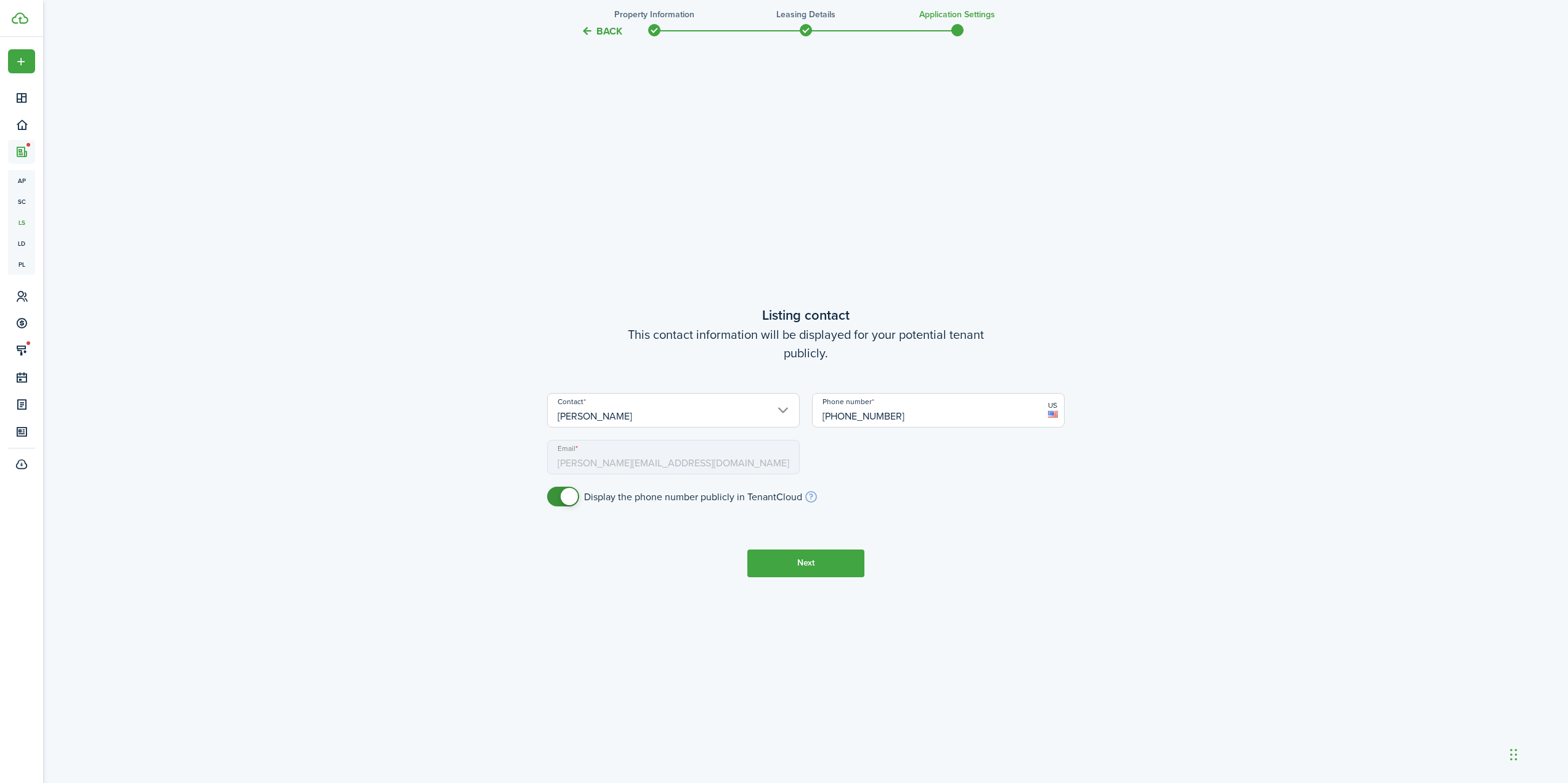
scroll to position [3048, 0]
click at [801, 566] on button "Next" at bounding box center [805, 562] width 117 height 28
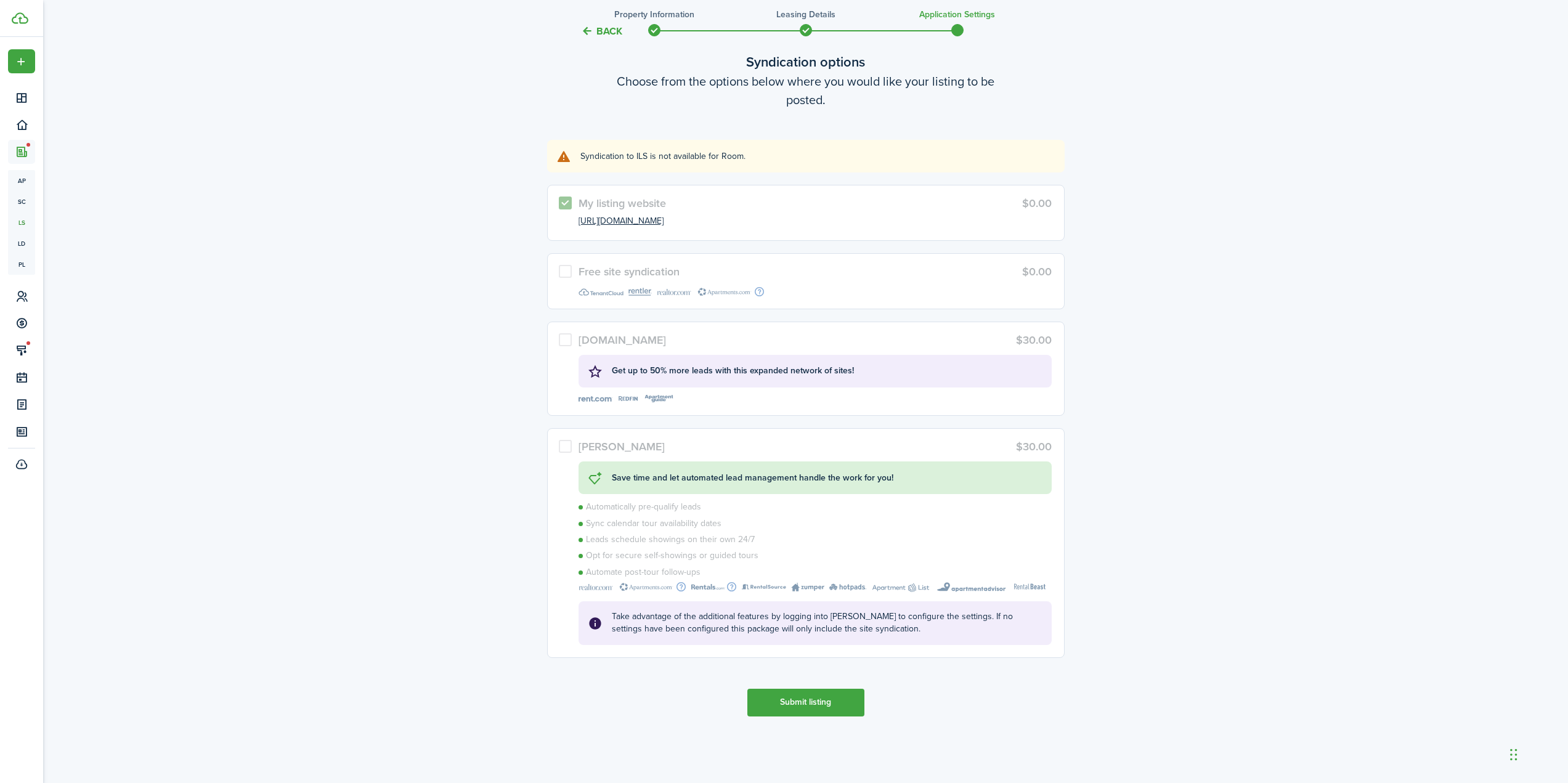
scroll to position [3893, 0]
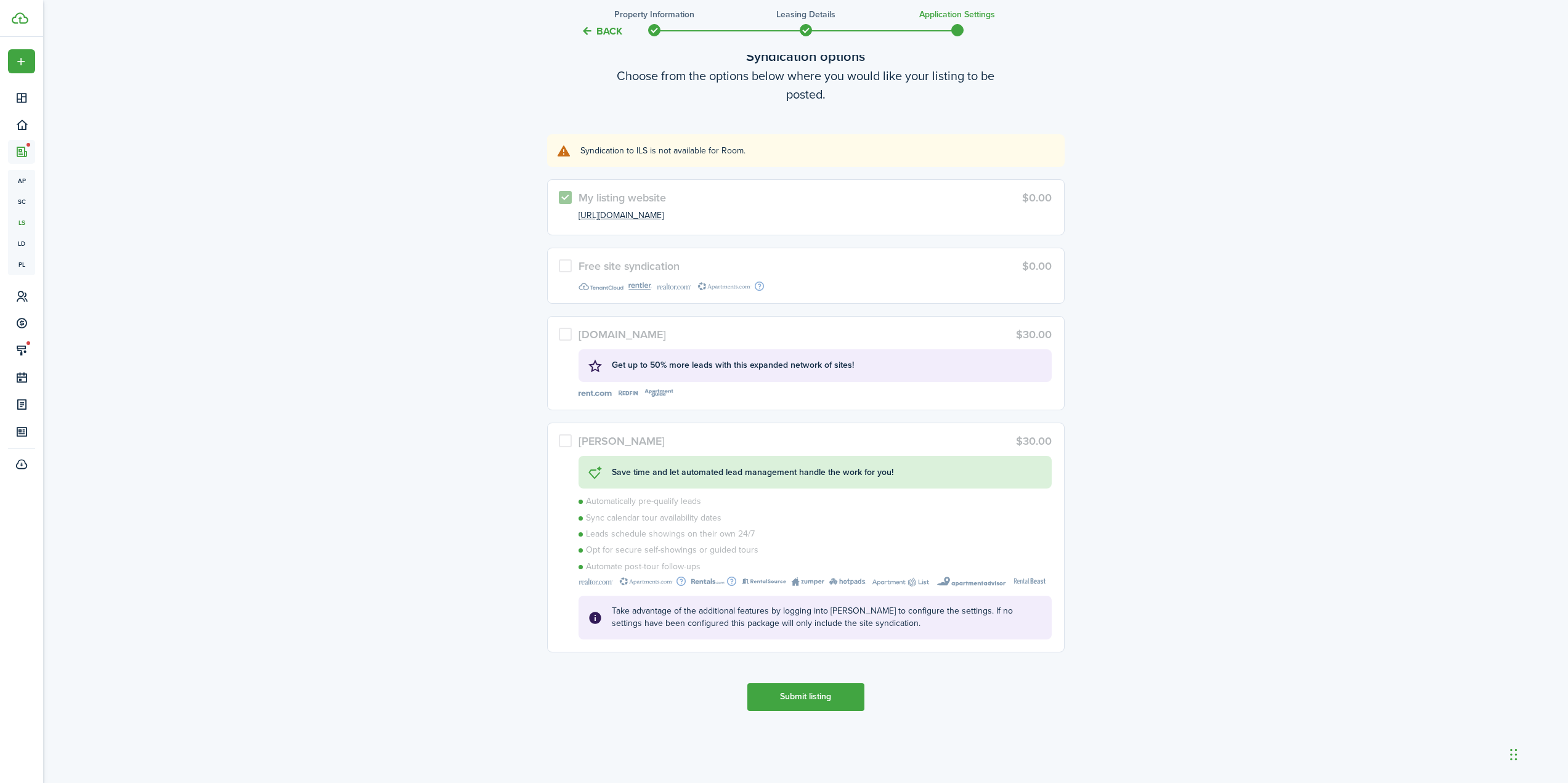
click at [810, 700] on button "Submit listing" at bounding box center [805, 697] width 117 height 28
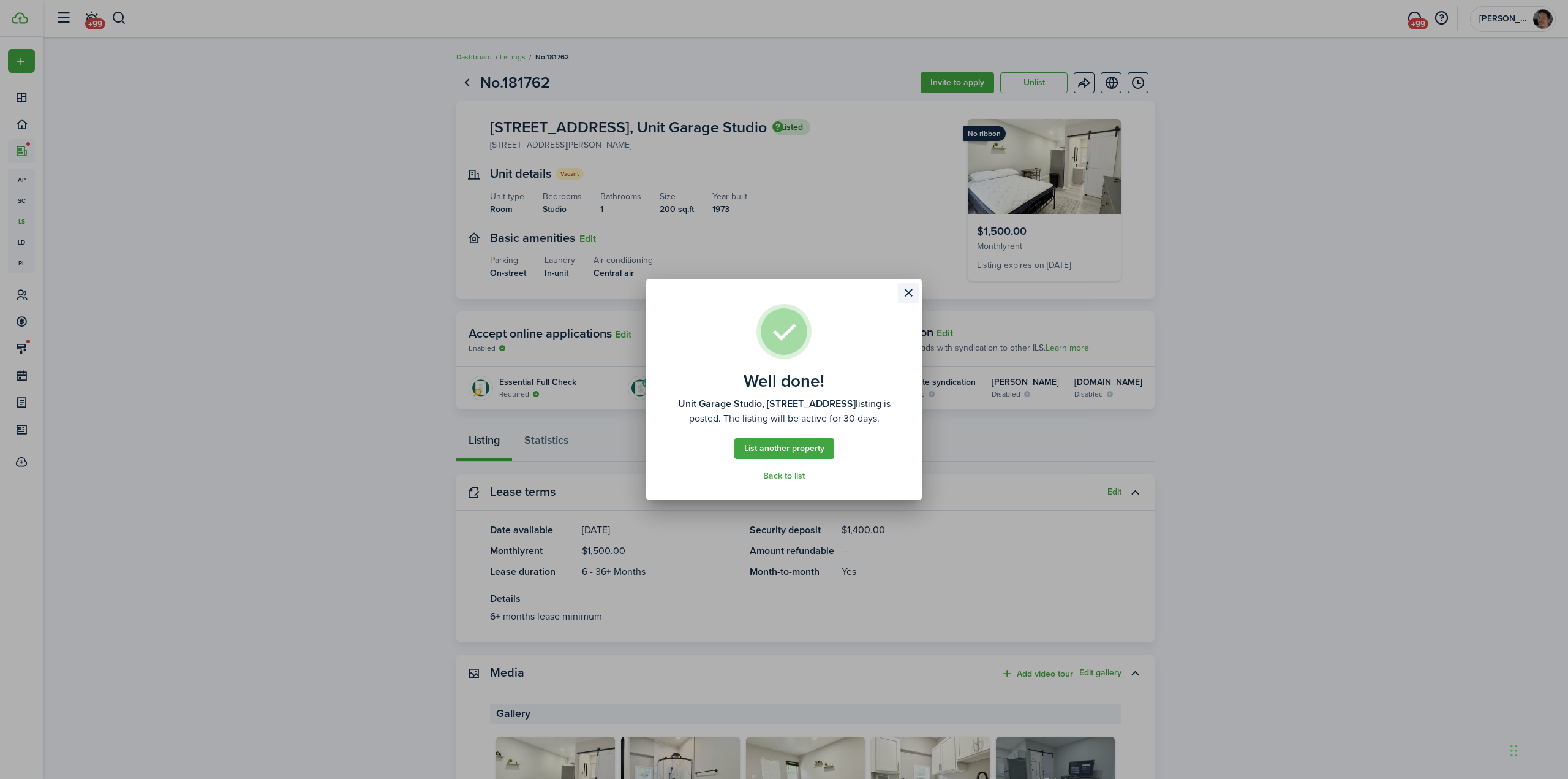
click at [908, 286] on button "Close modal" at bounding box center [908, 293] width 21 height 21
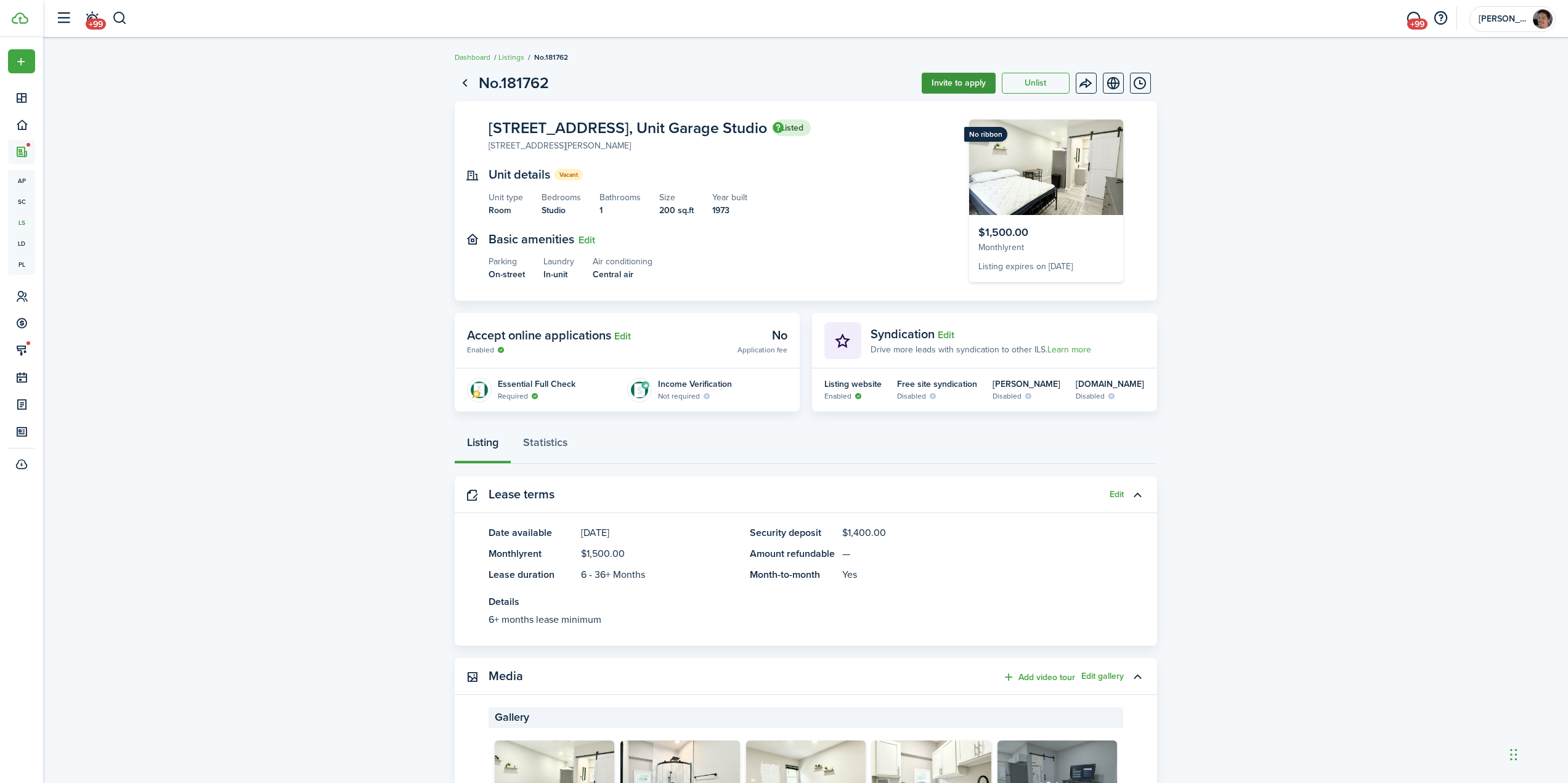
click at [968, 81] on button "Invite to apply" at bounding box center [958, 84] width 74 height 21
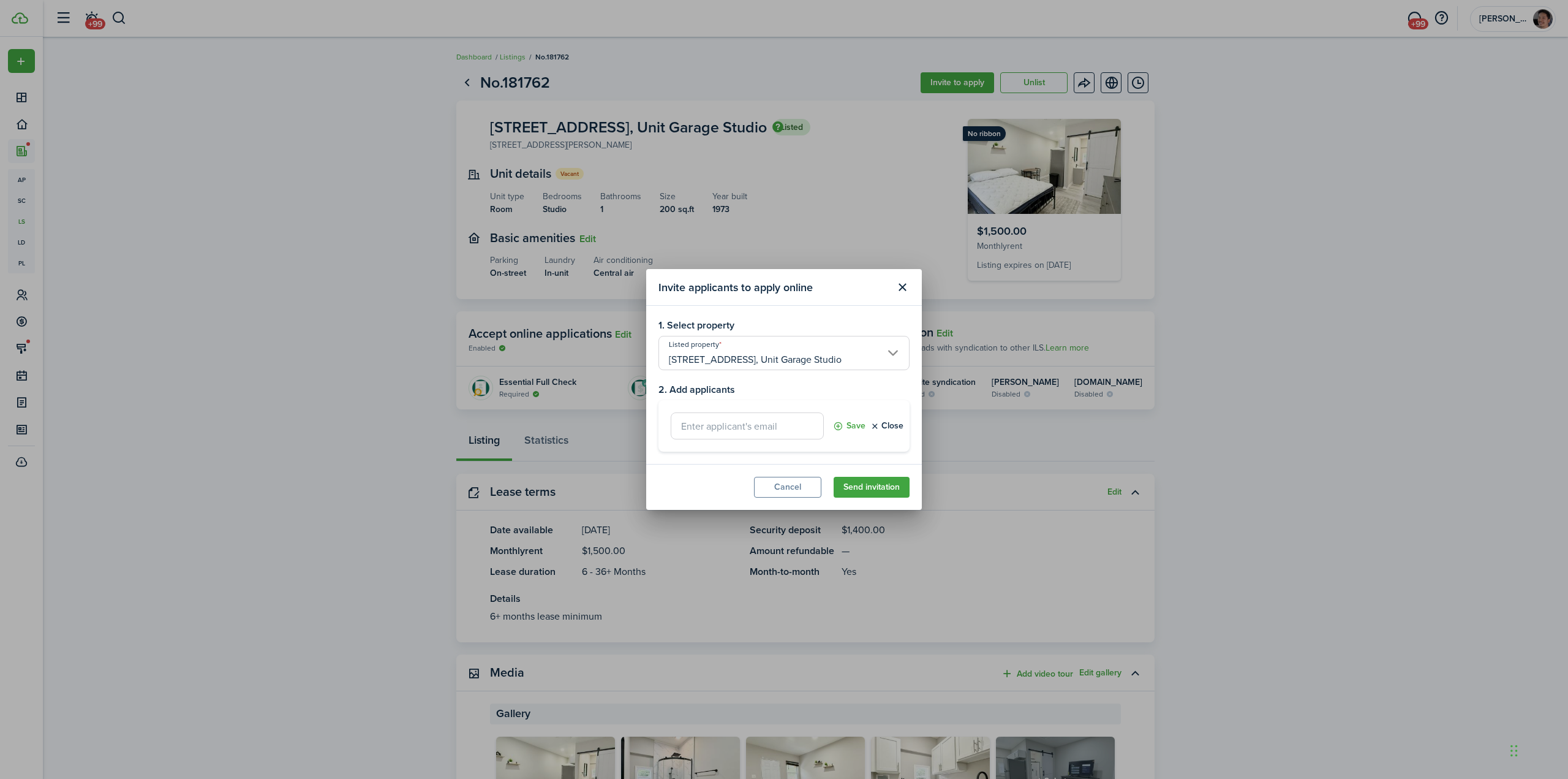
click at [766, 434] on input "text" at bounding box center [747, 425] width 153 height 27
click at [734, 430] on input "text" at bounding box center [747, 425] width 153 height 27
type input "bridgestonewelder@gmail.com"
click at [855, 420] on button "Save" at bounding box center [849, 425] width 32 height 27
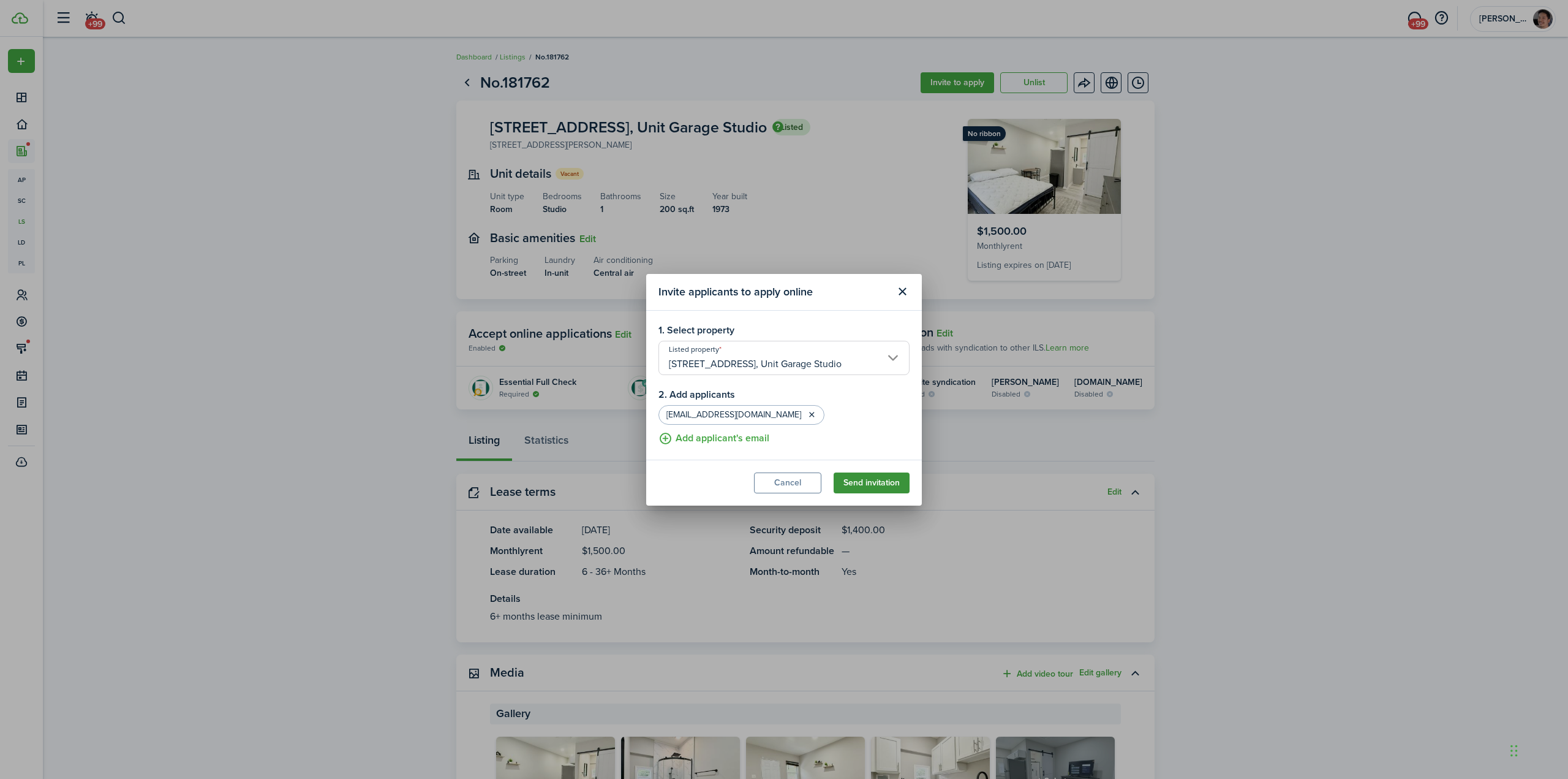
click at [891, 481] on button "Send invitation" at bounding box center [872, 483] width 76 height 21
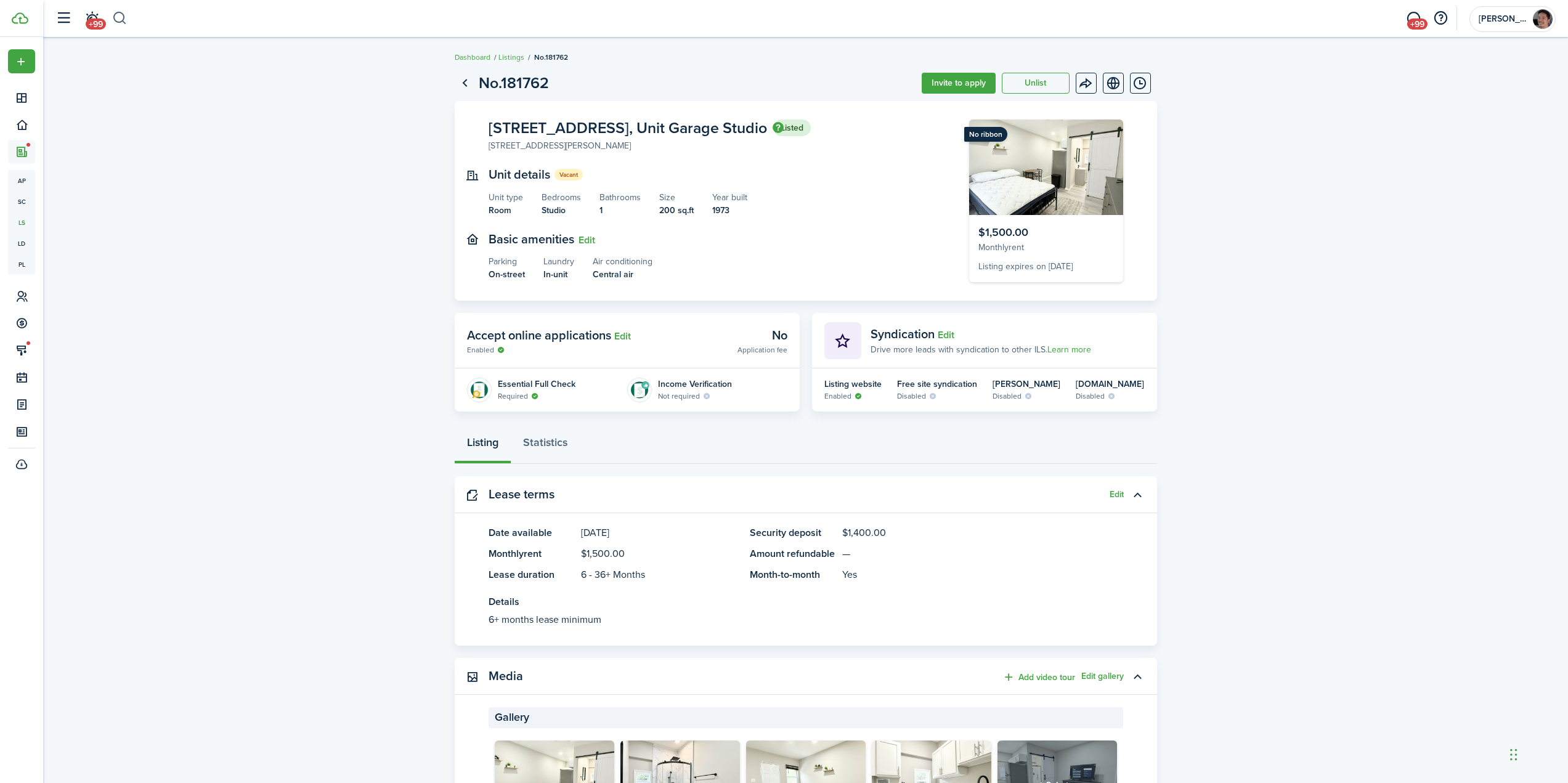
click at [120, 17] on button "button" at bounding box center [120, 18] width 16 height 21
type input "tor"
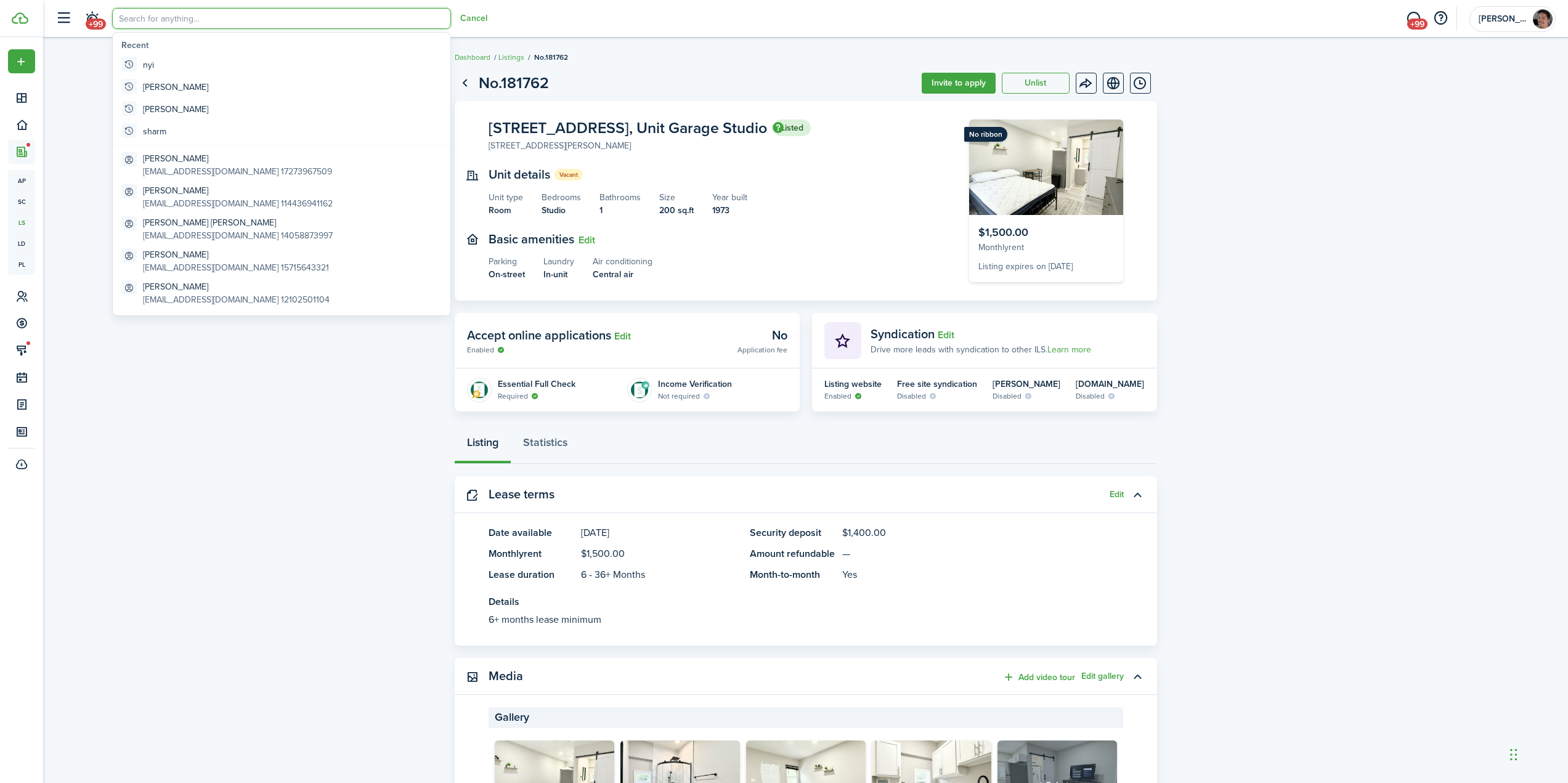
click at [1422, 317] on listing-view-layout "No.181762 Invite to apply Unlist 122 N Garfield, Unit Garage Studio Listed 122 …" at bounding box center [805, 754] width 1525 height 1378
